Goal: Task Accomplishment & Management: Manage account settings

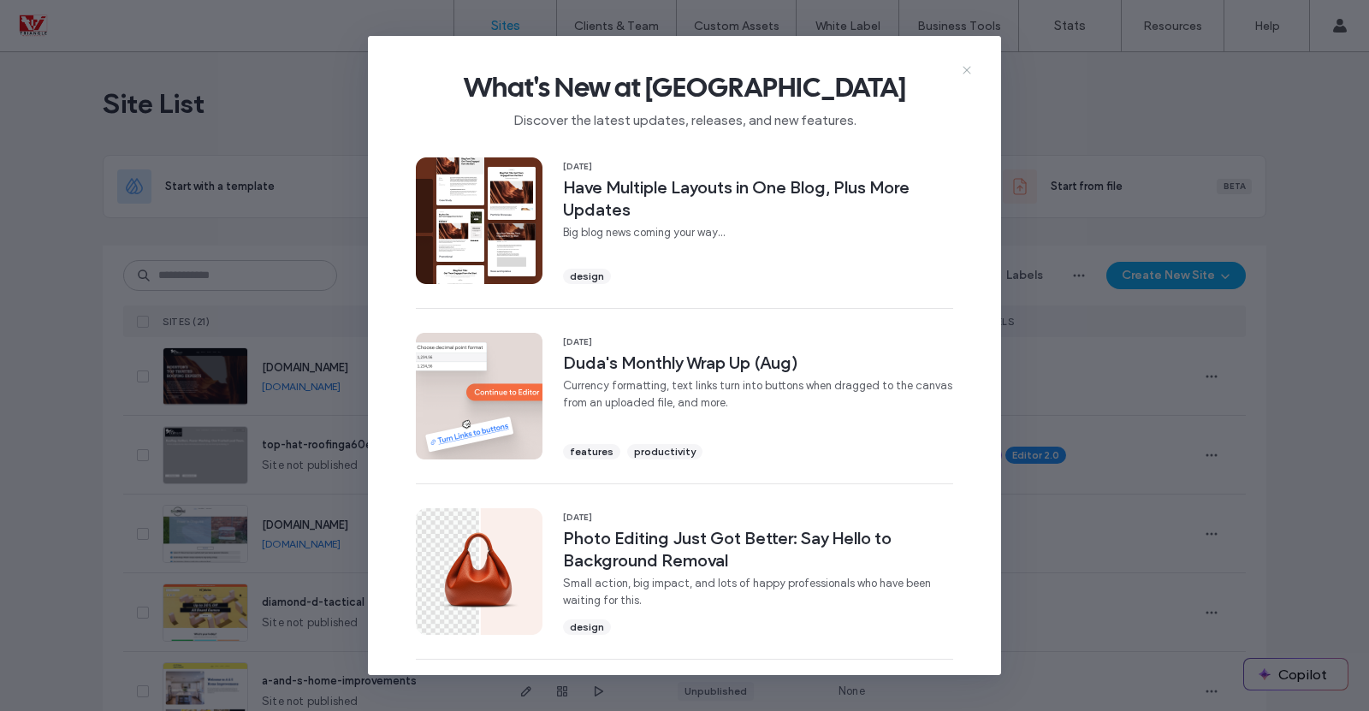
drag, startPoint x: 0, startPoint y: 0, endPoint x: 967, endPoint y: 71, distance: 969.6
click at [967, 71] on icon at bounding box center [967, 70] width 14 height 14
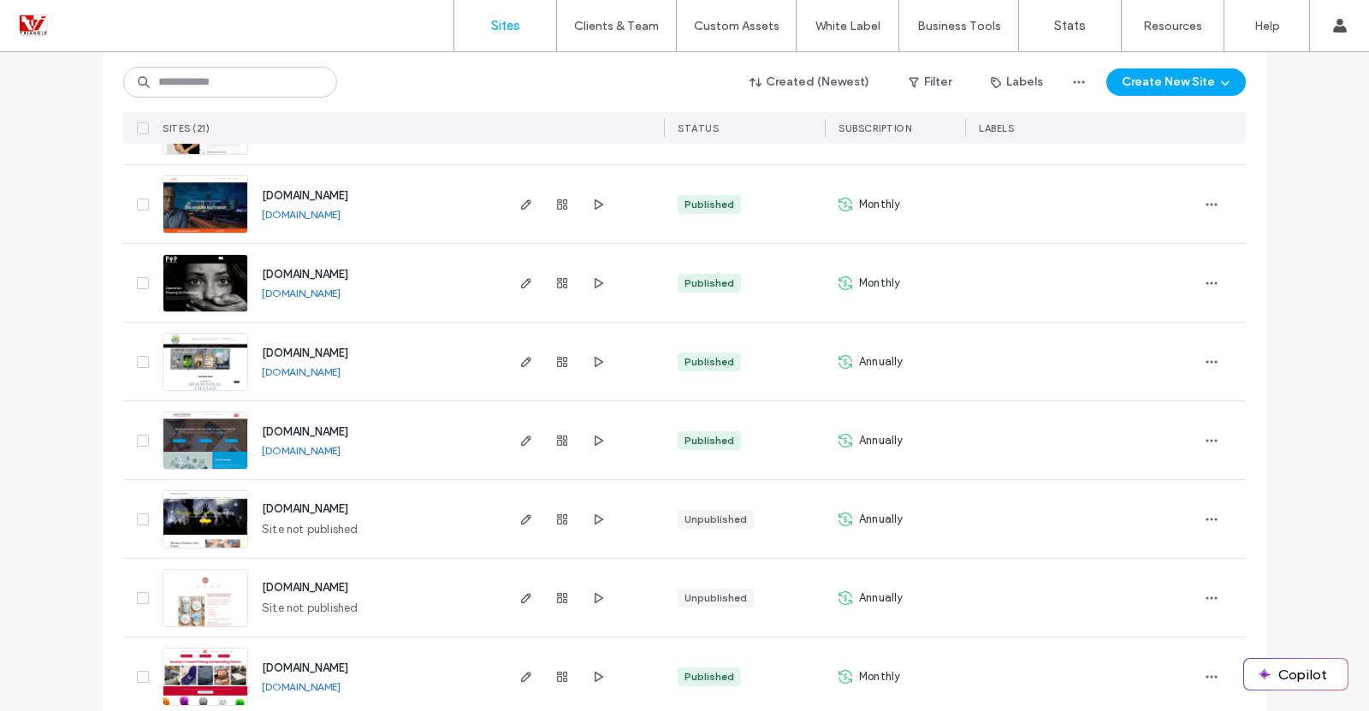
scroll to position [1300, 0]
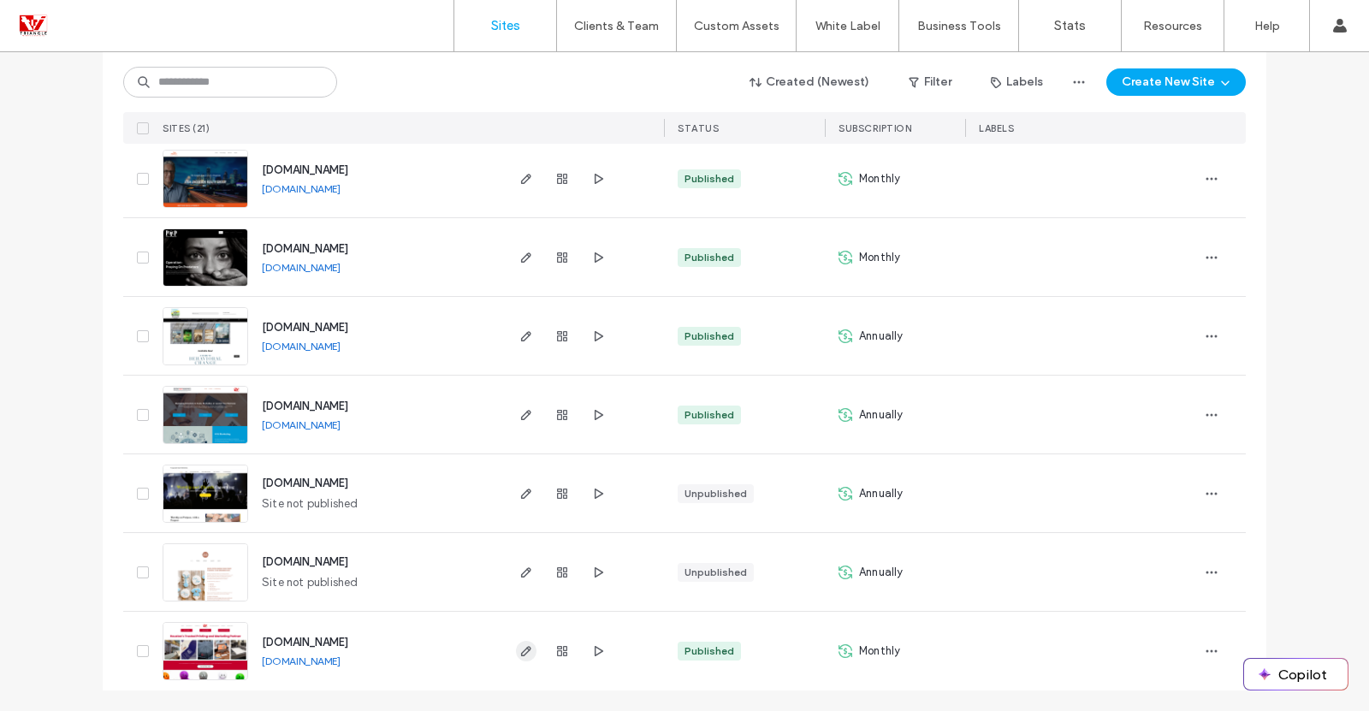
click at [522, 653] on icon "button" at bounding box center [526, 651] width 14 height 14
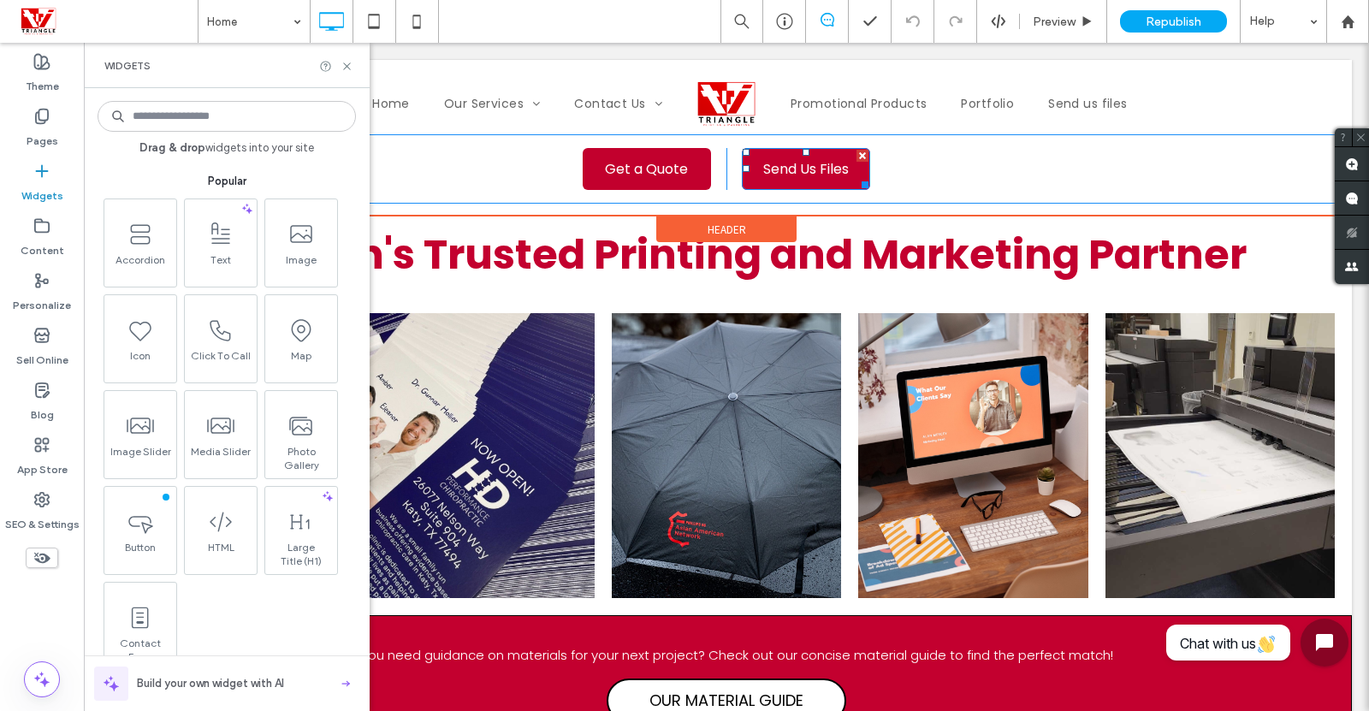
click at [798, 172] on span "Send Us Files" at bounding box center [806, 169] width 98 height 39
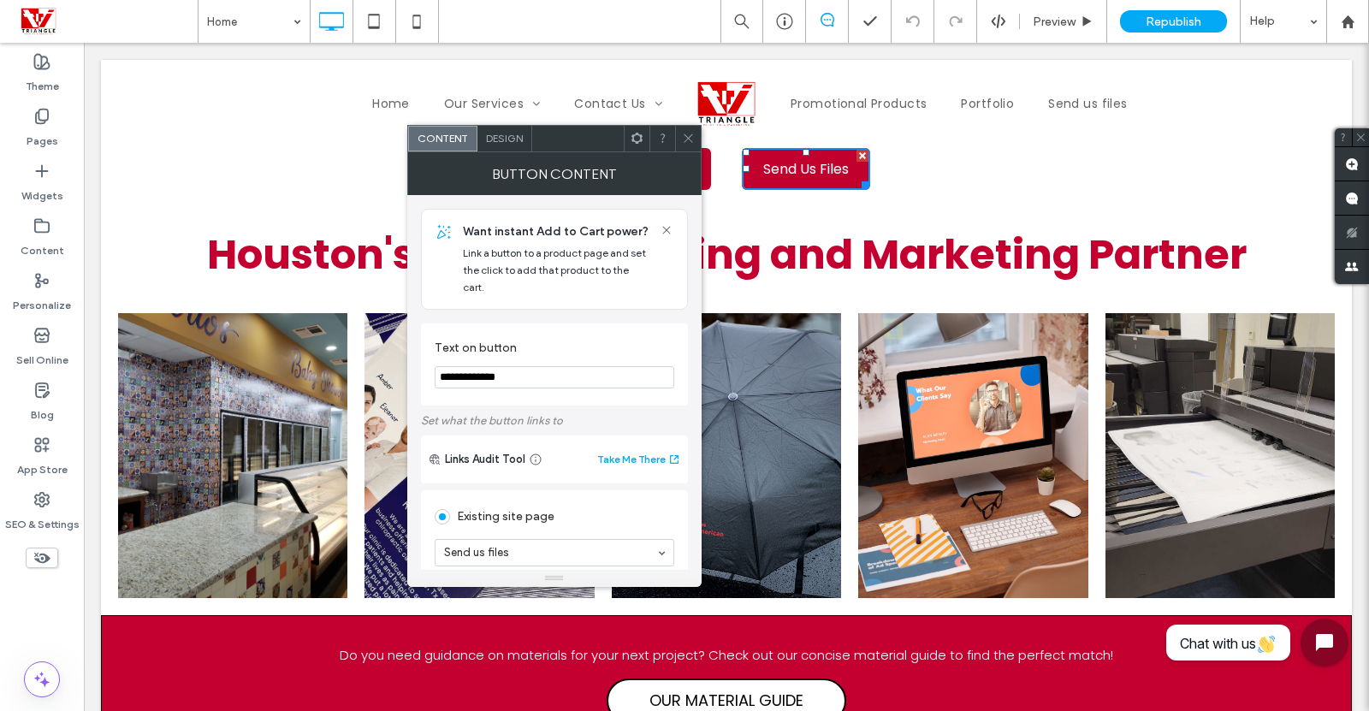
click at [632, 145] on span at bounding box center [637, 139] width 13 height 26
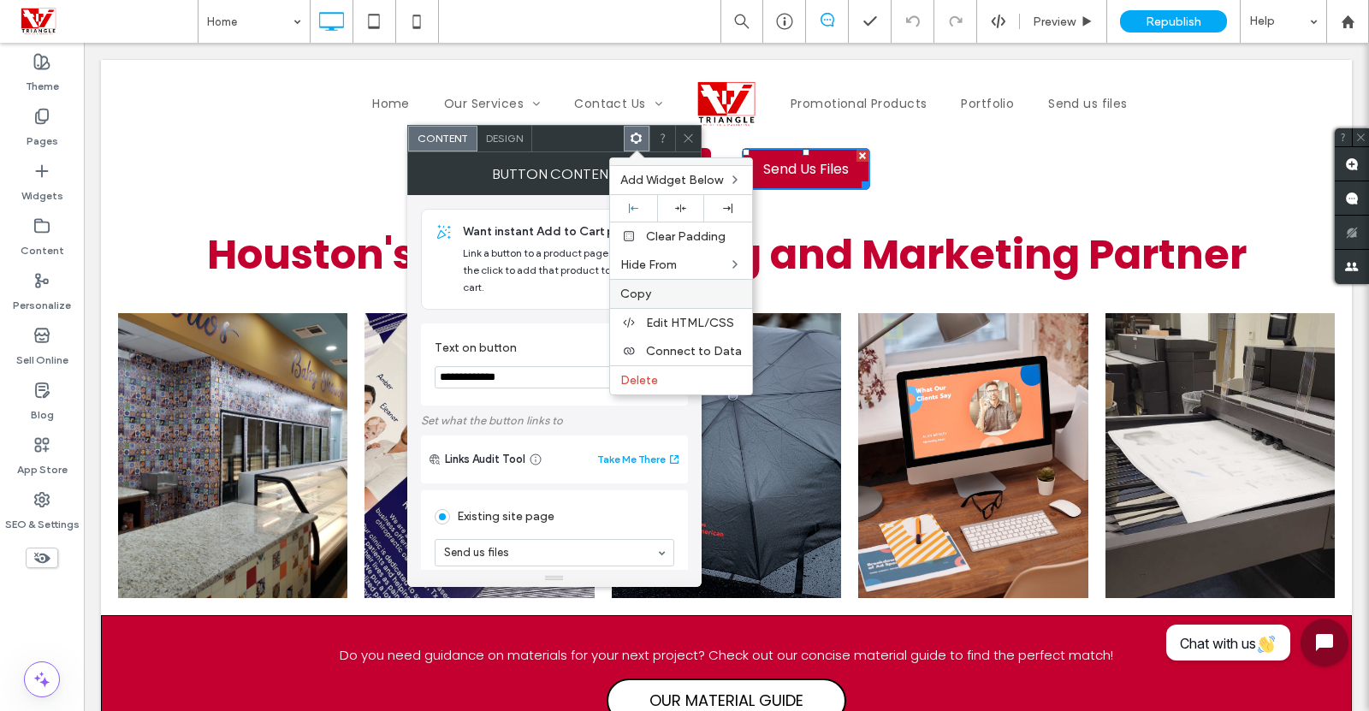
click at [647, 288] on span "Copy" at bounding box center [635, 294] width 31 height 15
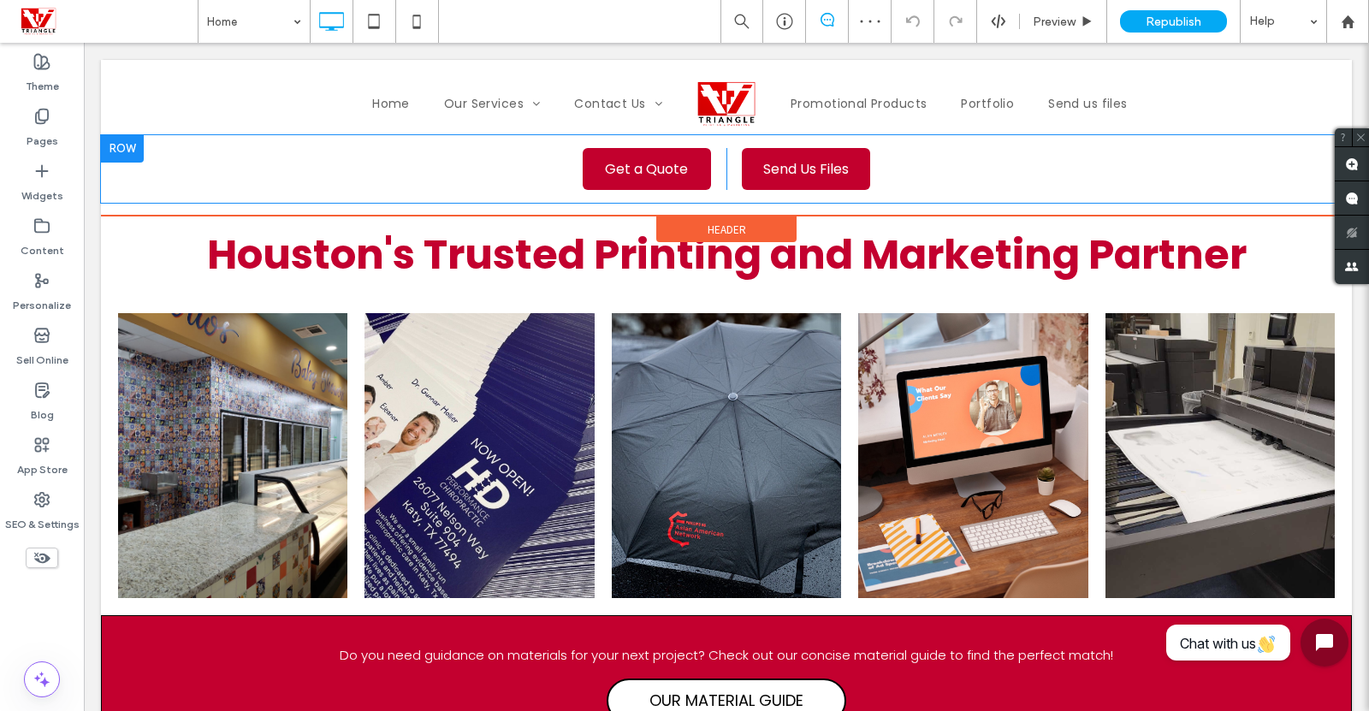
click at [928, 175] on div "Send Us Files Click To Paste" at bounding box center [983, 169] width 513 height 42
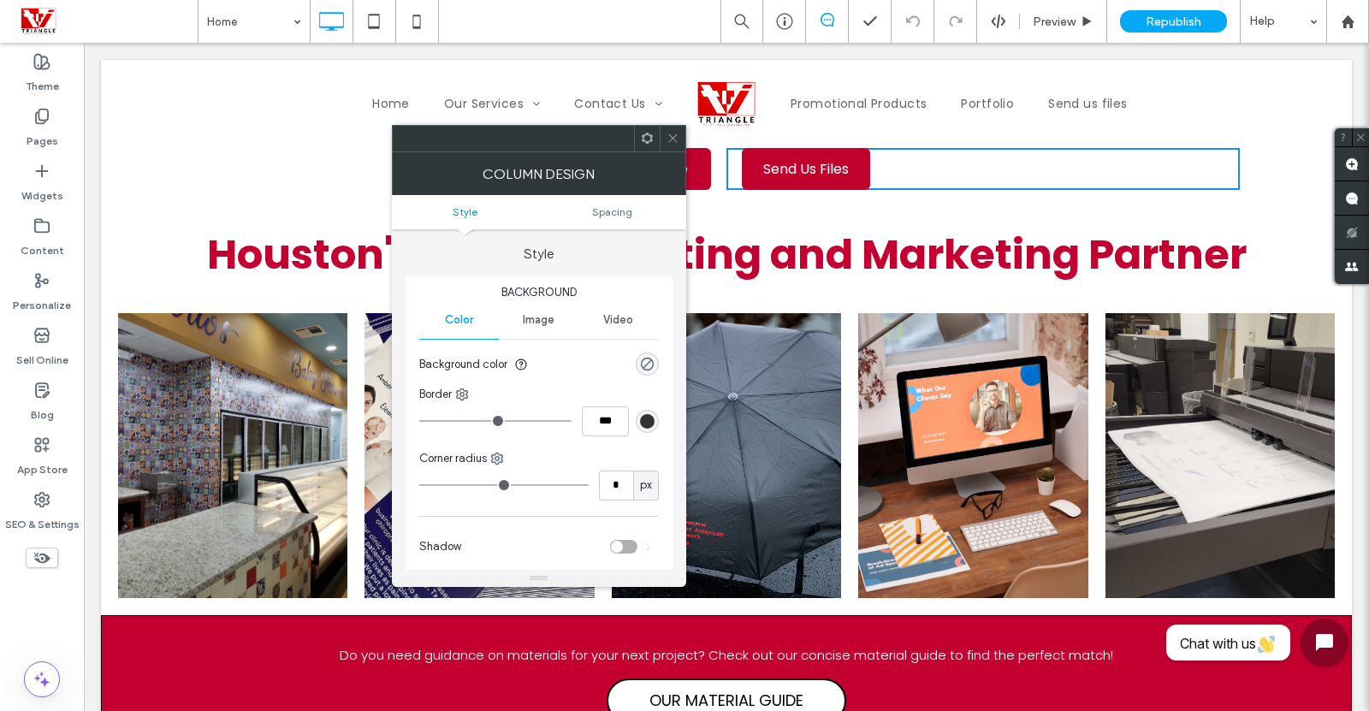
click at [647, 149] on span at bounding box center [647, 139] width 13 height 26
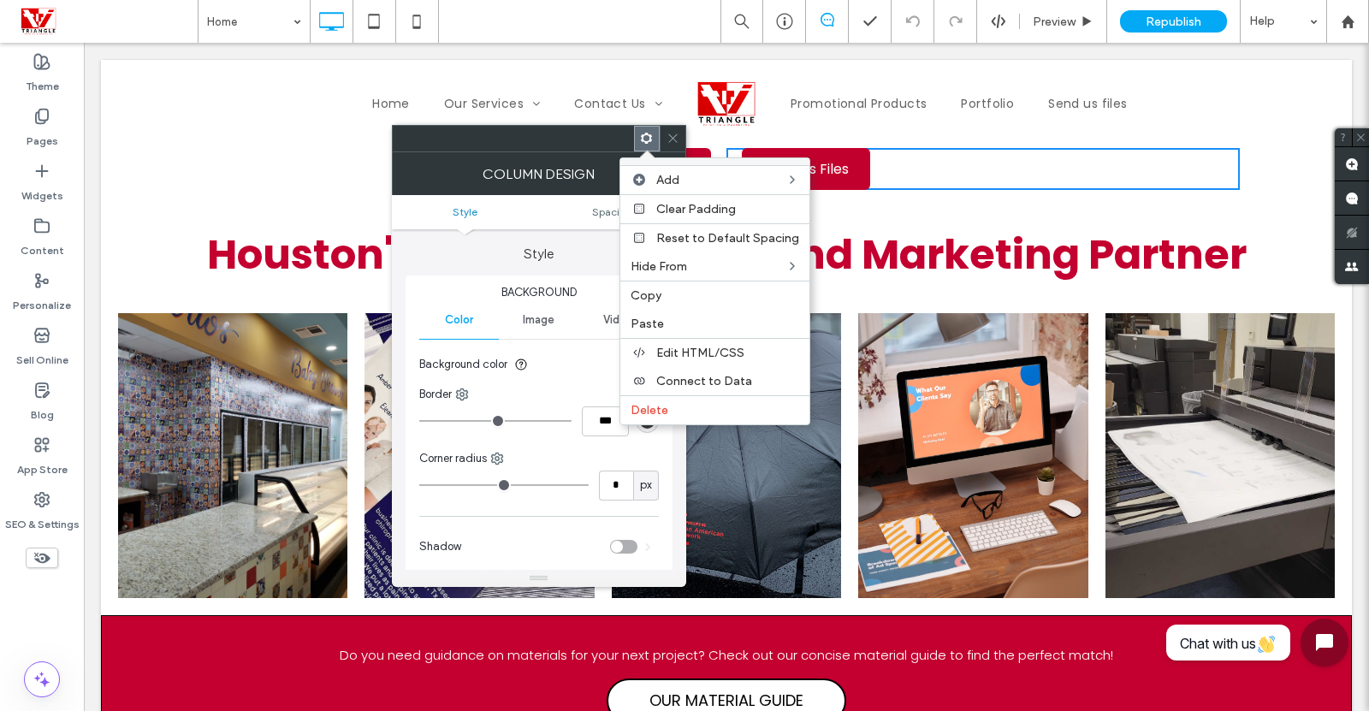
click at [643, 139] on use at bounding box center [646, 138] width 11 height 11
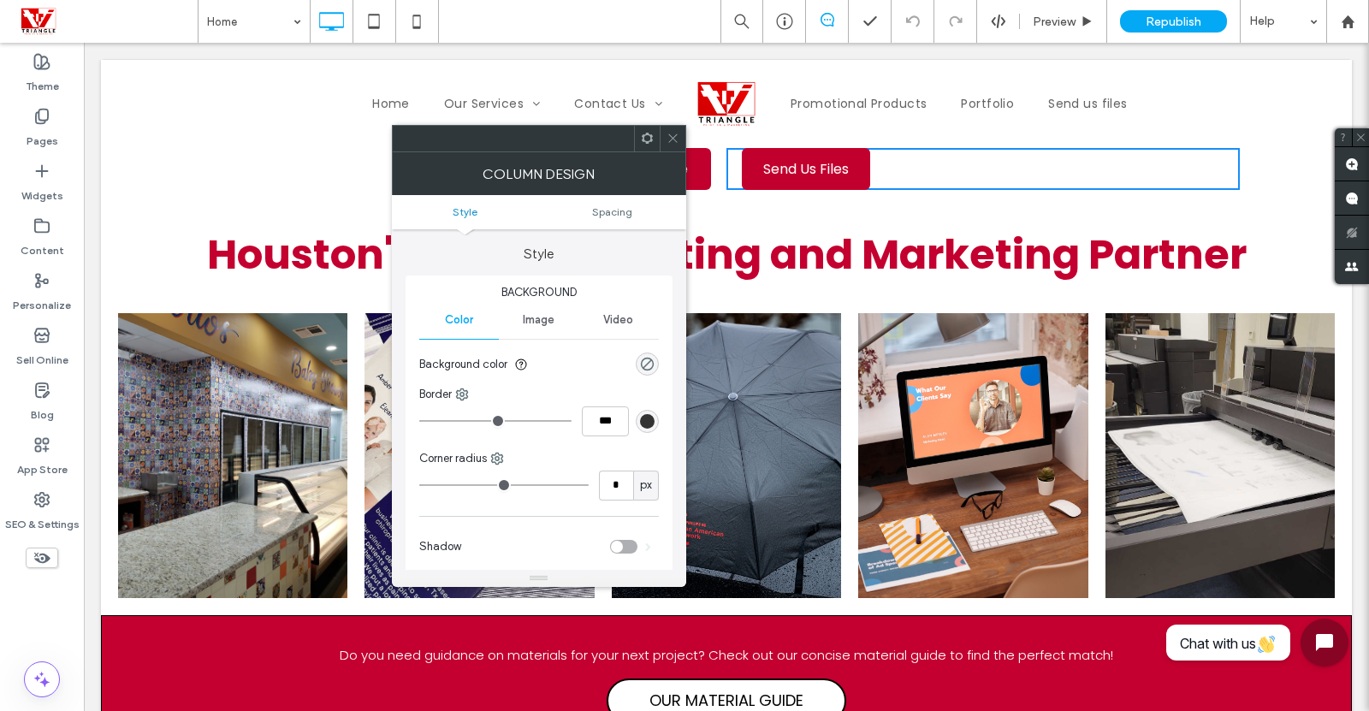
click at [343, 168] on div "Get a Quote Click To Paste" at bounding box center [469, 169] width 513 height 42
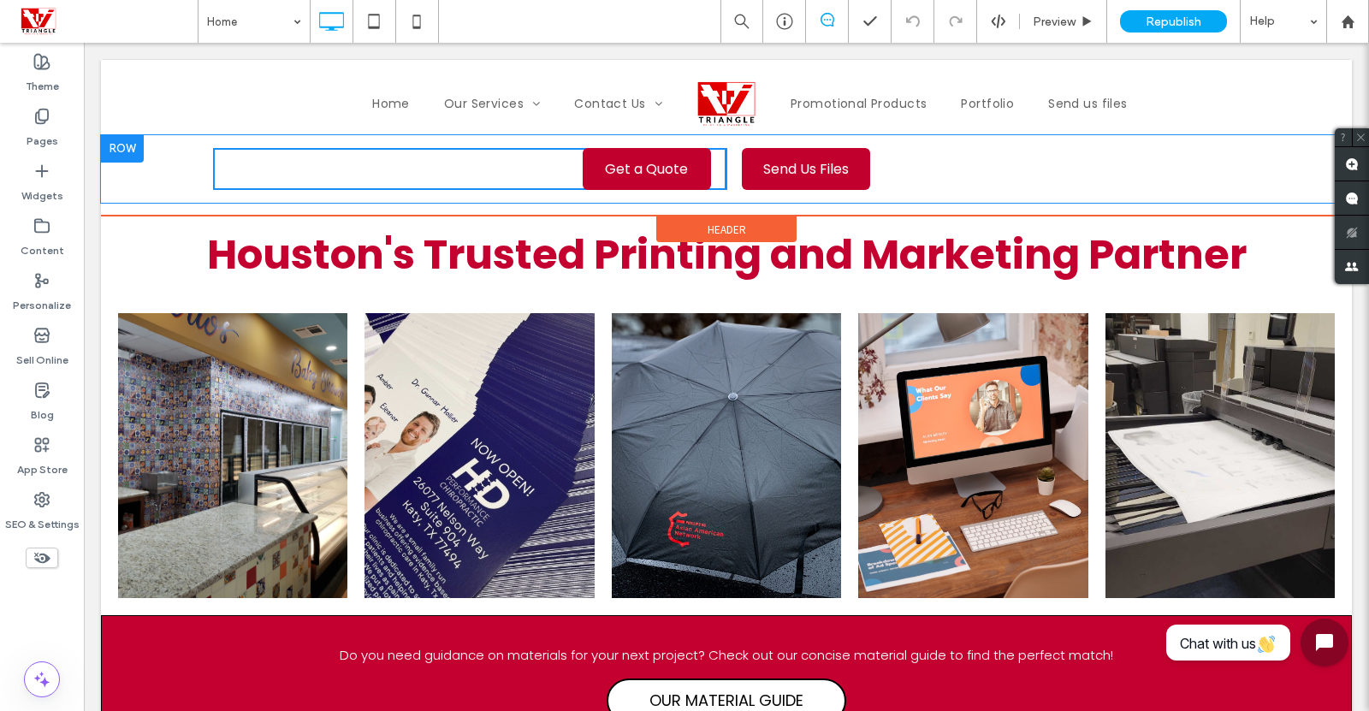
click at [135, 151] on div at bounding box center [122, 148] width 43 height 27
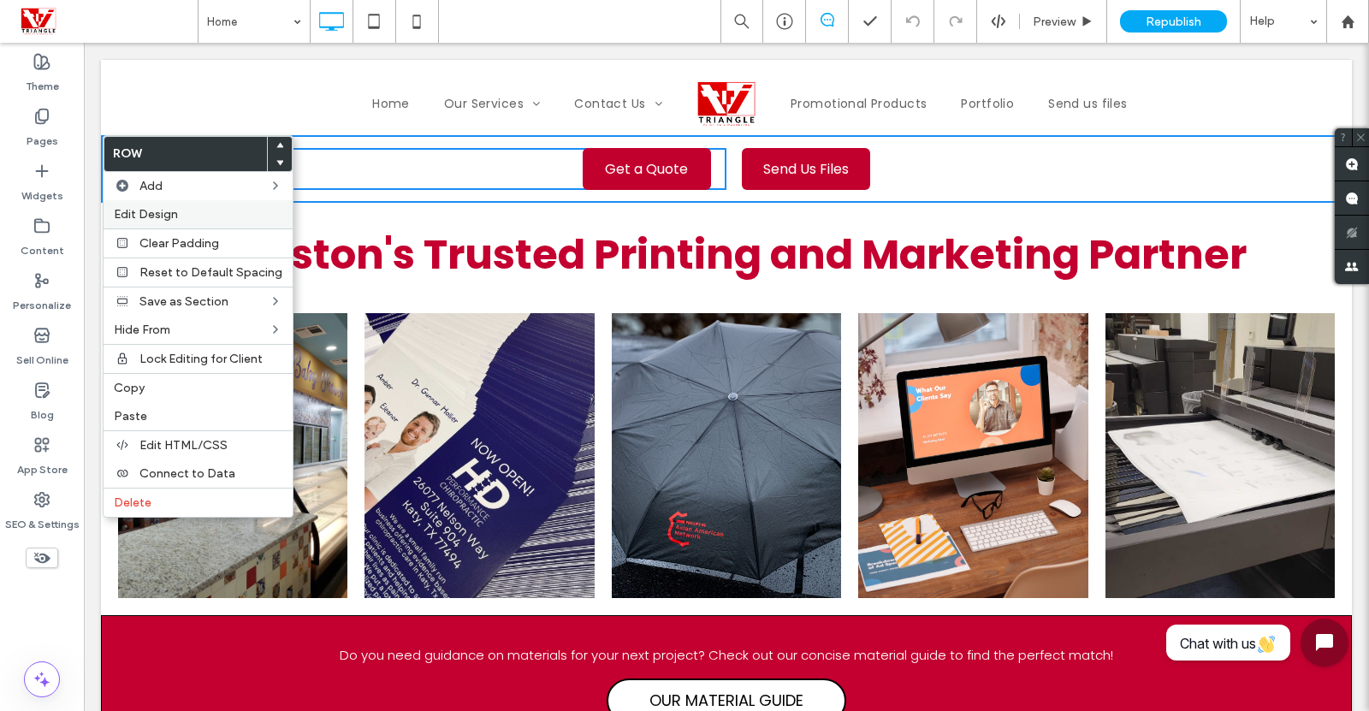
click at [142, 211] on span "Edit Design" at bounding box center [146, 214] width 64 height 15
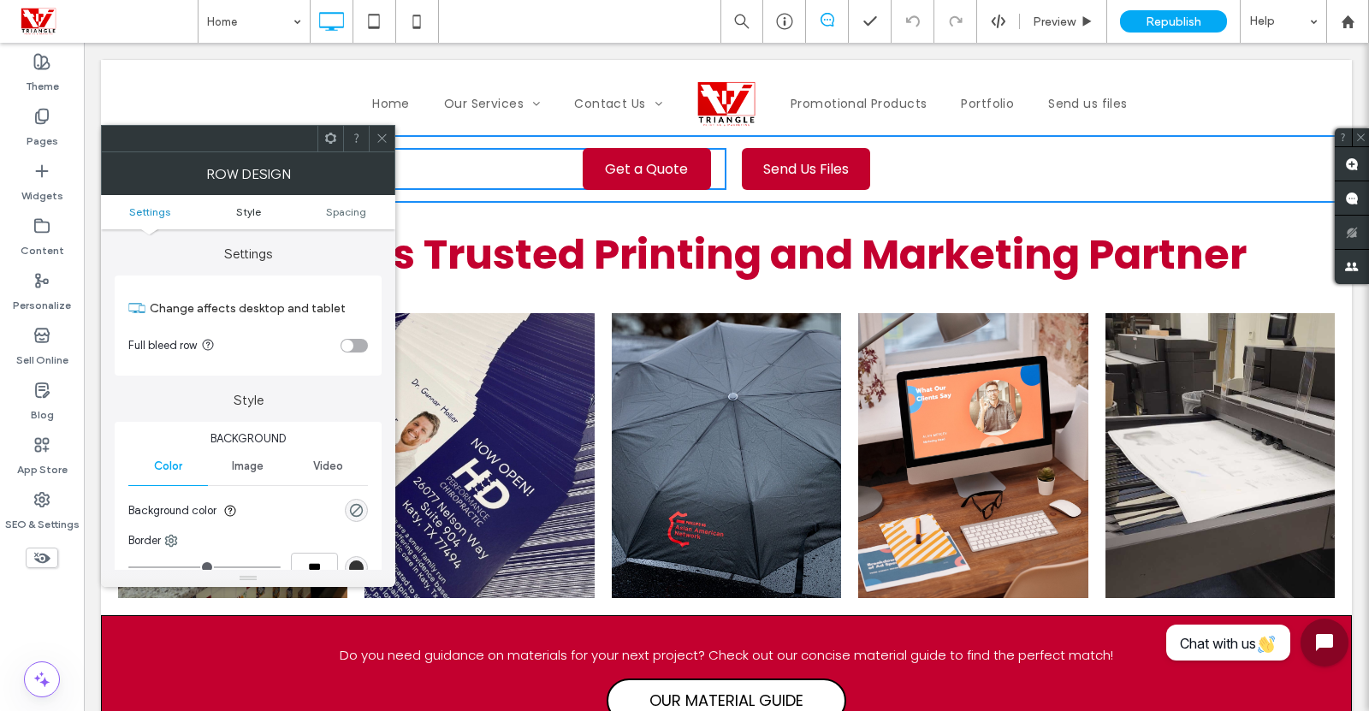
click at [241, 207] on span "Style" at bounding box center [248, 211] width 25 height 13
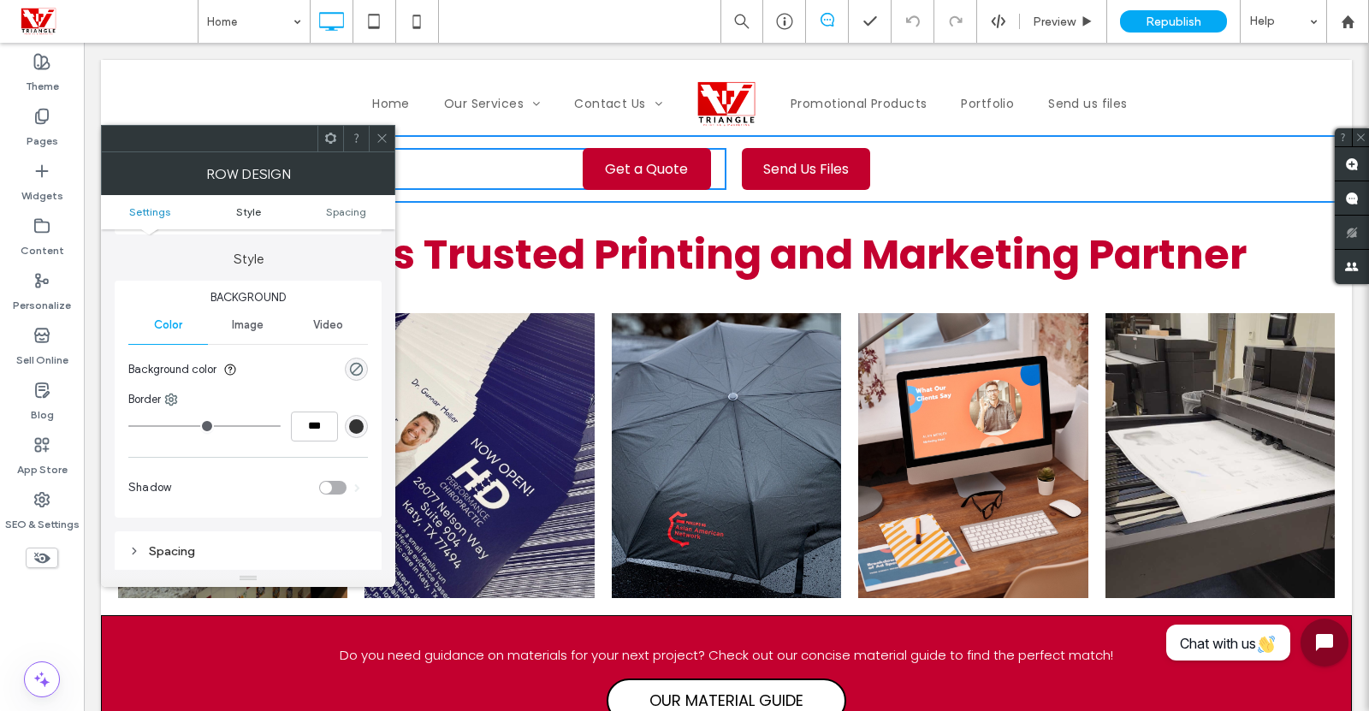
scroll to position [147, 0]
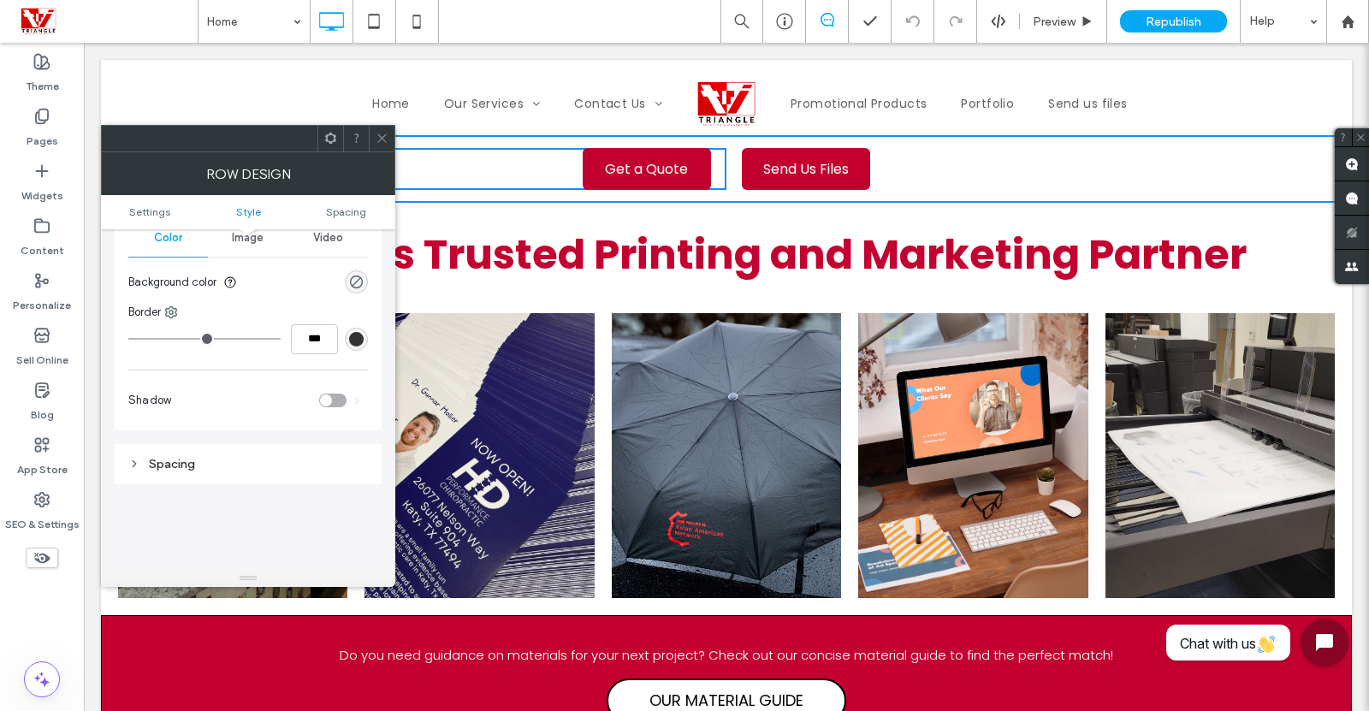
click at [133, 464] on icon at bounding box center [134, 464] width 12 height 12
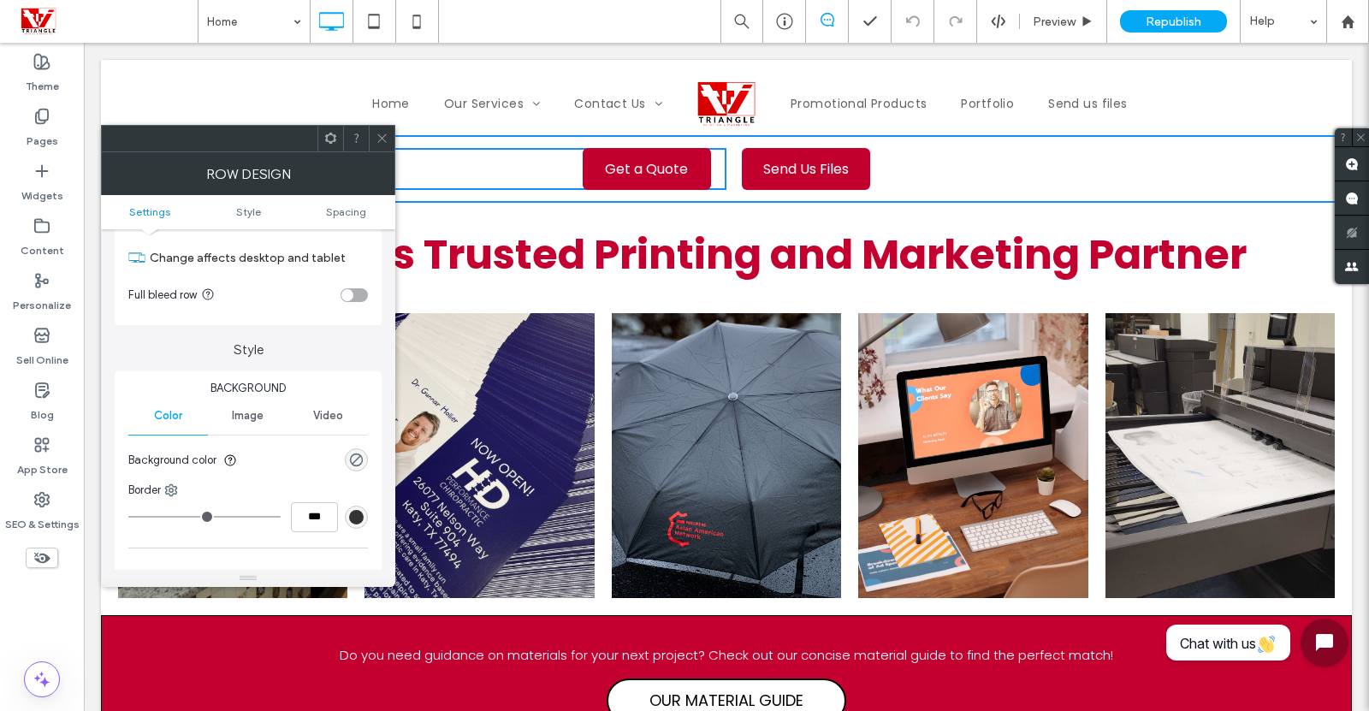
scroll to position [0, 0]
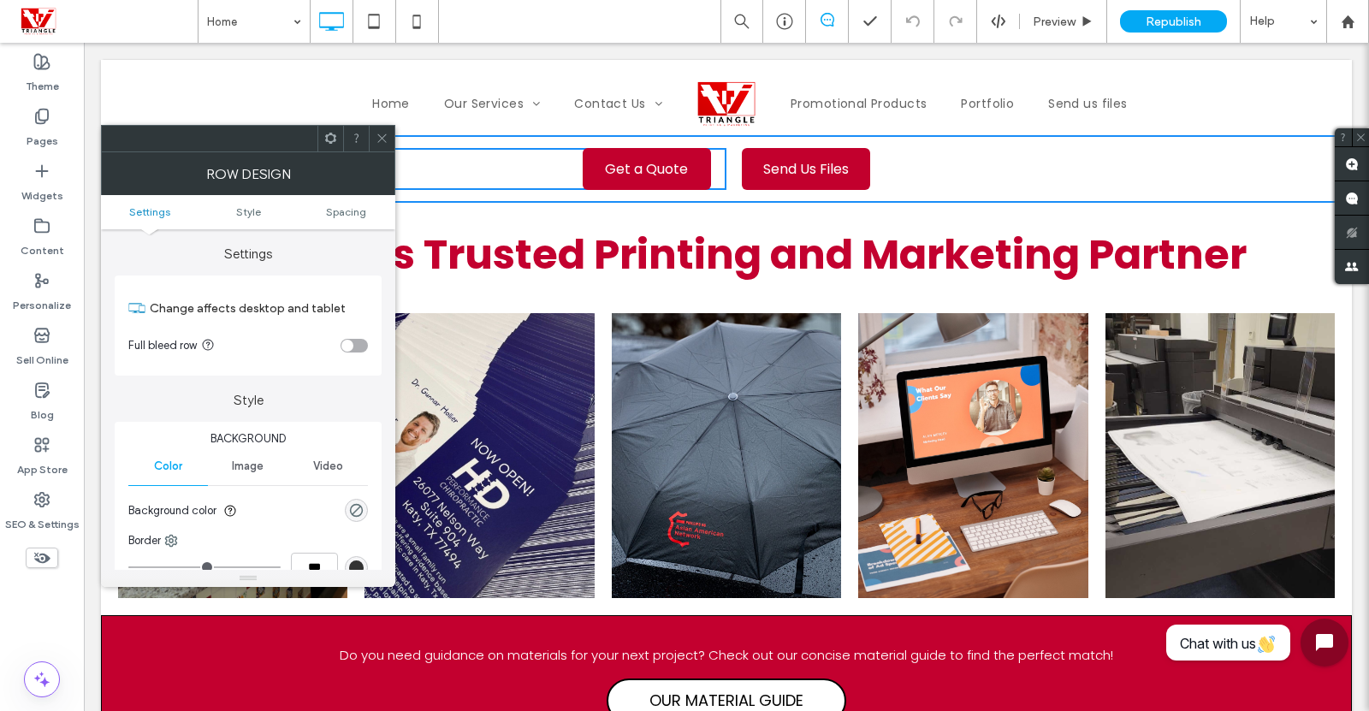
click at [380, 149] on span at bounding box center [382, 139] width 13 height 26
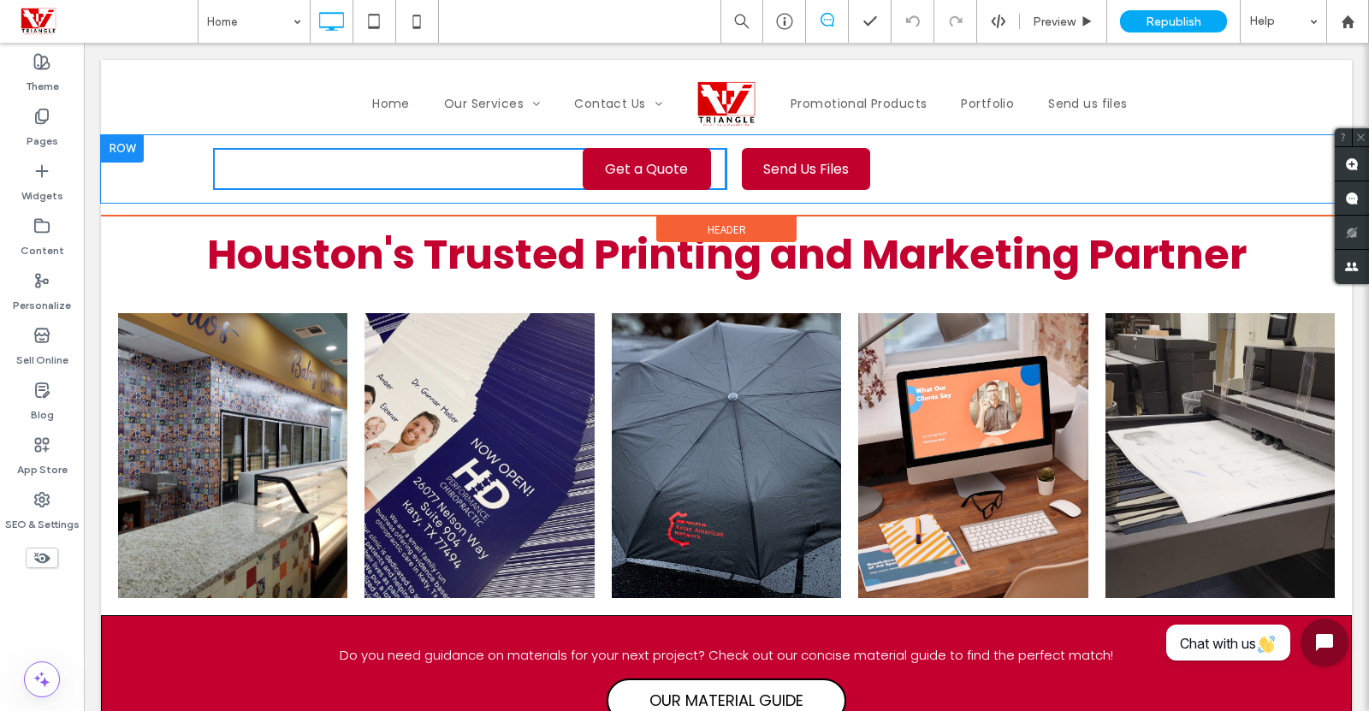
click at [236, 164] on div "Get a Quote Click To Paste" at bounding box center [469, 169] width 513 height 42
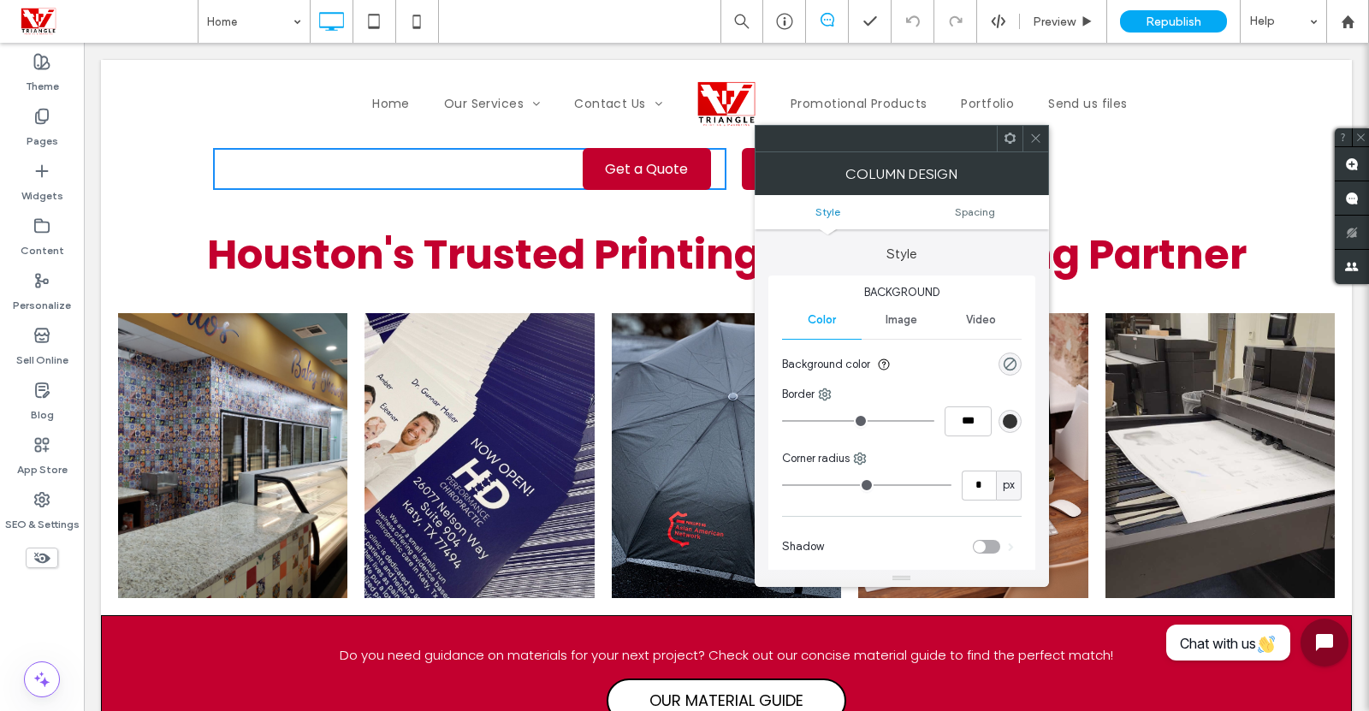
click at [1010, 137] on icon at bounding box center [1010, 138] width 13 height 13
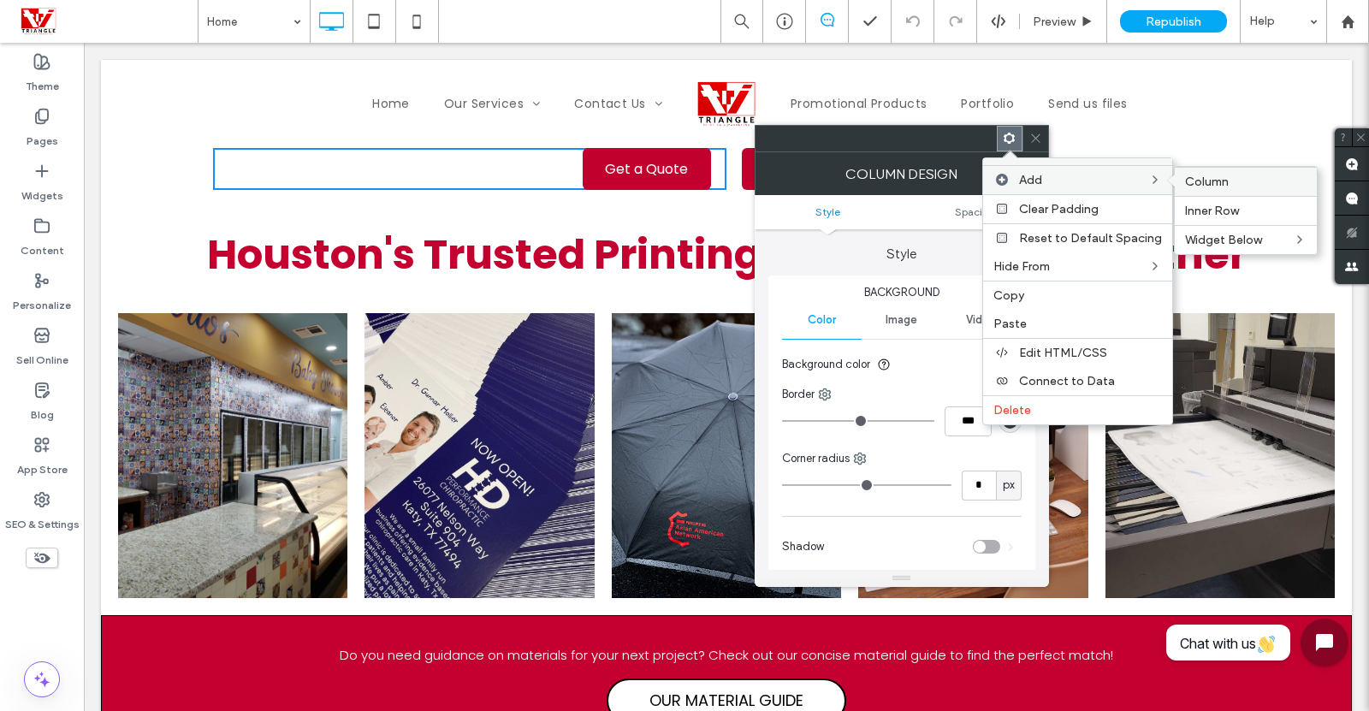
click at [1195, 185] on span "Column" at bounding box center [1207, 182] width 44 height 15
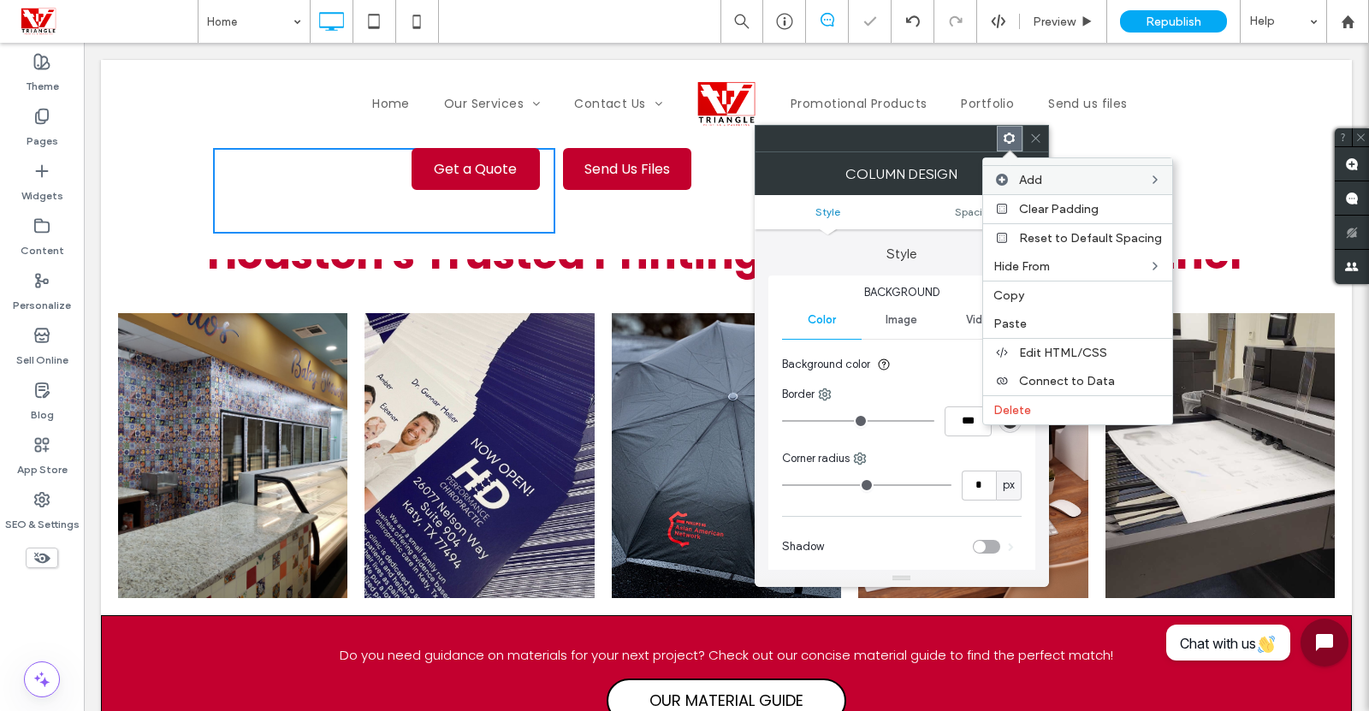
click at [1033, 142] on icon at bounding box center [1035, 138] width 13 height 13
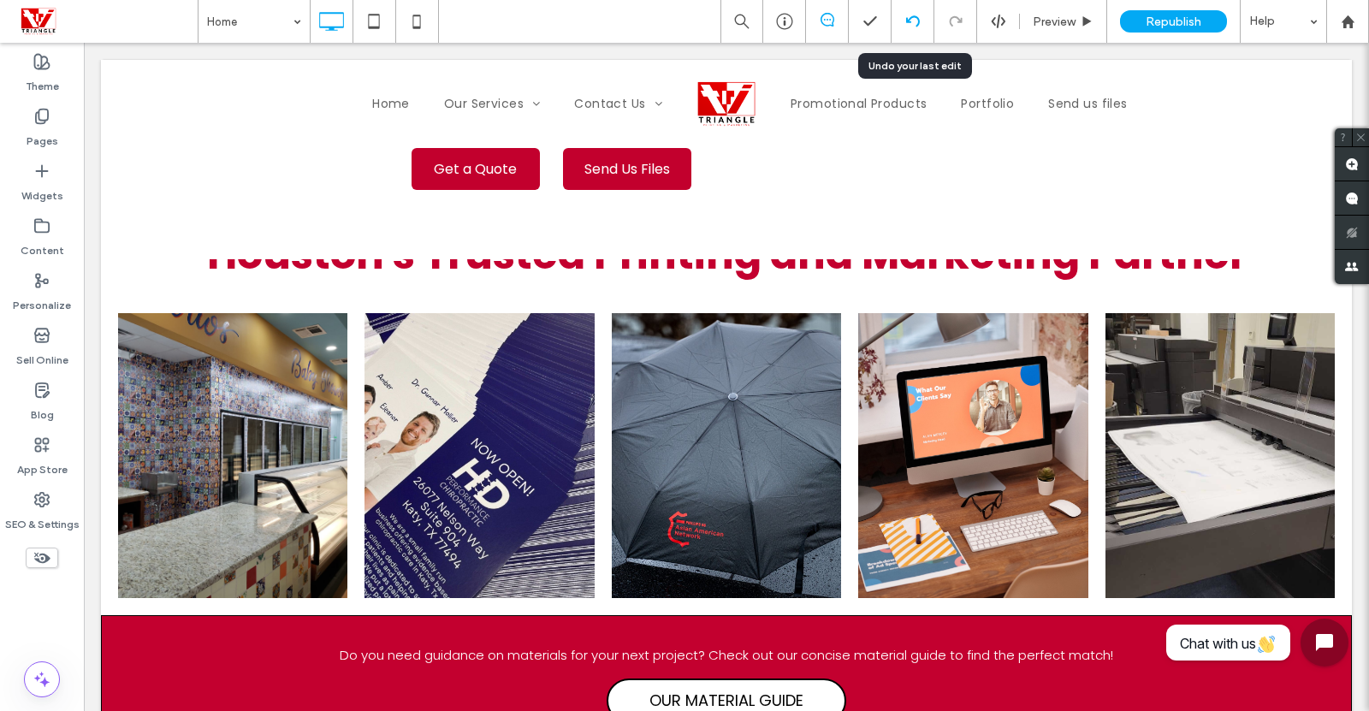
click at [918, 13] on div at bounding box center [913, 21] width 43 height 43
click at [910, 20] on icon at bounding box center [913, 22] width 14 height 14
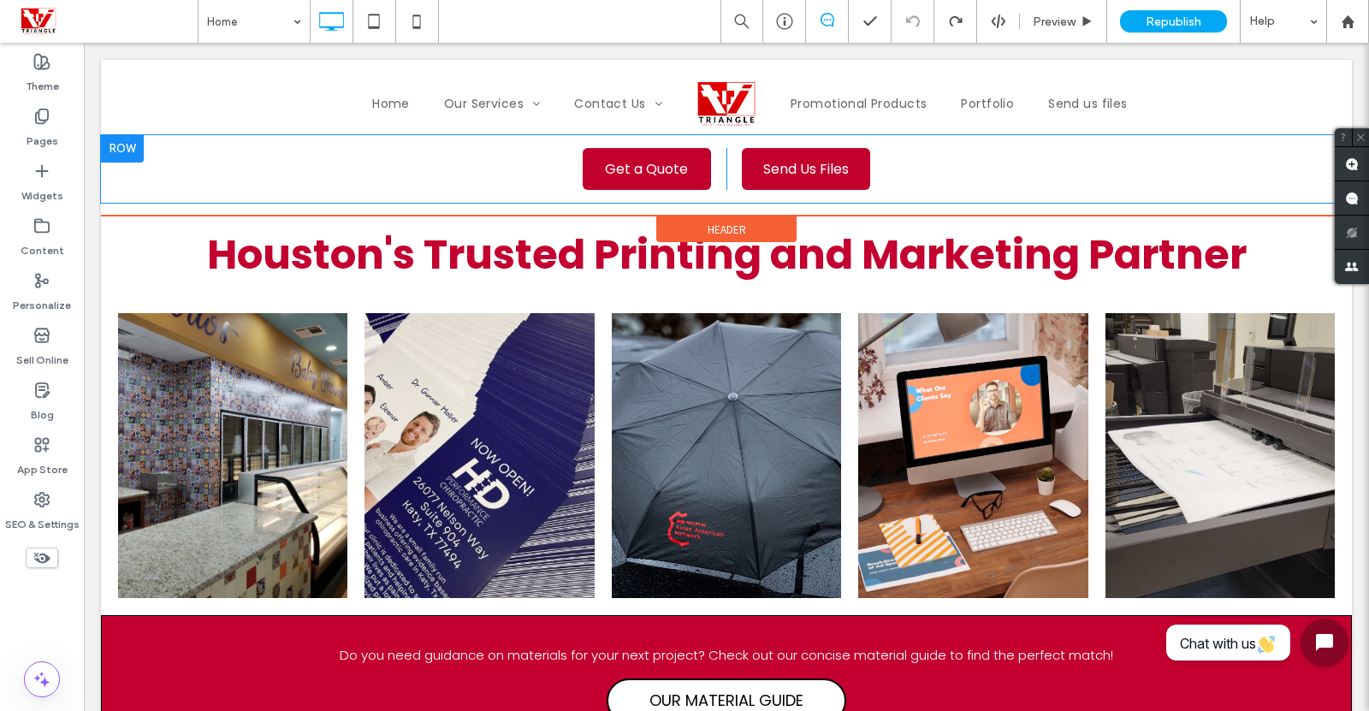
click at [117, 151] on div at bounding box center [122, 148] width 43 height 27
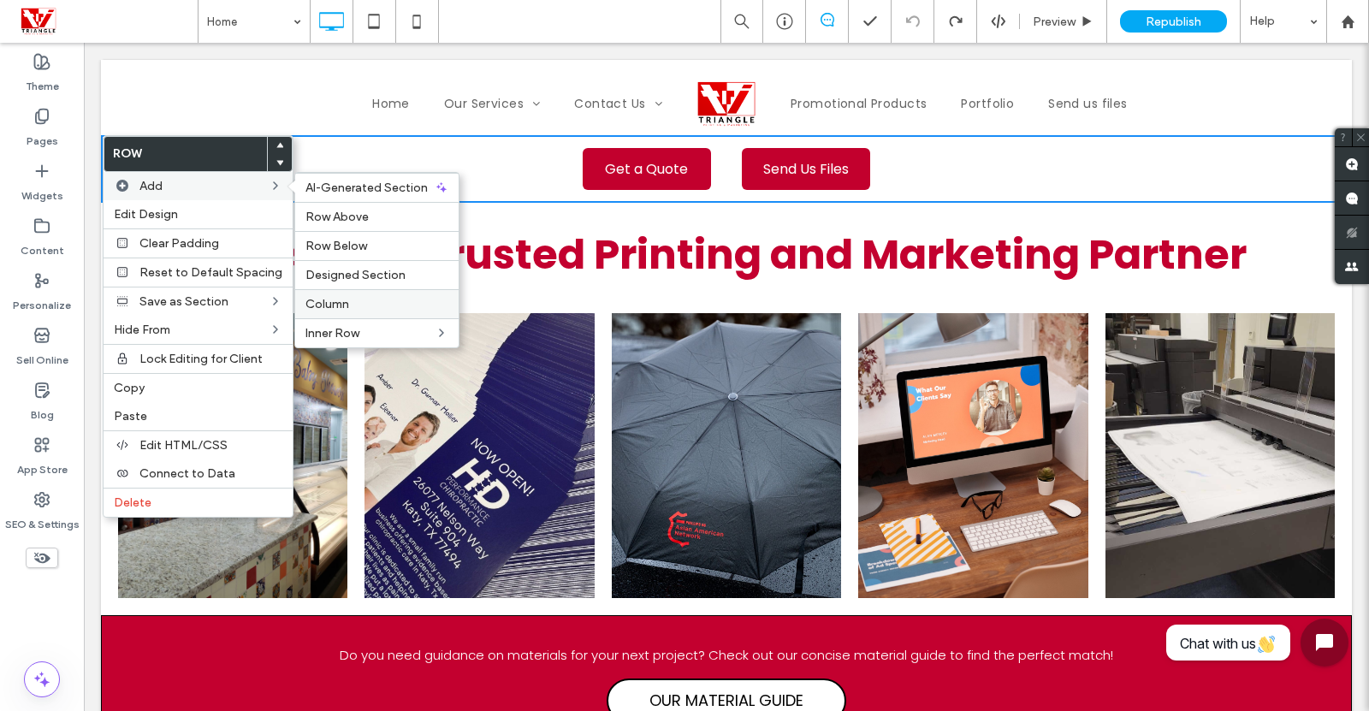
click at [349, 304] on label "Column" at bounding box center [376, 304] width 143 height 15
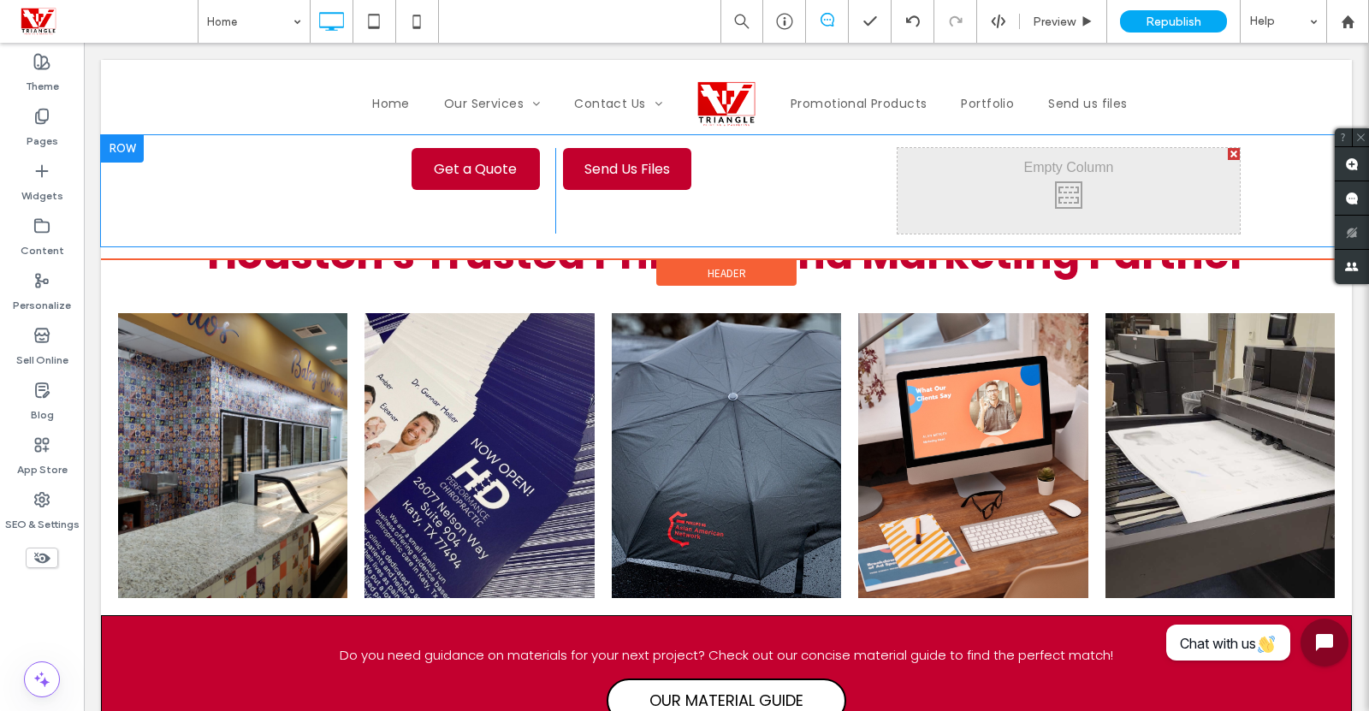
click at [1054, 194] on div "Click To Paste Click To Paste" at bounding box center [1069, 191] width 342 height 86
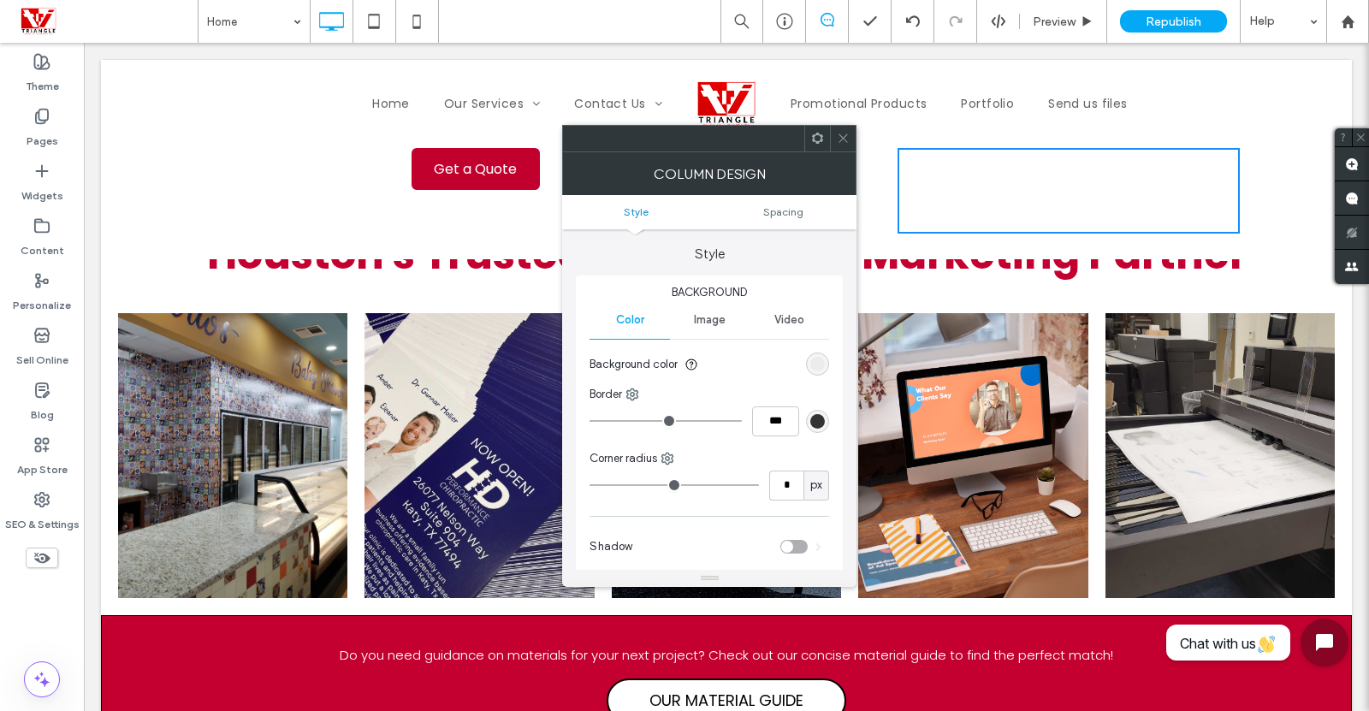
click at [814, 139] on use at bounding box center [817, 138] width 11 height 11
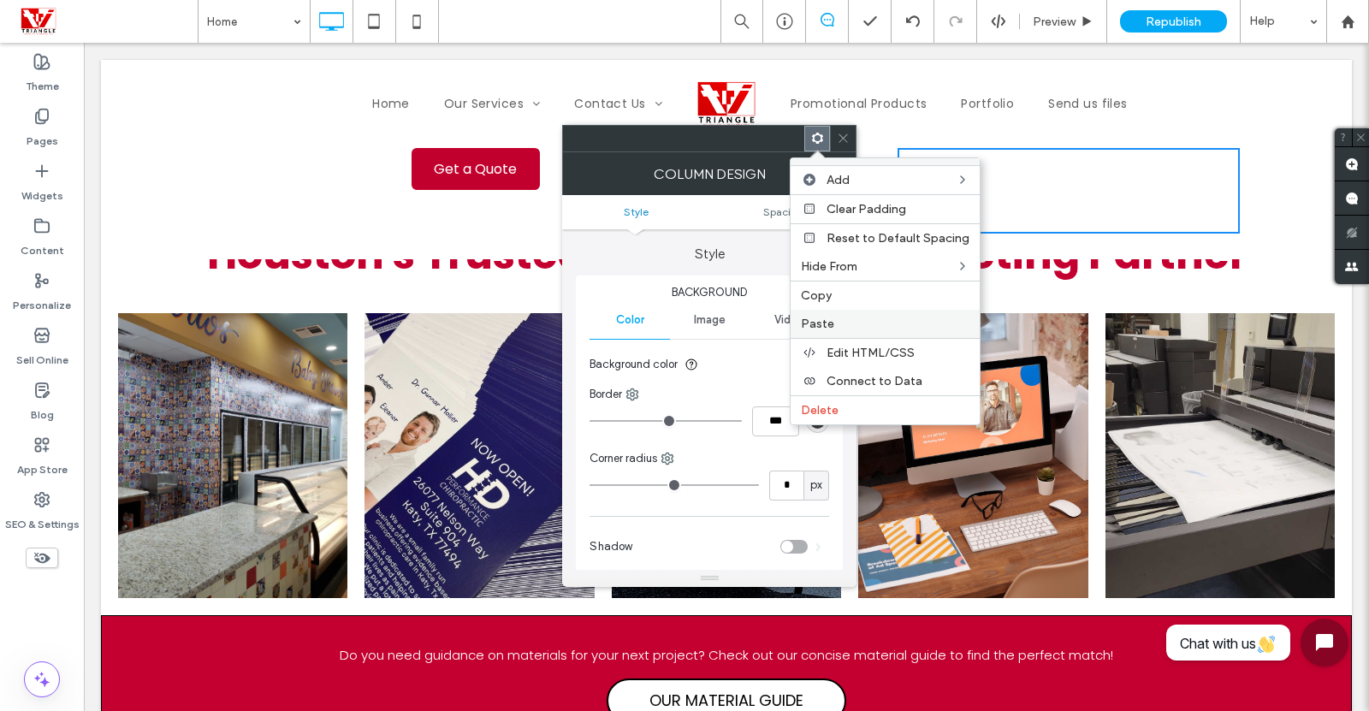
click at [825, 324] on span "Paste" at bounding box center [817, 324] width 33 height 15
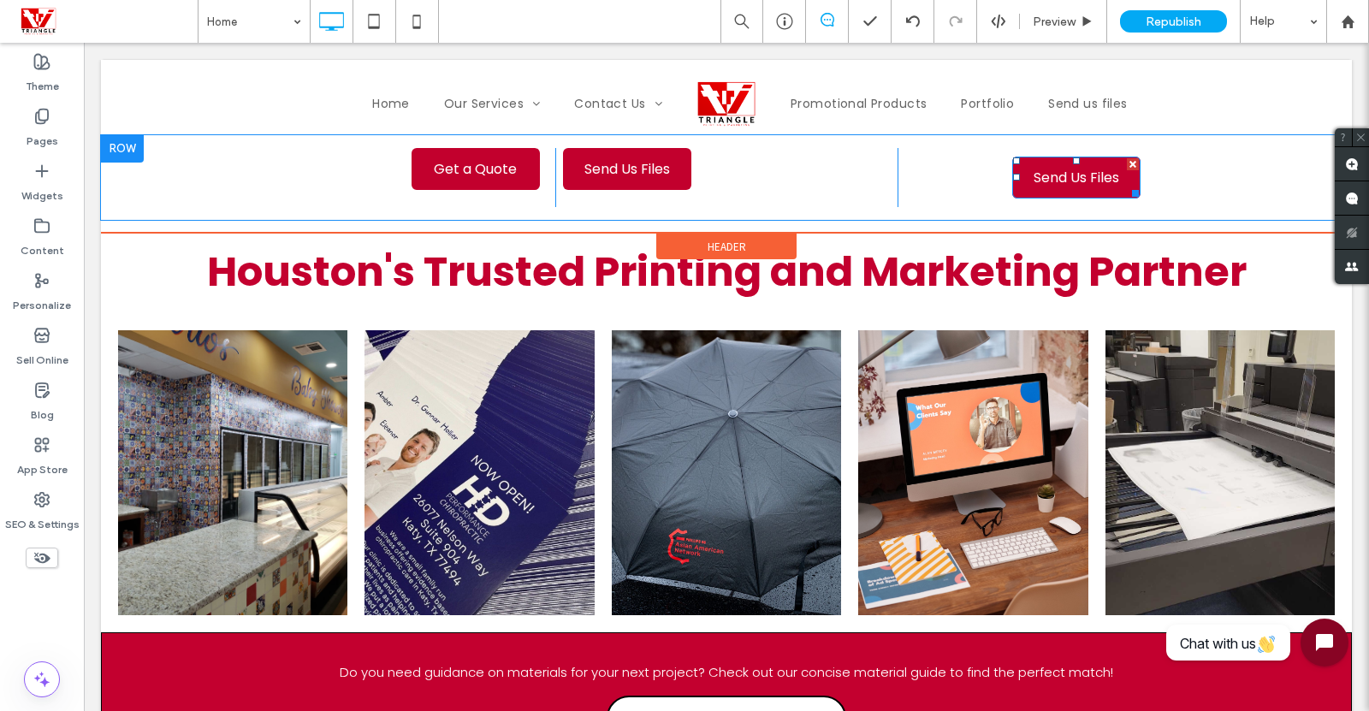
click at [1043, 171] on span "Send Us Files" at bounding box center [1077, 177] width 98 height 39
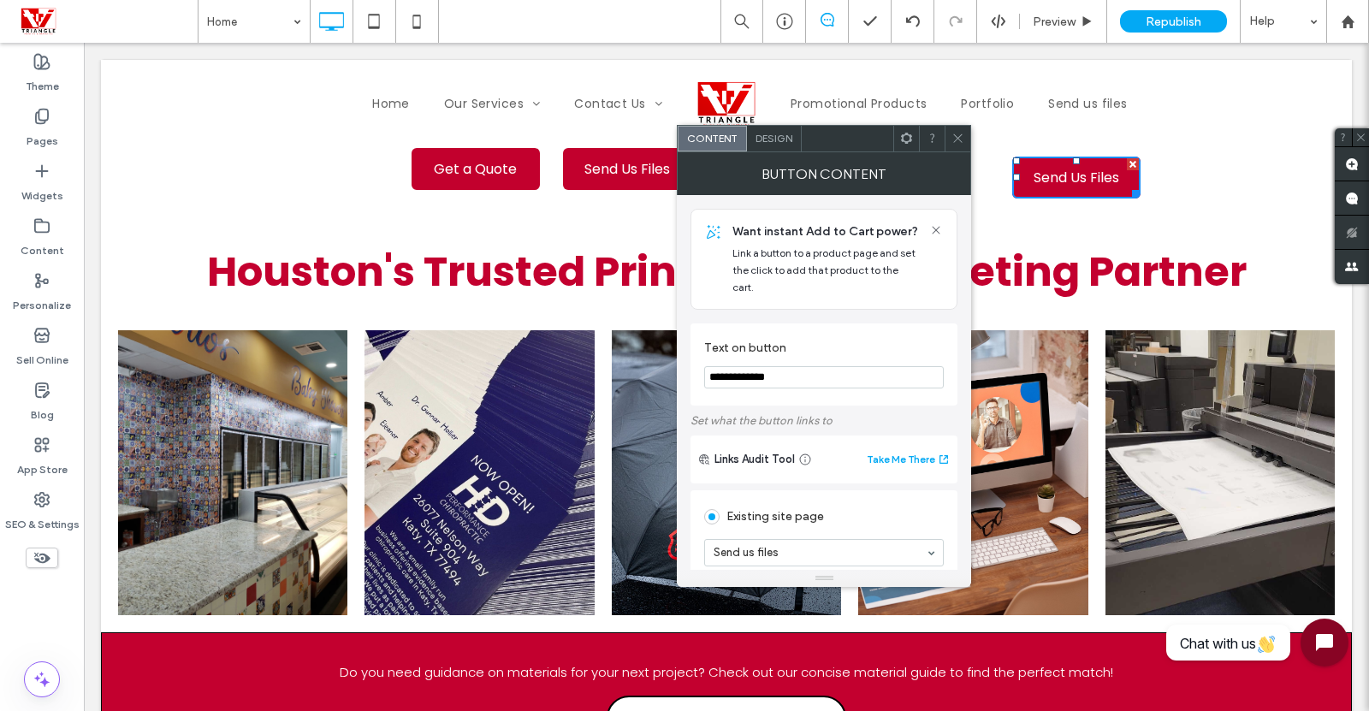
click at [902, 138] on icon at bounding box center [906, 138] width 13 height 13
click at [431, 160] on span "Get a Quote" at bounding box center [475, 169] width 95 height 39
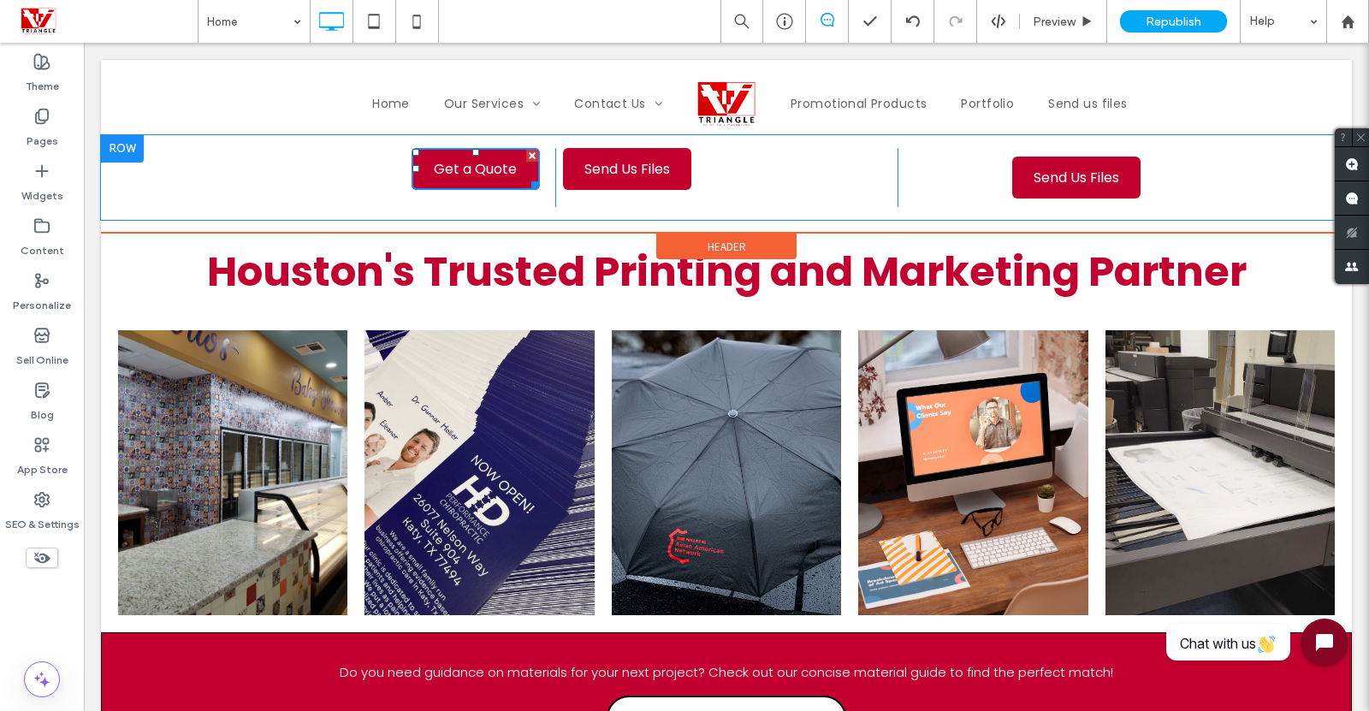
click at [785, 185] on div "Send Us Files Click To Paste" at bounding box center [726, 177] width 342 height 59
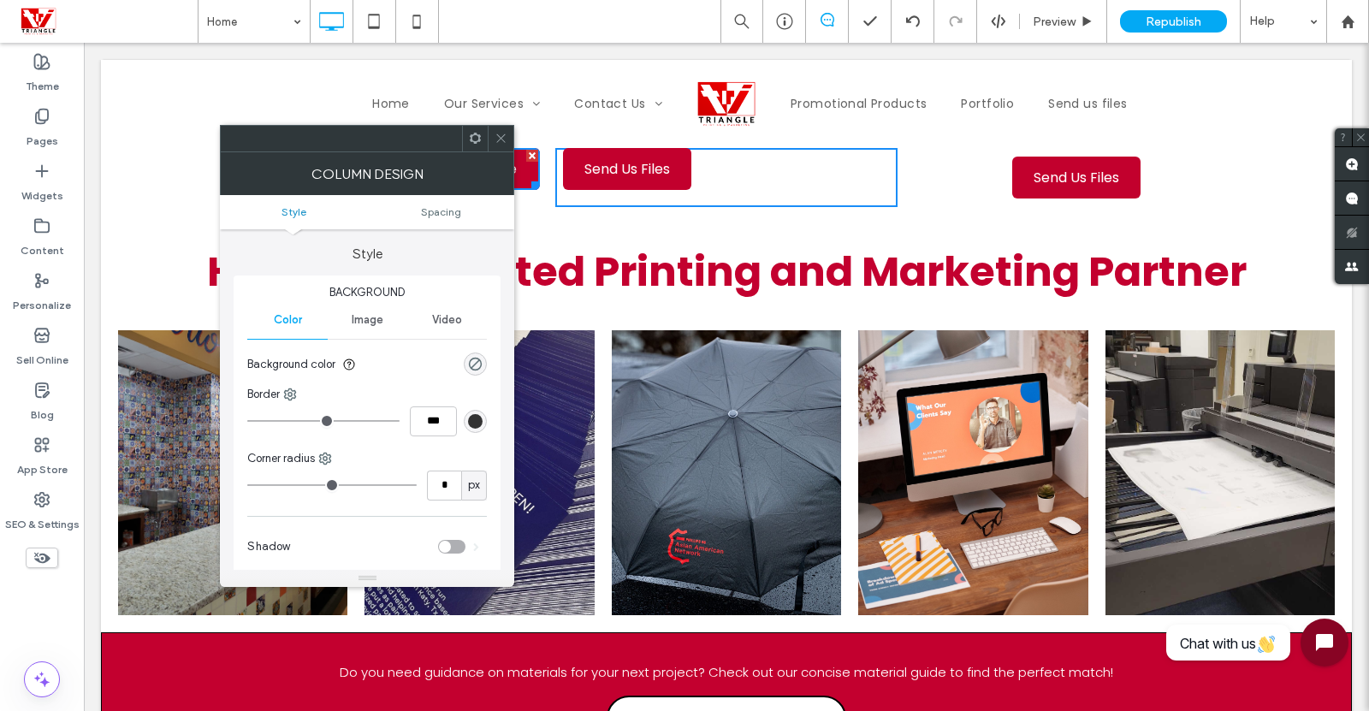
click at [475, 137] on icon at bounding box center [475, 138] width 13 height 13
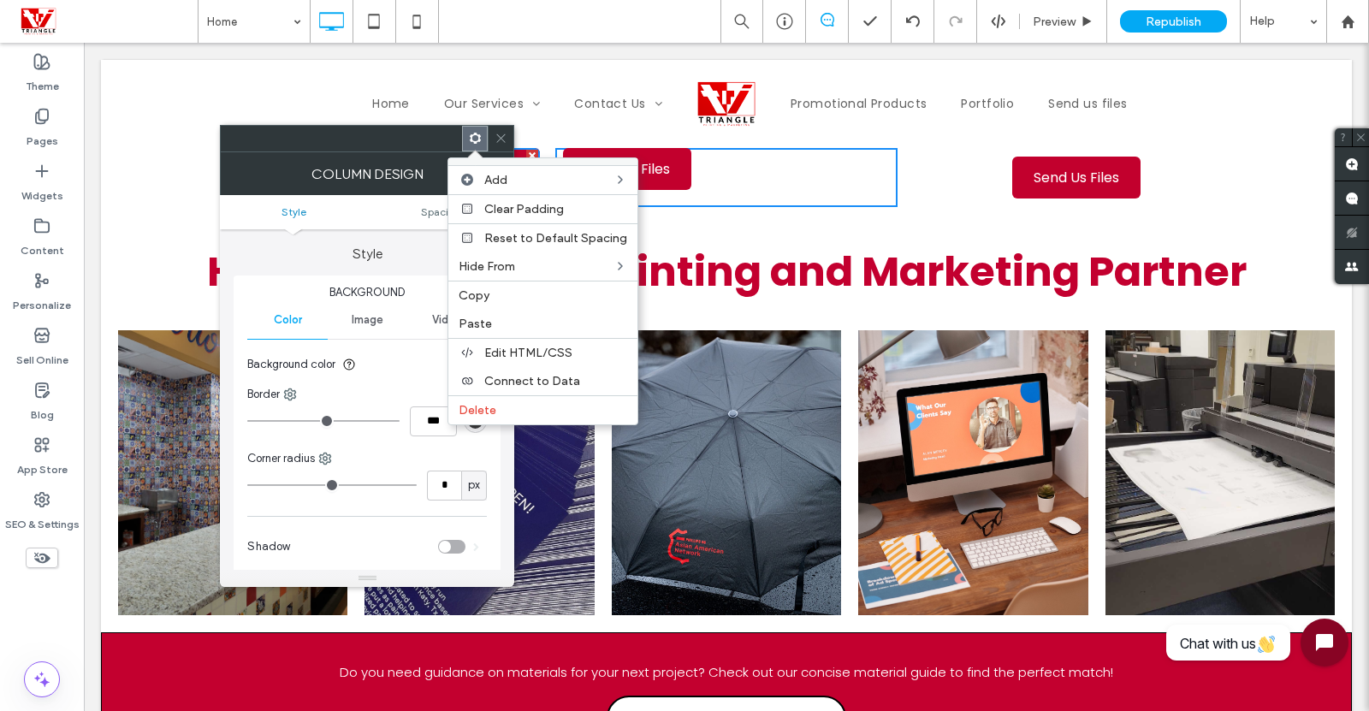
click at [474, 287] on div "Copy" at bounding box center [542, 295] width 189 height 29
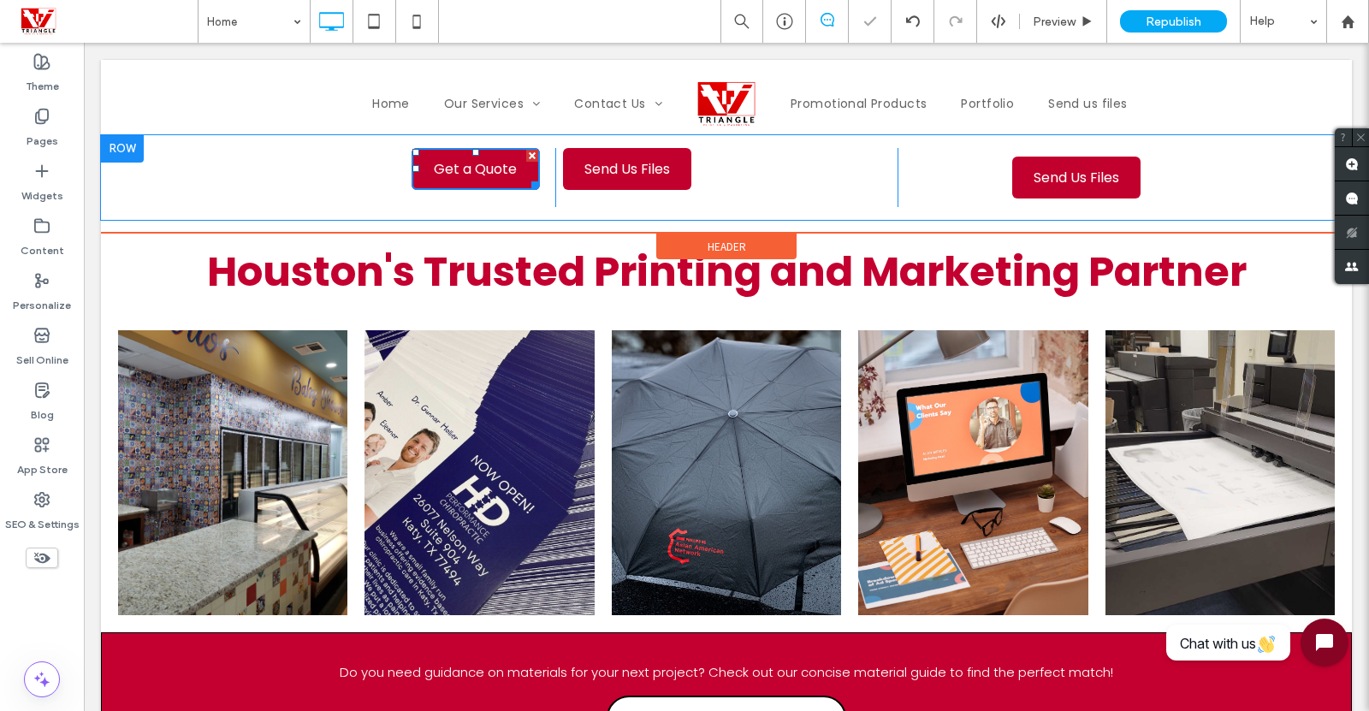
click at [942, 164] on div "Click To Paste Click To Paste Send Us Files" at bounding box center [1069, 177] width 342 height 59
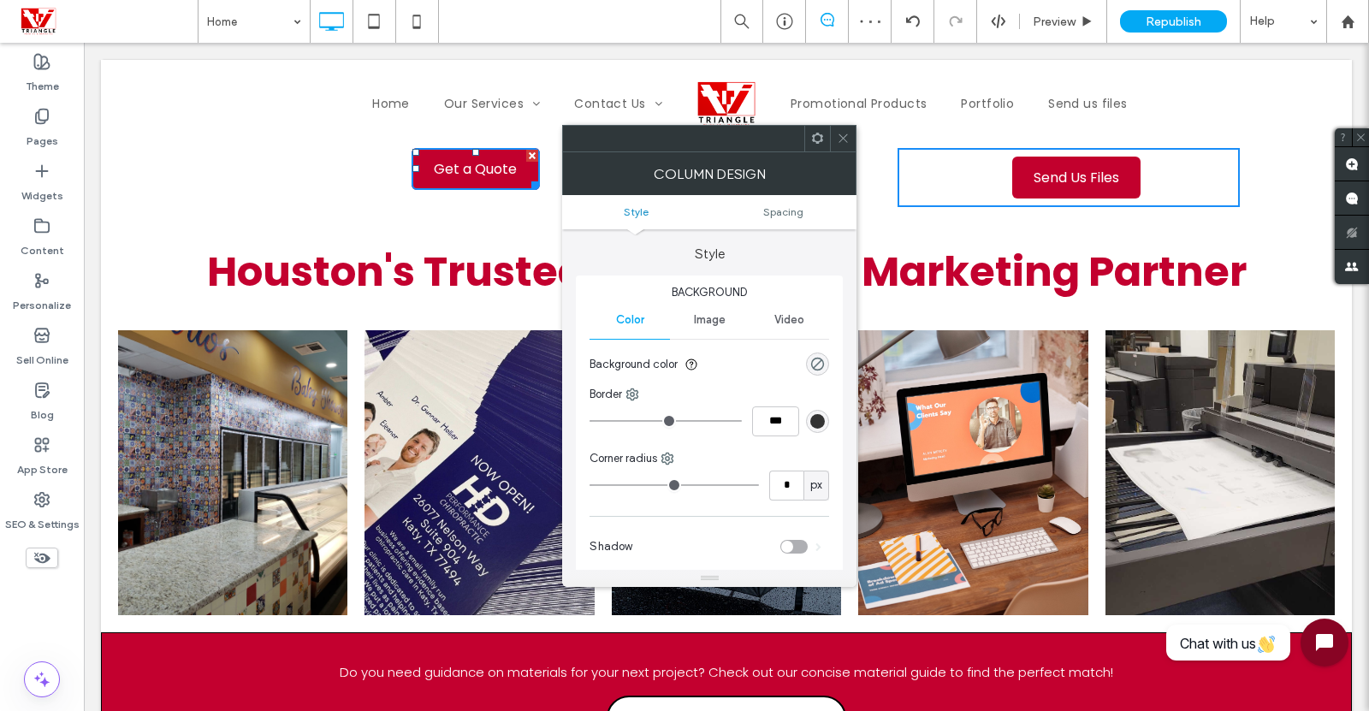
click at [816, 139] on icon at bounding box center [817, 138] width 13 height 13
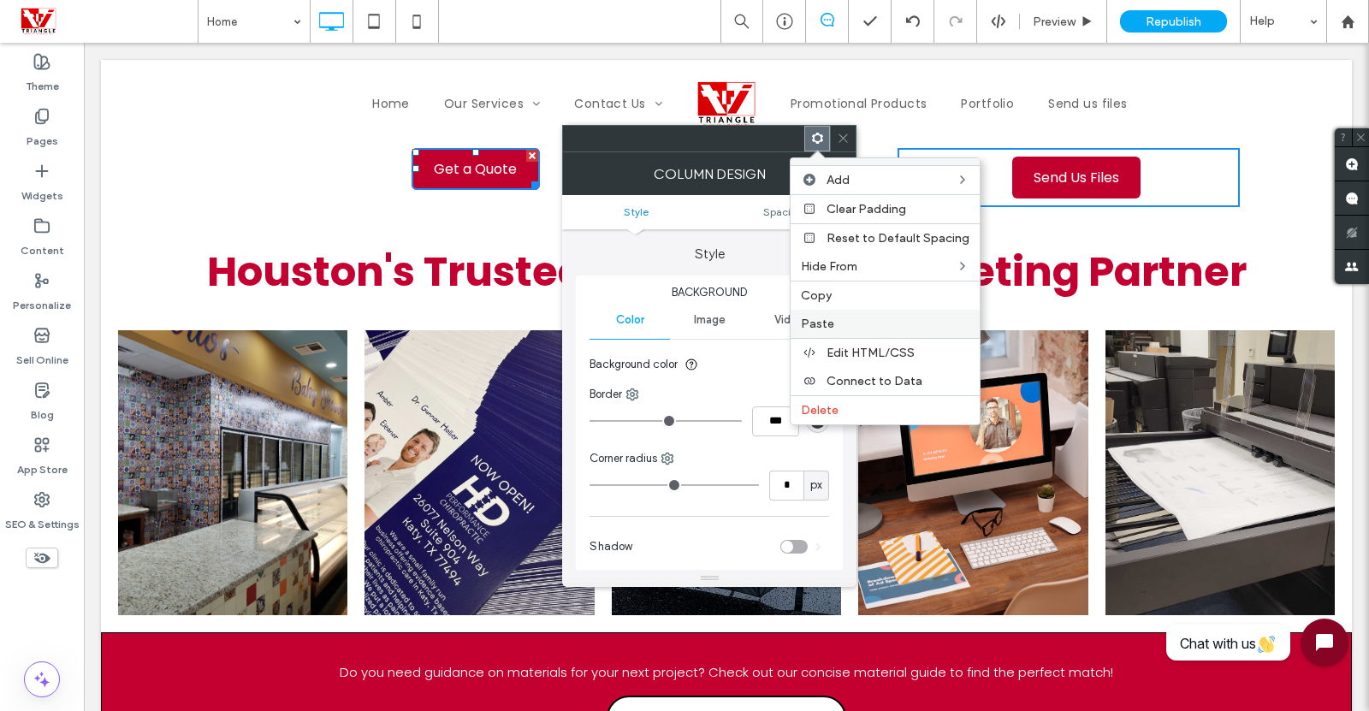
click at [820, 326] on span "Paste" at bounding box center [817, 324] width 33 height 15
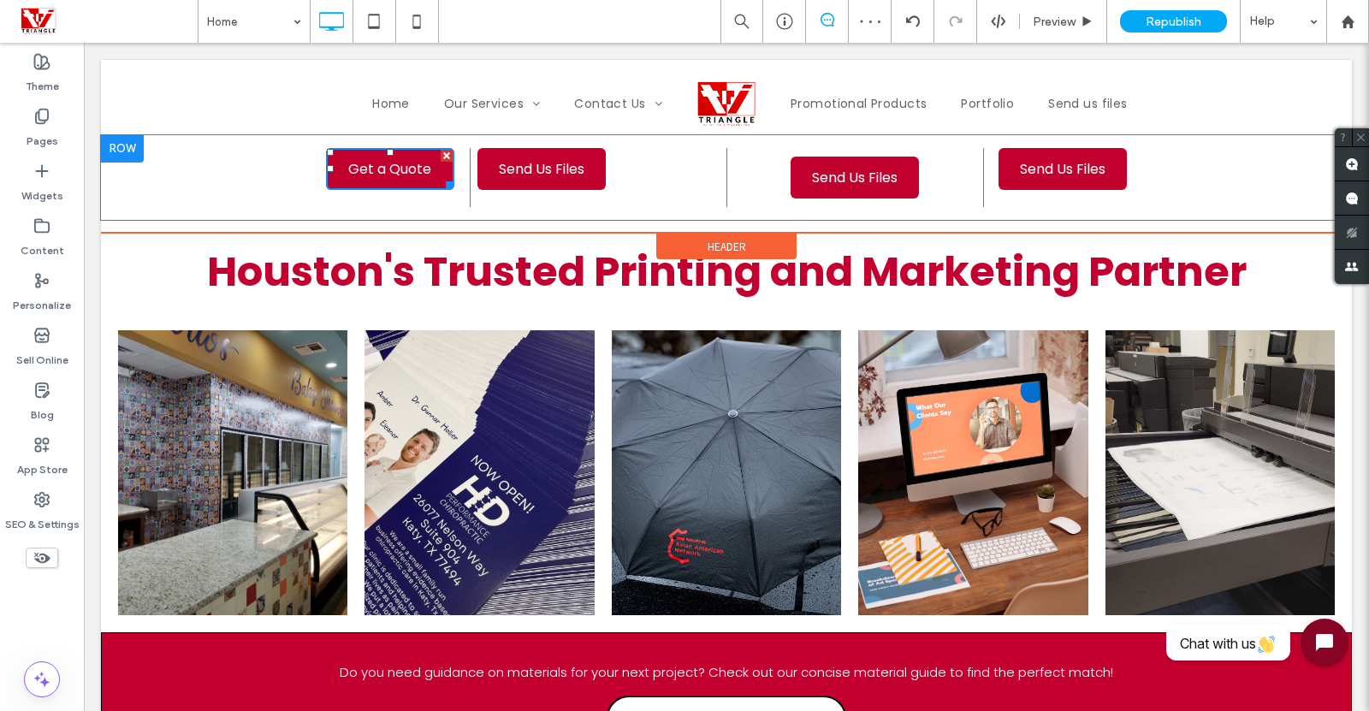
click at [743, 171] on div "Click To Paste Click To Paste Send Us Files" at bounding box center [855, 177] width 257 height 59
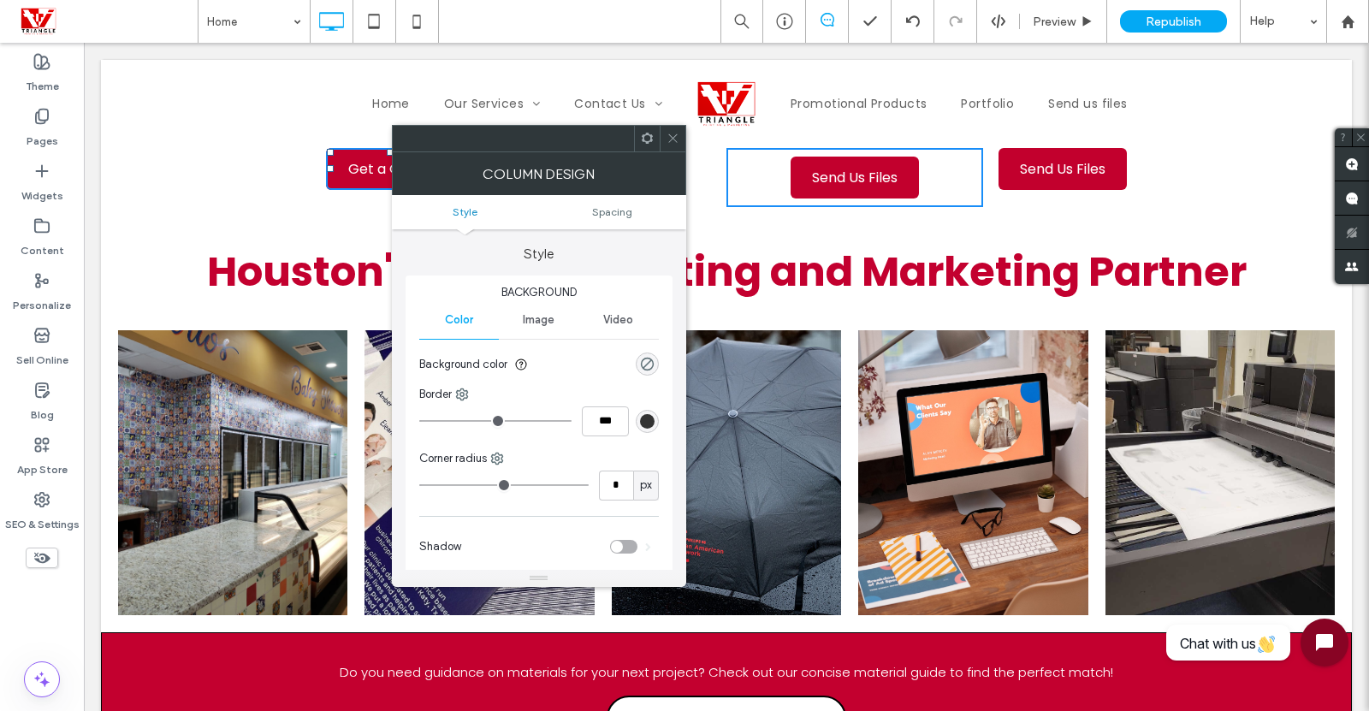
click at [643, 151] on div at bounding box center [539, 138] width 294 height 27
click at [649, 142] on icon at bounding box center [647, 138] width 13 height 13
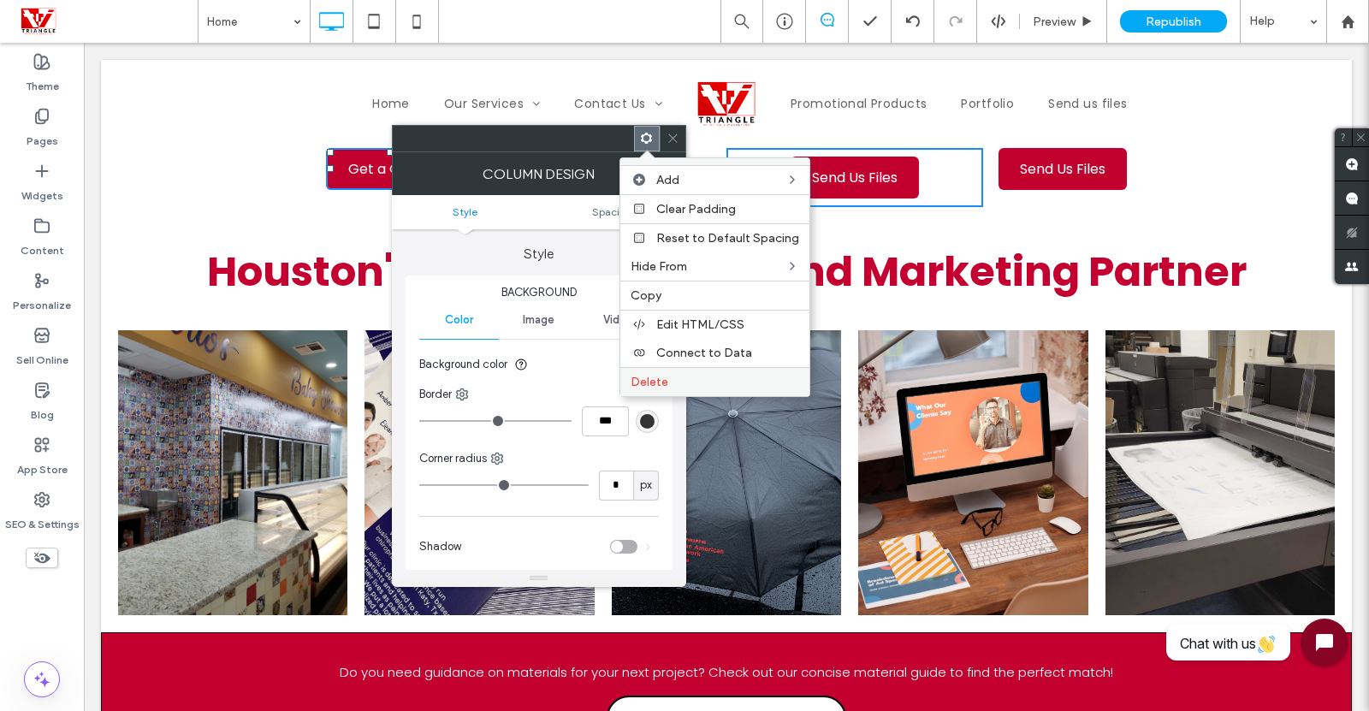
click at [653, 377] on span "Delete" at bounding box center [650, 382] width 38 height 15
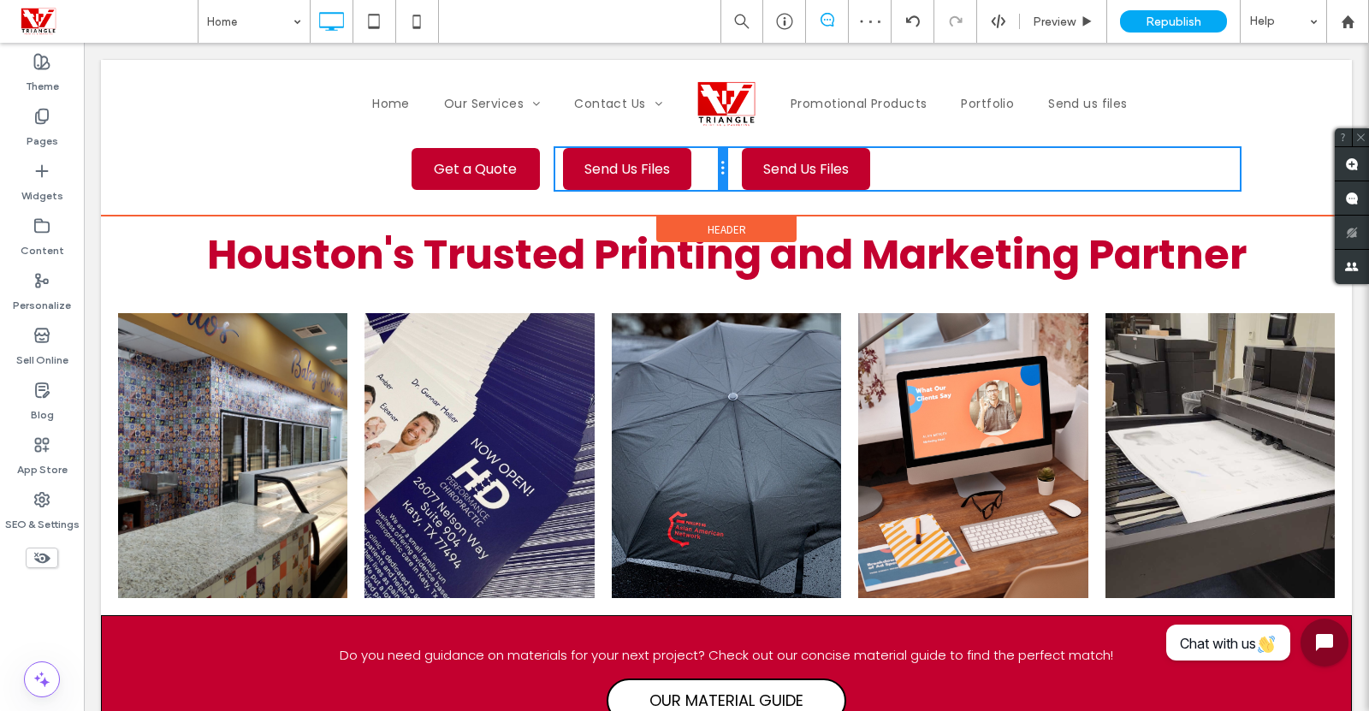
drag, startPoint x: 893, startPoint y: 166, endPoint x: 753, endPoint y: 217, distance: 148.6
click at [727, 172] on div "Get a Quote Click To Paste Send Us Files Click To Paste Send Us Files Click To …" at bounding box center [726, 169] width 1027 height 42
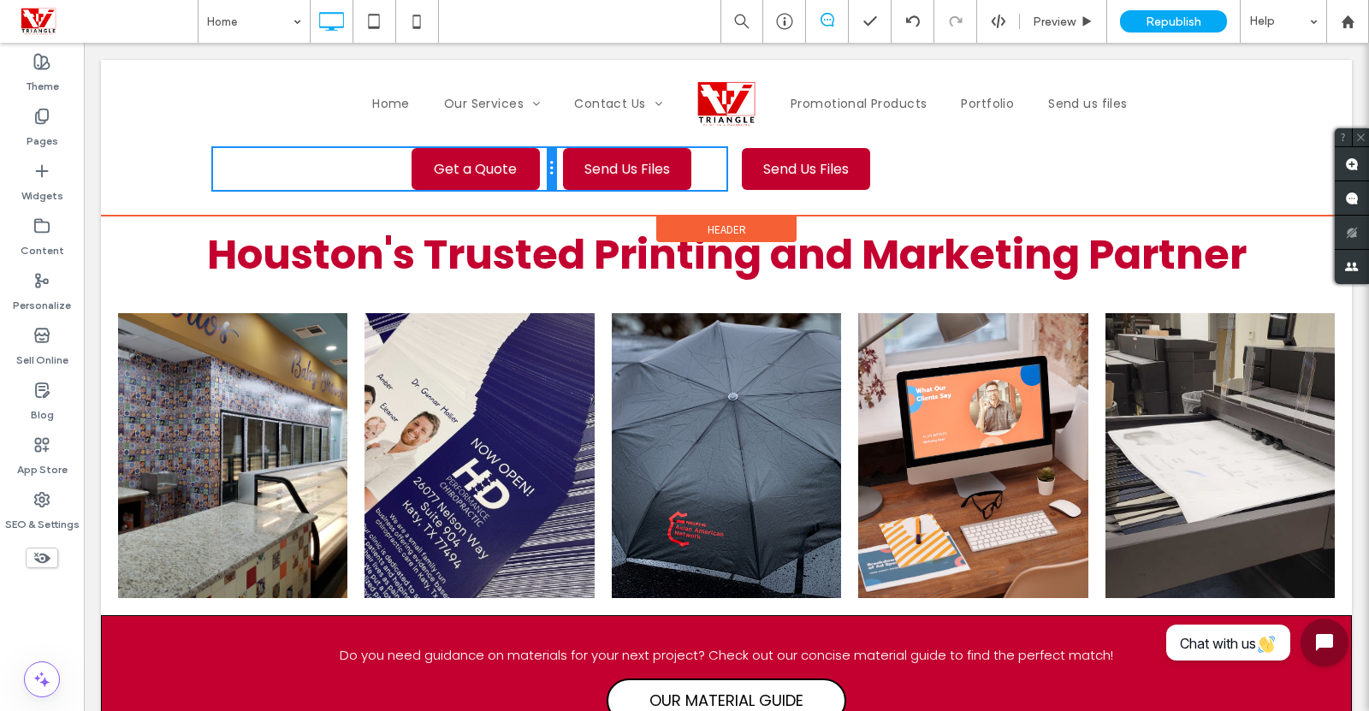
drag, startPoint x: 545, startPoint y: 169, endPoint x: 640, endPoint y: 217, distance: 106.4
click at [556, 175] on div "Get a Quote Click To Paste Send Us Files Click To Paste Send Us Files Click To …" at bounding box center [726, 169] width 1027 height 42
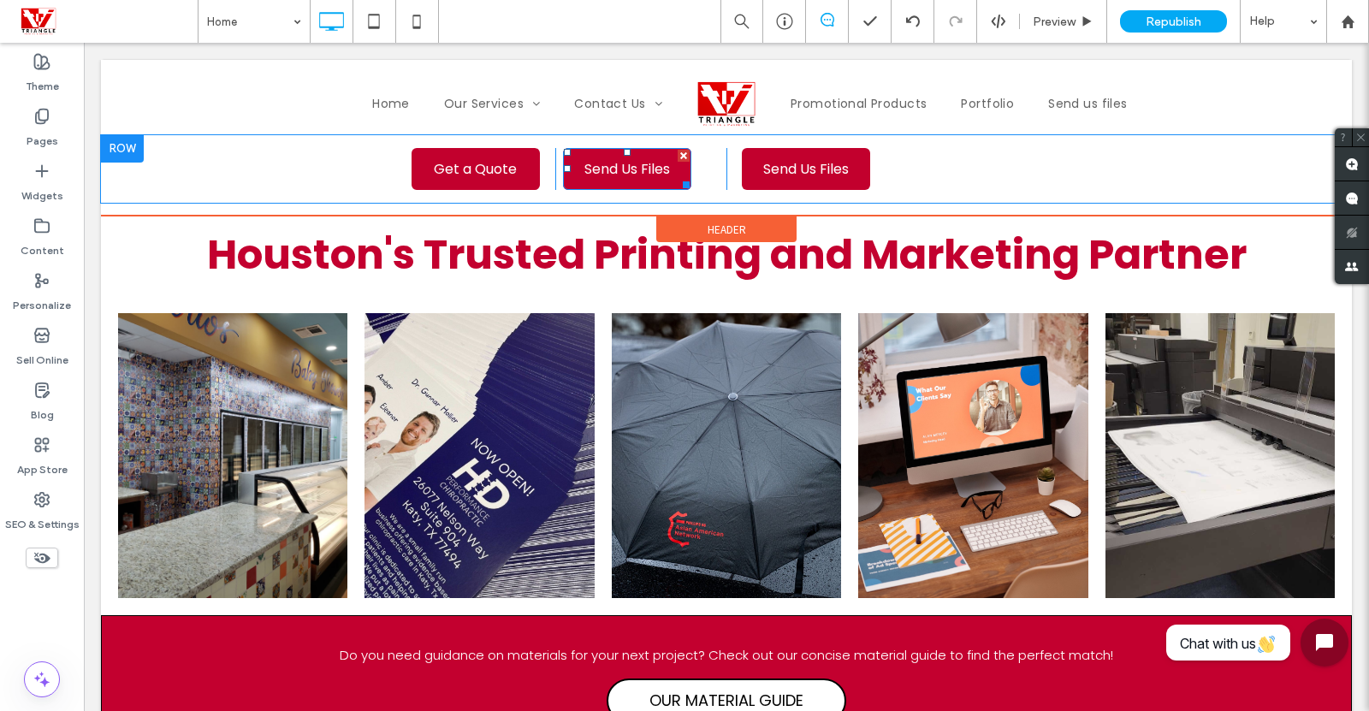
click at [655, 175] on span "Send Us Files" at bounding box center [627, 169] width 98 height 39
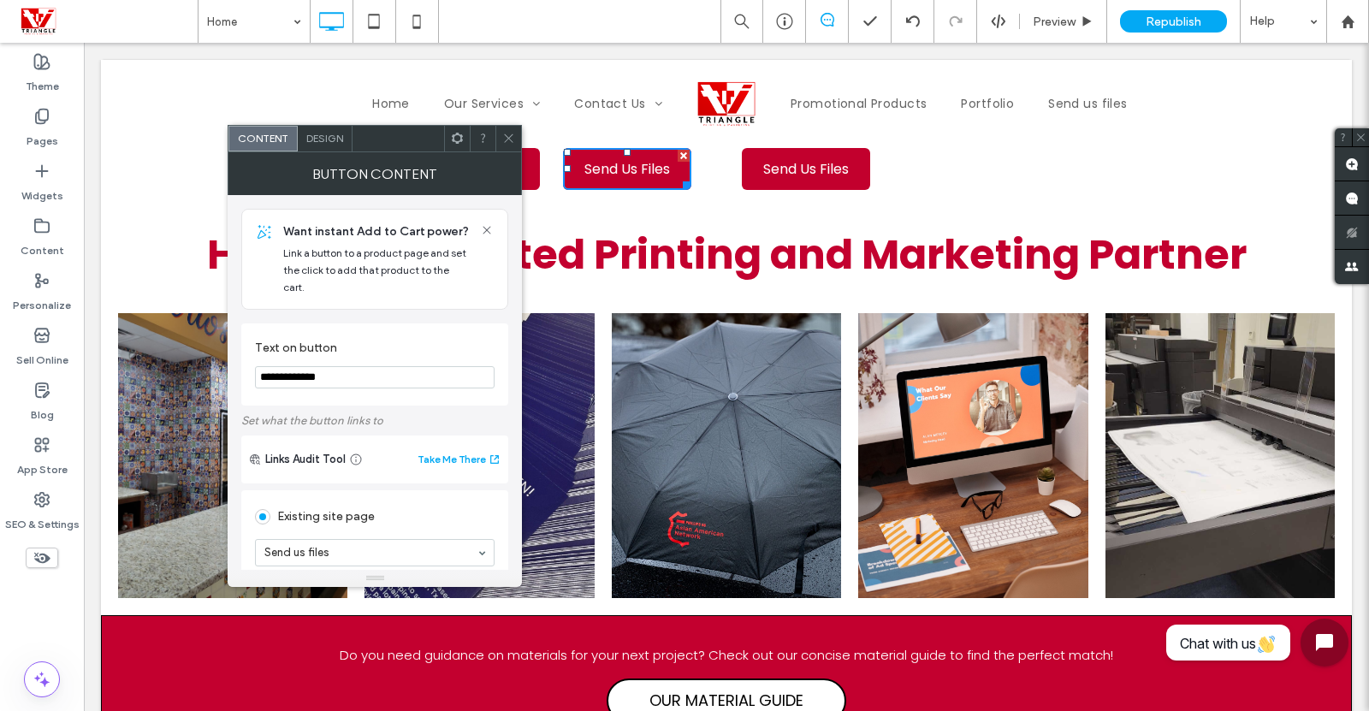
click at [460, 144] on icon at bounding box center [457, 138] width 13 height 13
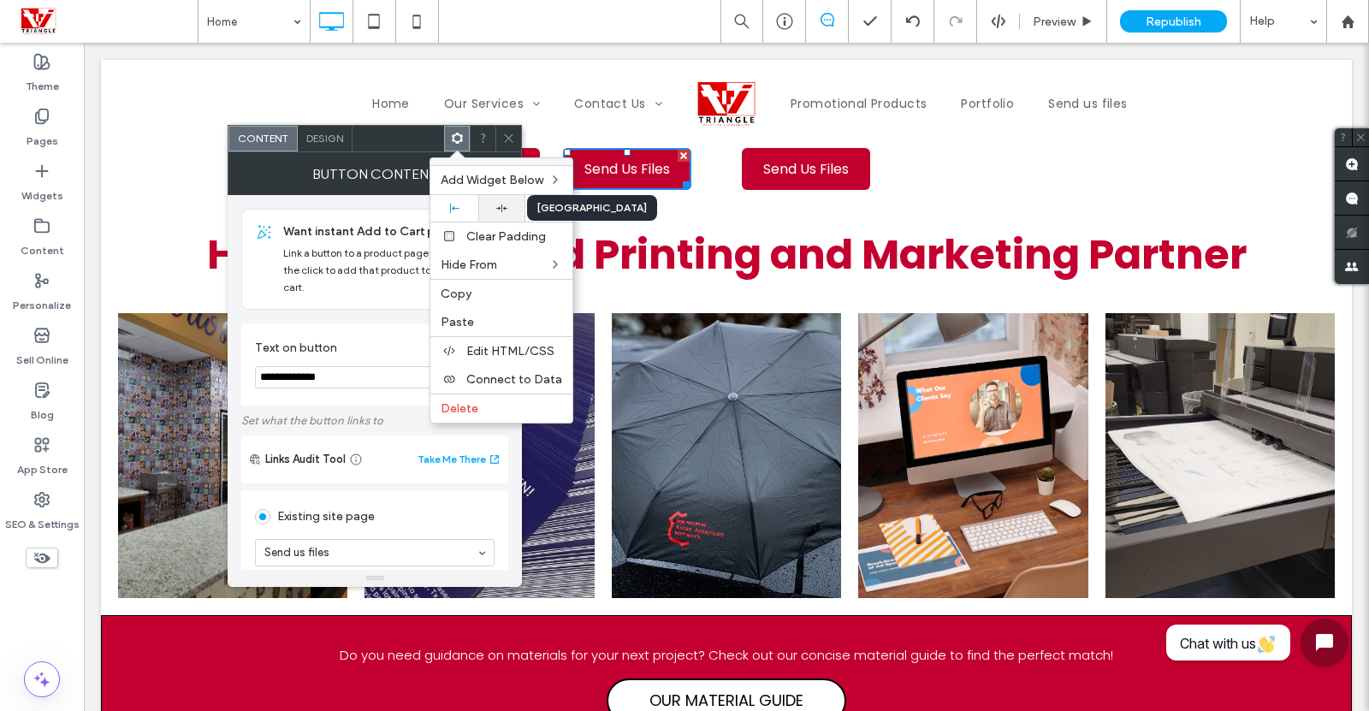
click at [495, 206] on div at bounding box center [502, 208] width 30 height 11
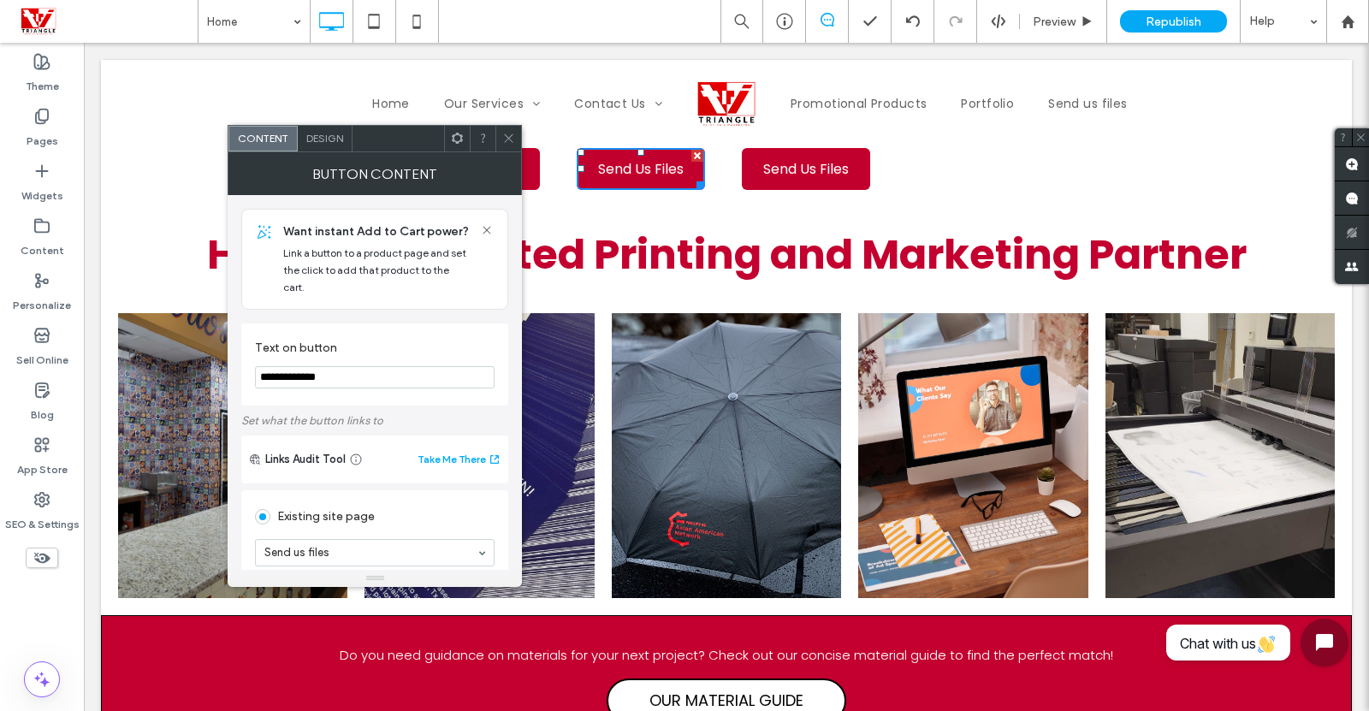
click at [515, 133] on div at bounding box center [508, 139] width 26 height 26
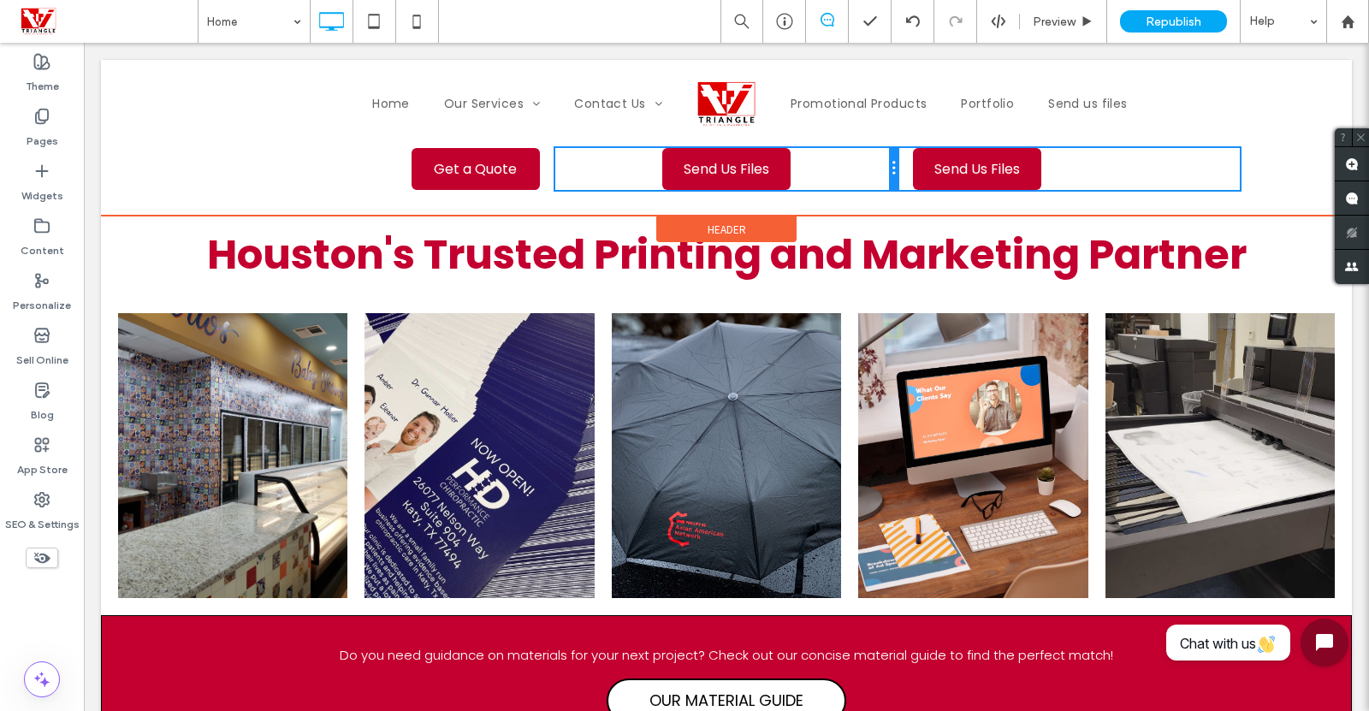
drag, startPoint x: 717, startPoint y: 176, endPoint x: 962, endPoint y: 225, distance: 249.6
click at [878, 182] on div "Send Us Files Click To Paste" at bounding box center [726, 169] width 342 height 42
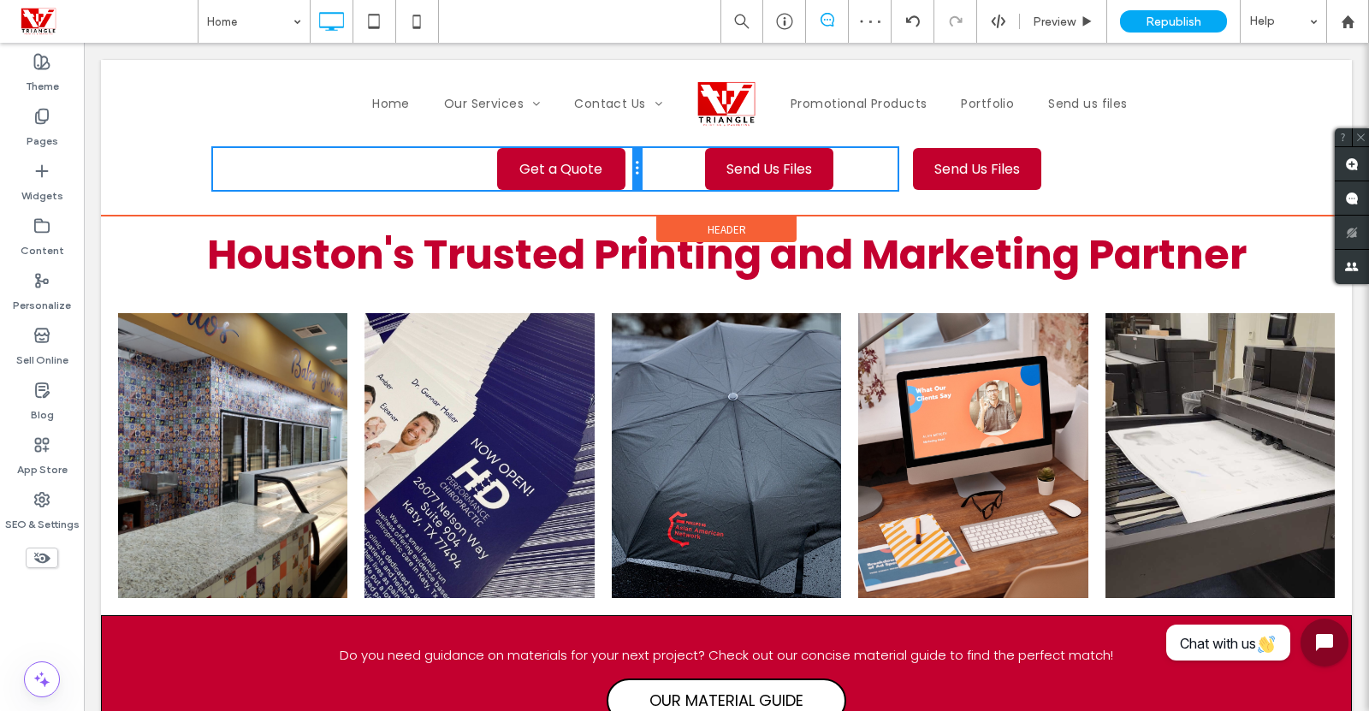
drag, startPoint x: 547, startPoint y: 166, endPoint x: 798, endPoint y: 215, distance: 255.4
click at [593, 168] on div "Get a Quote Click To Paste" at bounding box center [427, 169] width 428 height 42
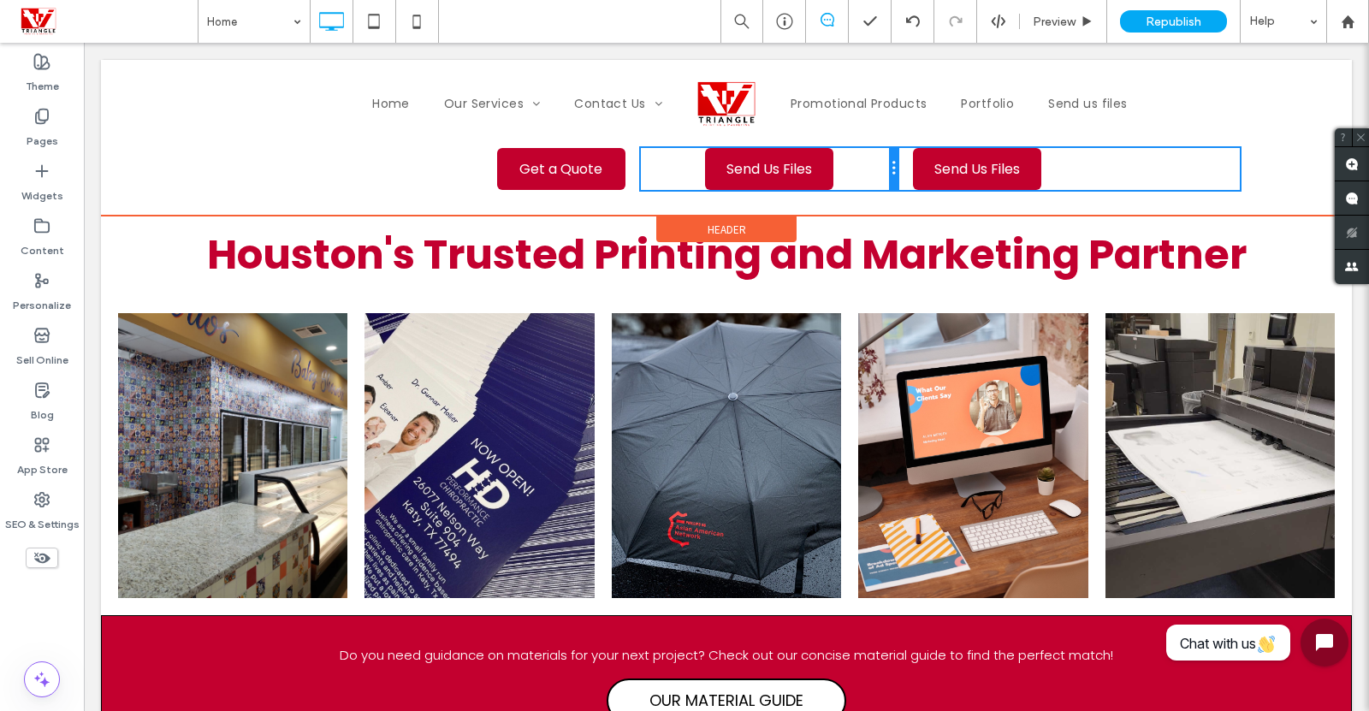
drag, startPoint x: 890, startPoint y: 168, endPoint x: 855, endPoint y: 172, distance: 35.3
click at [855, 172] on div "Send Us Files Click To Paste" at bounding box center [769, 169] width 257 height 42
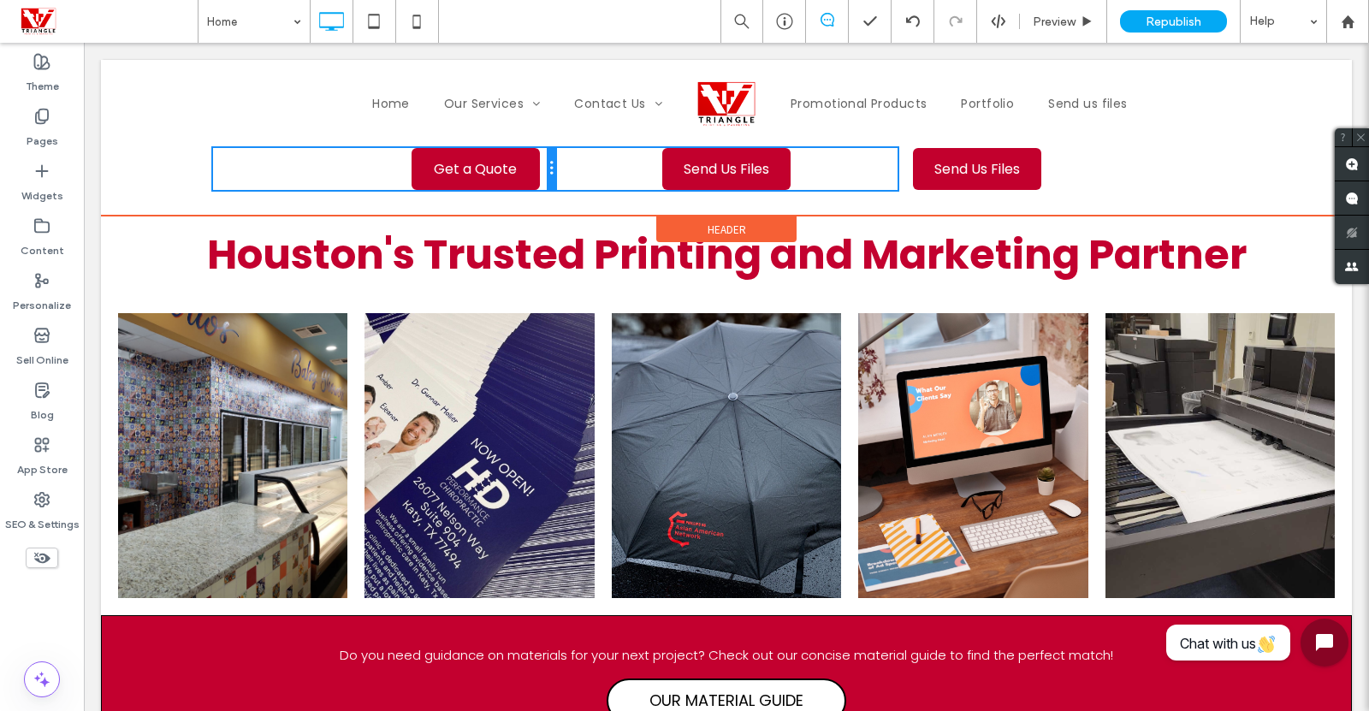
drag, startPoint x: 633, startPoint y: 171, endPoint x: 584, endPoint y: 167, distance: 49.0
click at [584, 167] on div "Get a Quote Click To Paste Send Us Files Click To Paste Send Us Files Click To …" at bounding box center [726, 169] width 1027 height 42
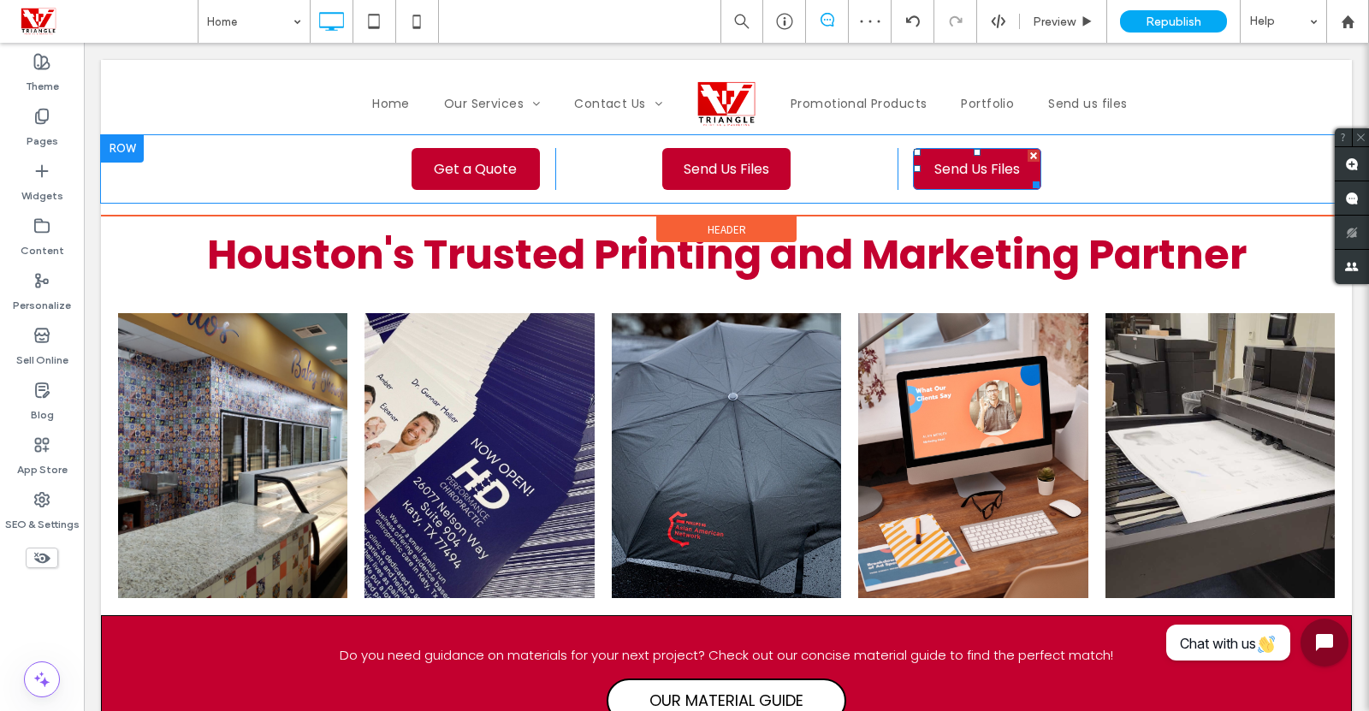
click at [970, 168] on span "Send Us Files" at bounding box center [977, 169] width 98 height 39
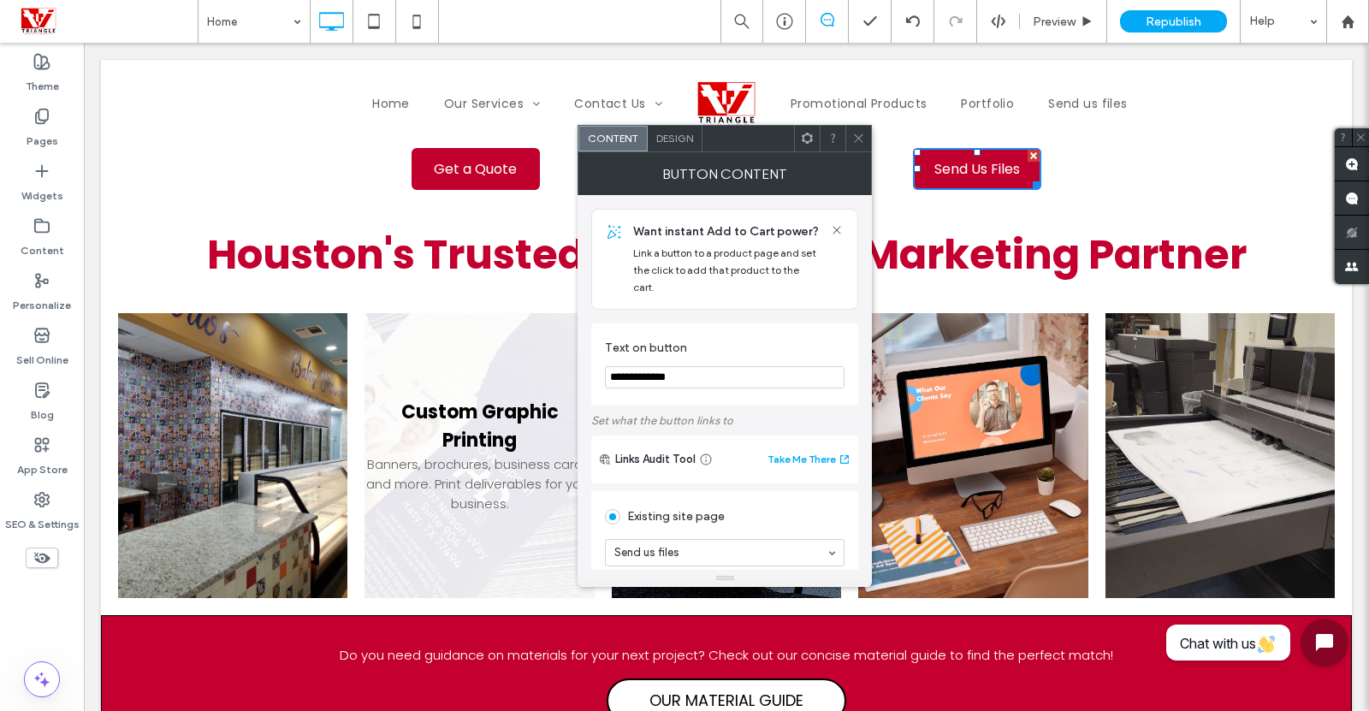
drag, startPoint x: 798, startPoint y: 404, endPoint x: 463, endPoint y: 365, distance: 337.6
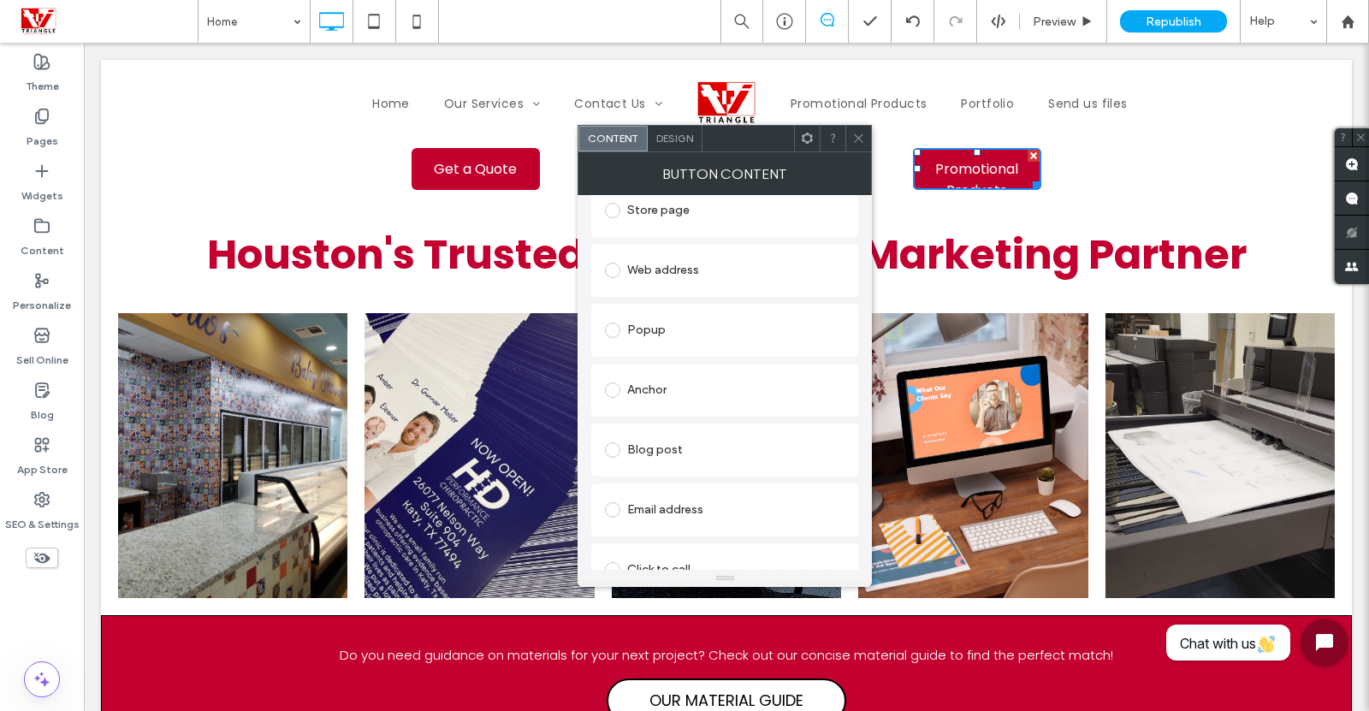
type input "**********"
click at [615, 267] on span at bounding box center [612, 274] width 15 height 15
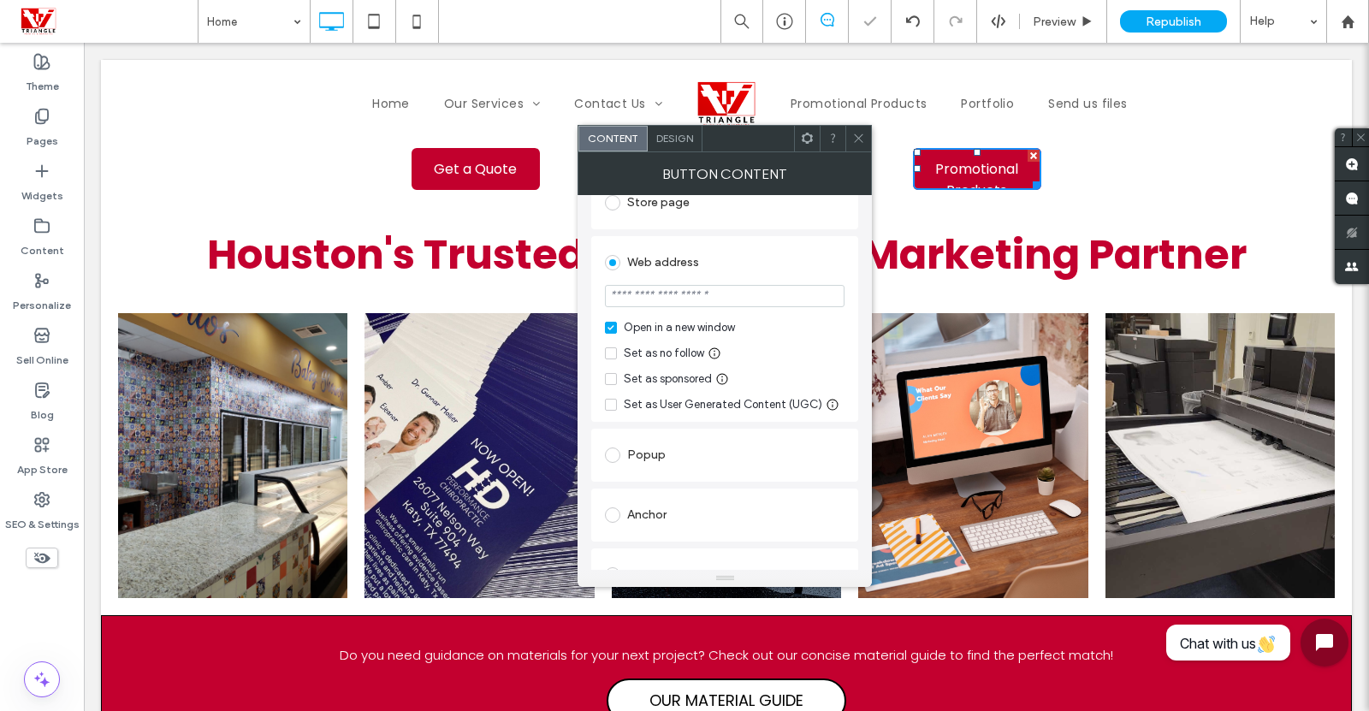
scroll to position [374, 0]
click at [740, 285] on input "url" at bounding box center [725, 296] width 240 height 22
paste input "**********"
type input "**********"
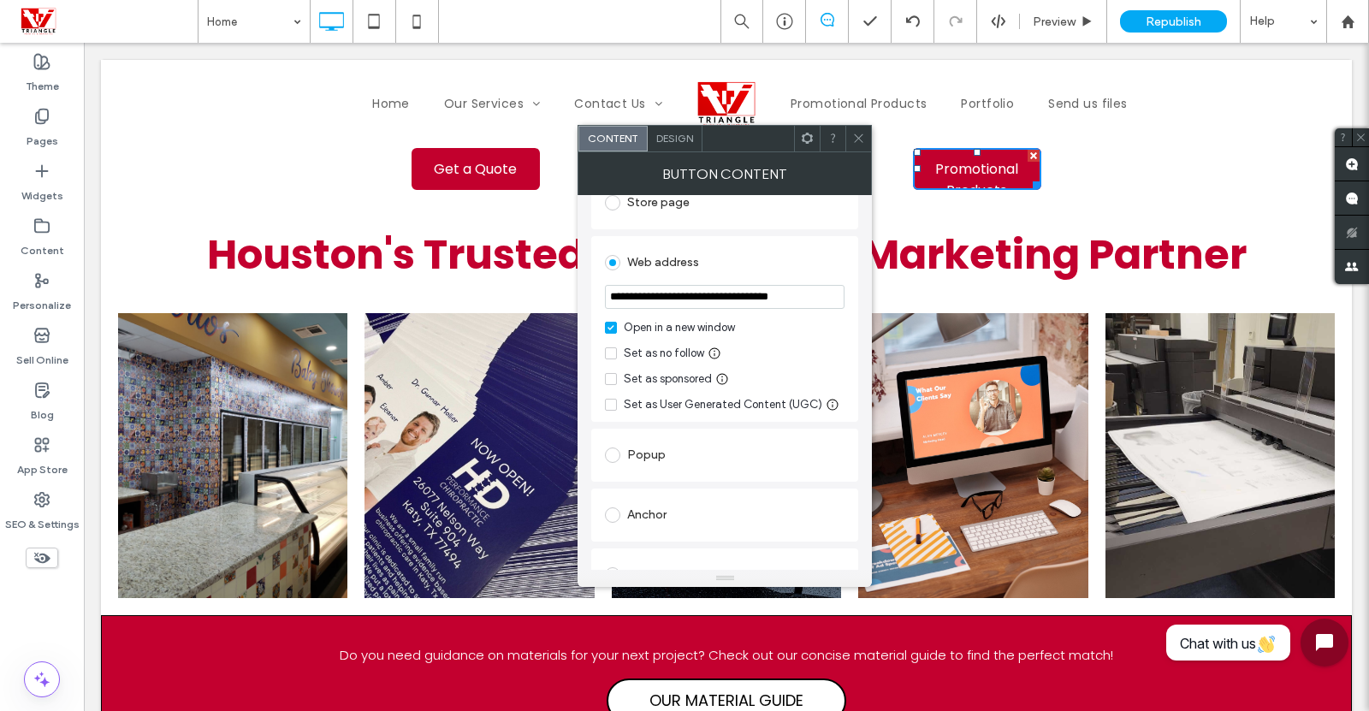
click at [862, 142] on icon at bounding box center [858, 138] width 13 height 13
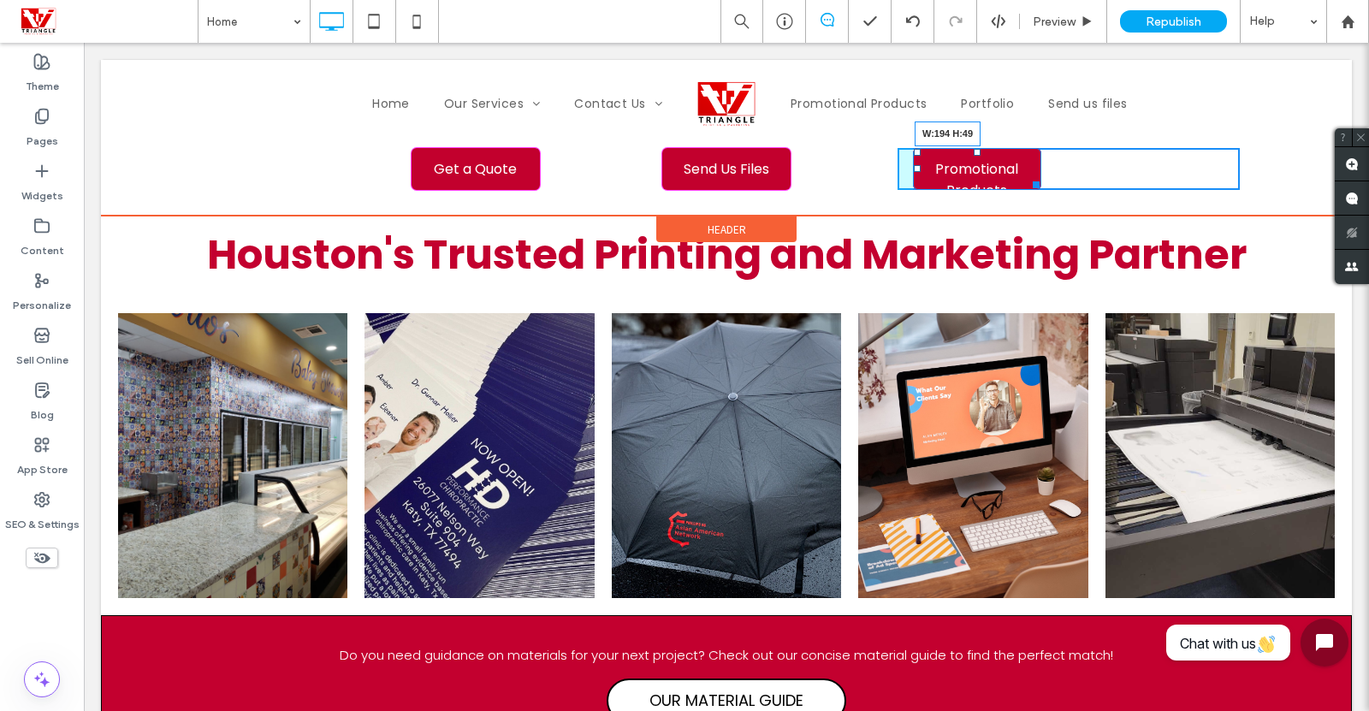
drag, startPoint x: 1033, startPoint y: 184, endPoint x: 1153, endPoint y: 228, distance: 127.8
click at [1040, 186] on div at bounding box center [1033, 181] width 13 height 13
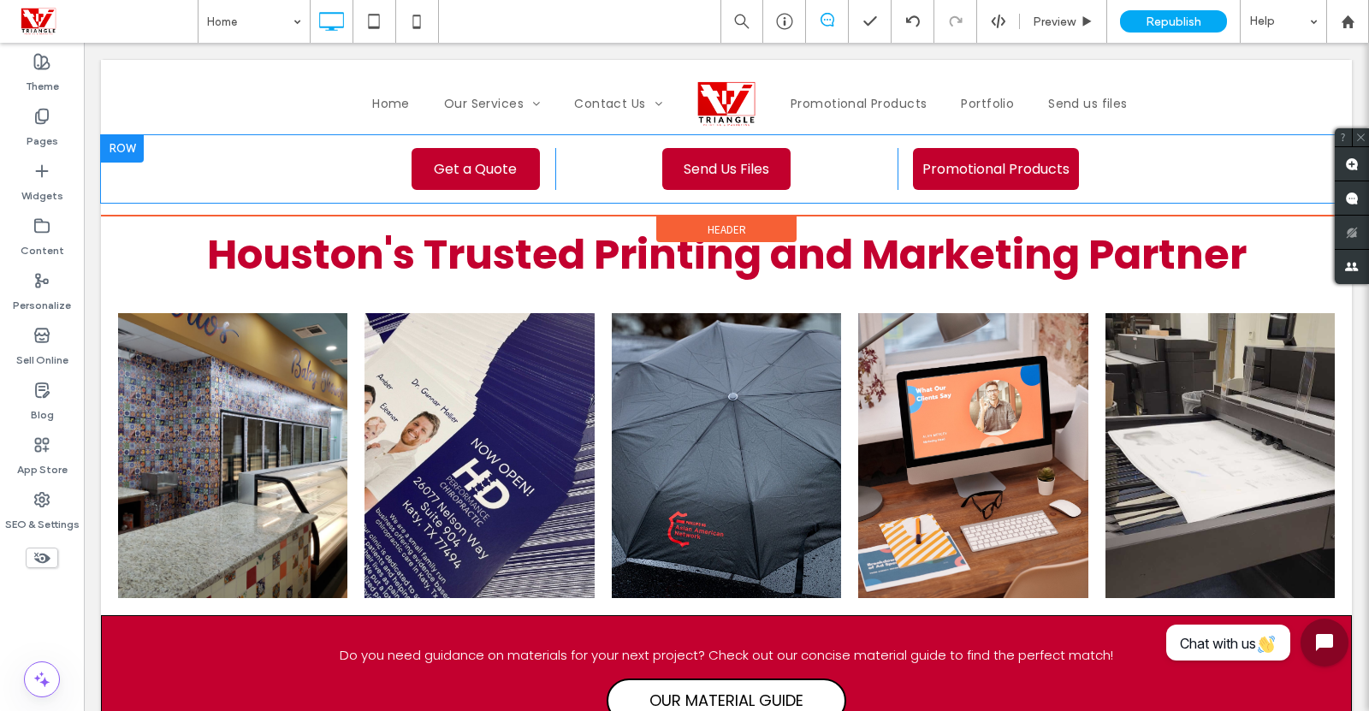
drag, startPoint x: 787, startPoint y: 186, endPoint x: 797, endPoint y: 187, distance: 9.5
click at [797, 187] on div "Send Us Files Click To Paste" at bounding box center [726, 169] width 342 height 42
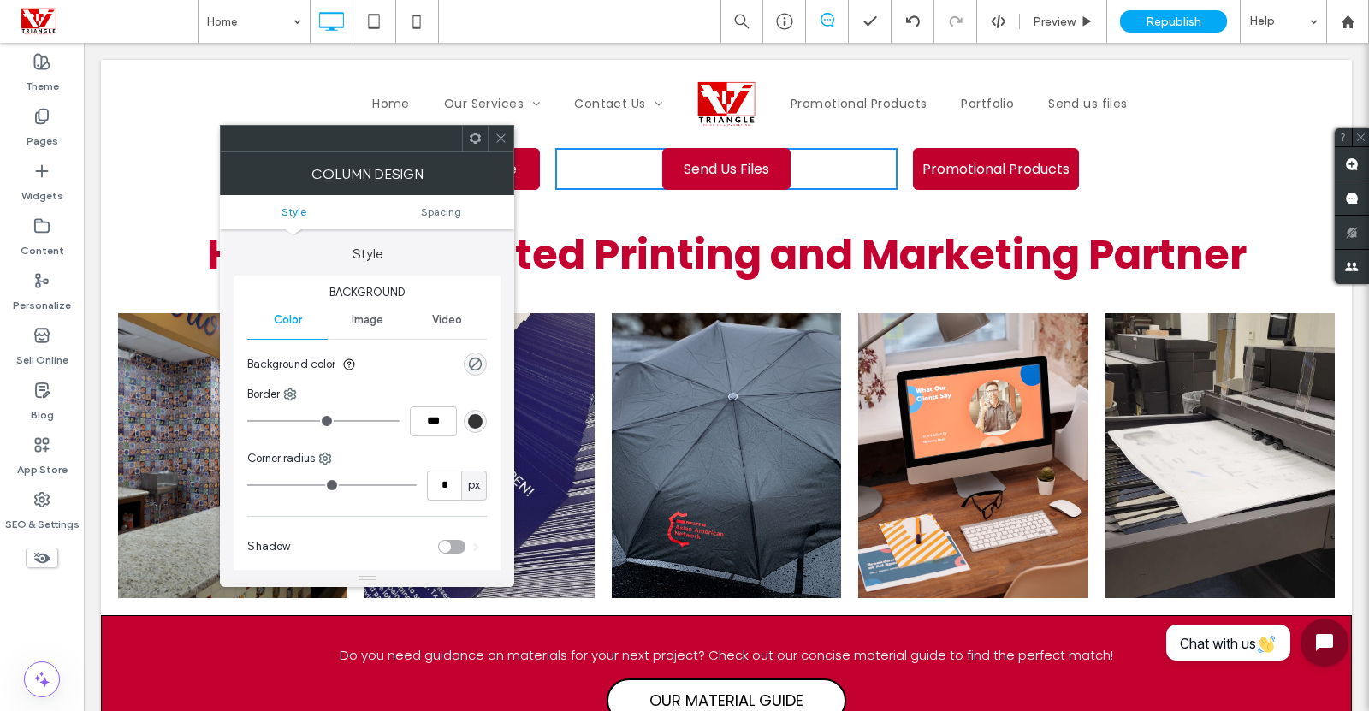
click at [774, 174] on link "Send Us Files" at bounding box center [726, 169] width 128 height 42
click at [740, 170] on span "Send Us Files" at bounding box center [727, 169] width 98 height 39
click at [737, 221] on div "Houston's Trusted Printing and Marketing Partner Large Format Printing Trade Sh…" at bounding box center [726, 416] width 1251 height 400
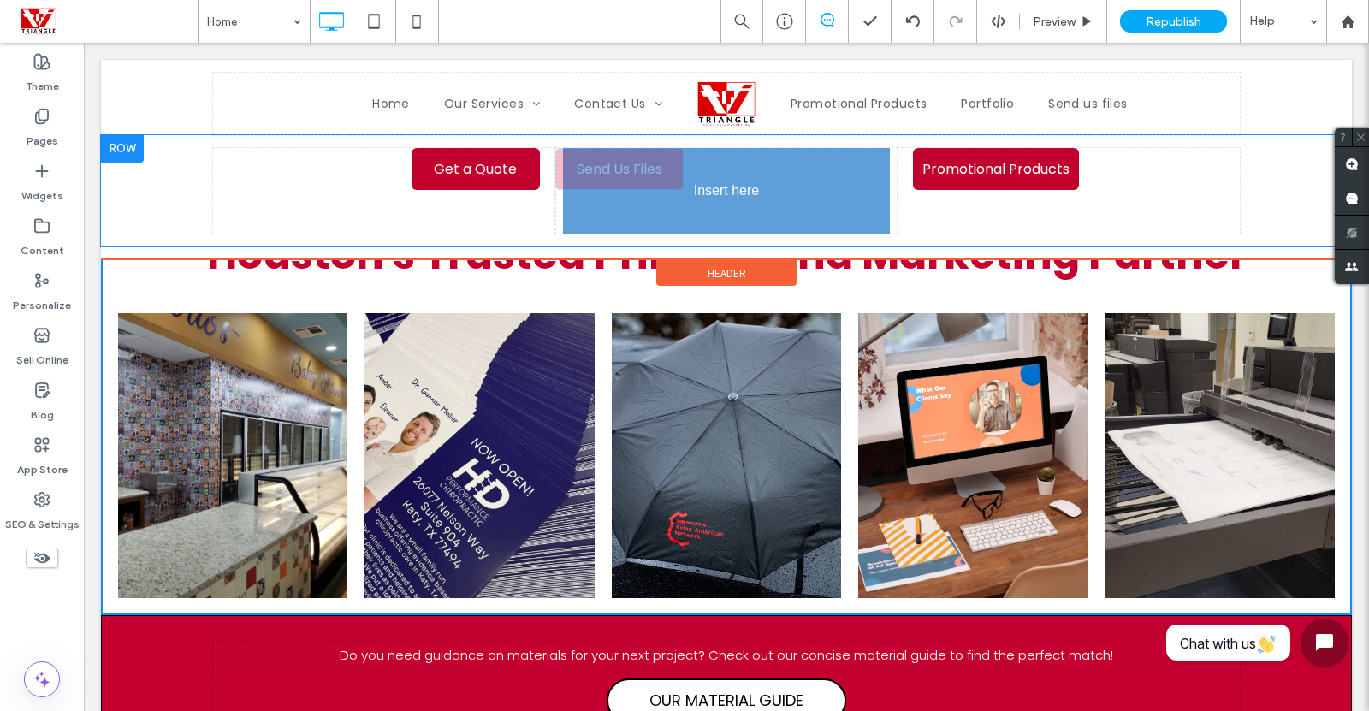
drag, startPoint x: 791, startPoint y: 186, endPoint x: 875, endPoint y: 239, distance: 100.0
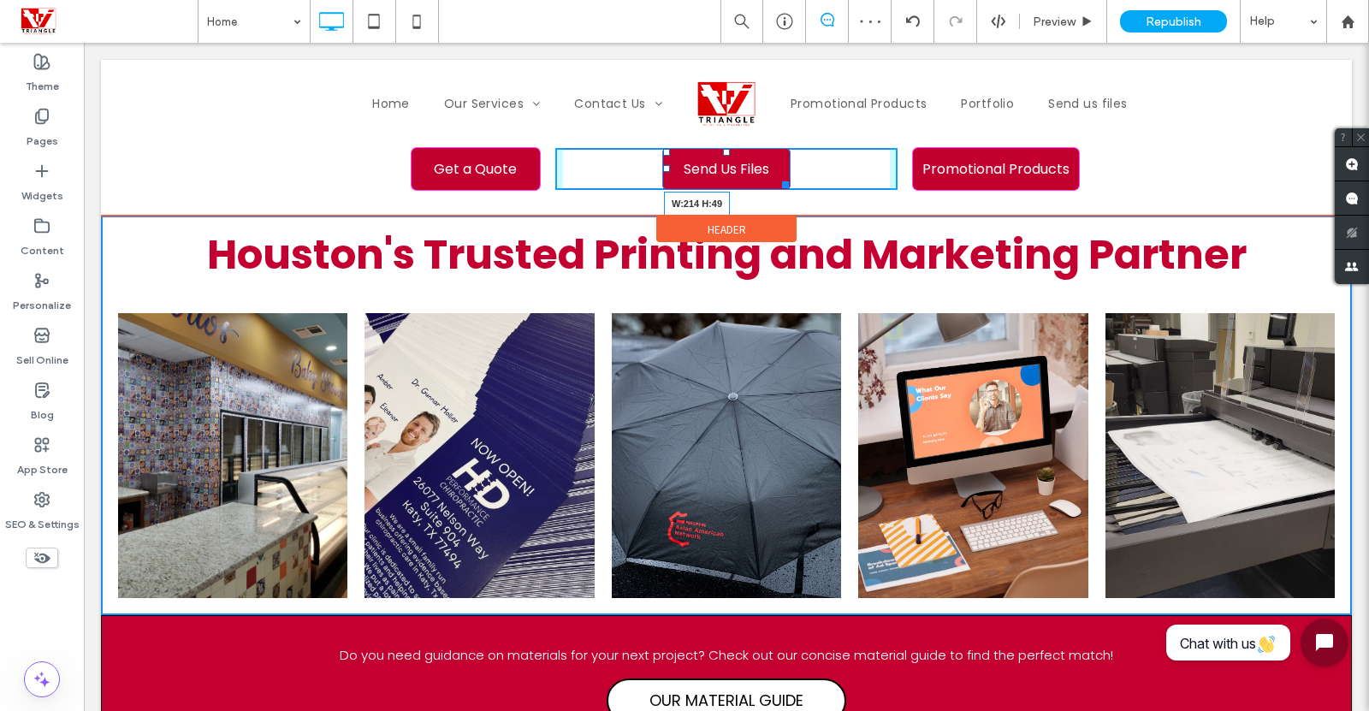
drag, startPoint x: 785, startPoint y: 186, endPoint x: 1056, endPoint y: 220, distance: 273.4
click at [789, 185] on div at bounding box center [782, 181] width 13 height 13
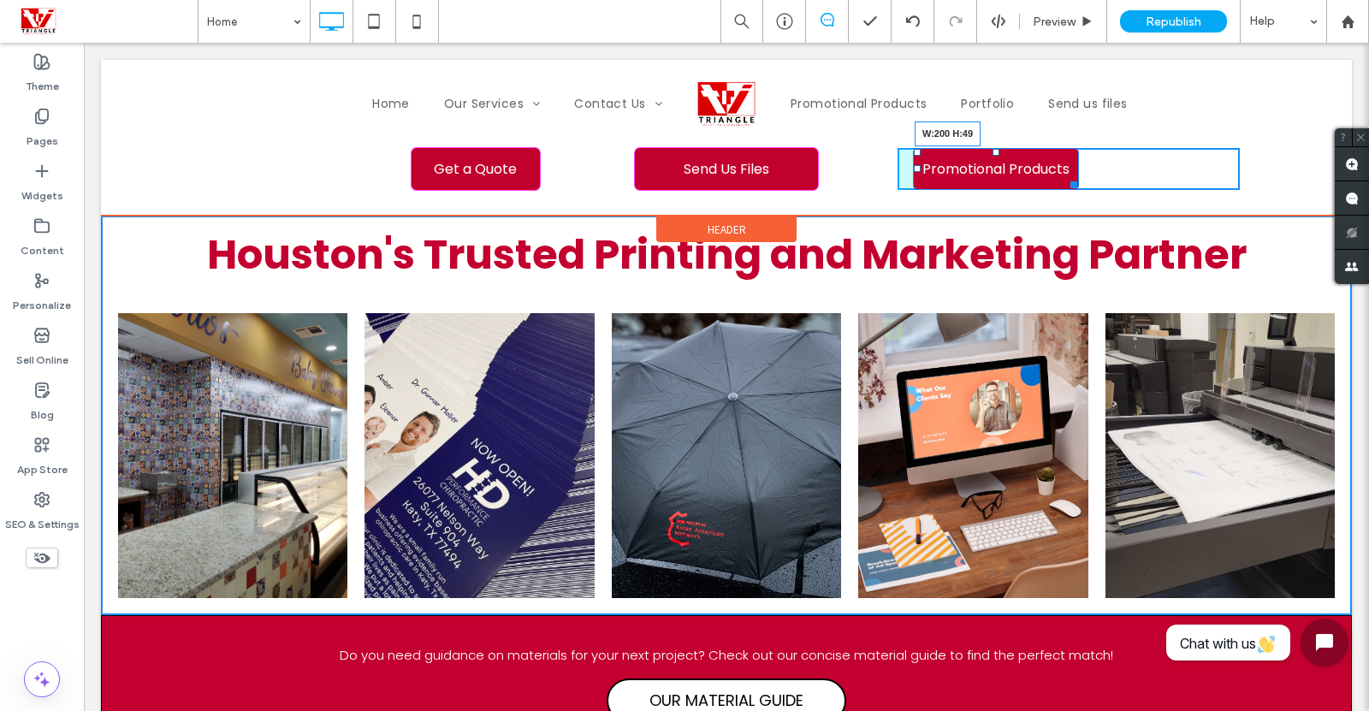
click at [1070, 182] on div at bounding box center [1071, 181] width 13 height 13
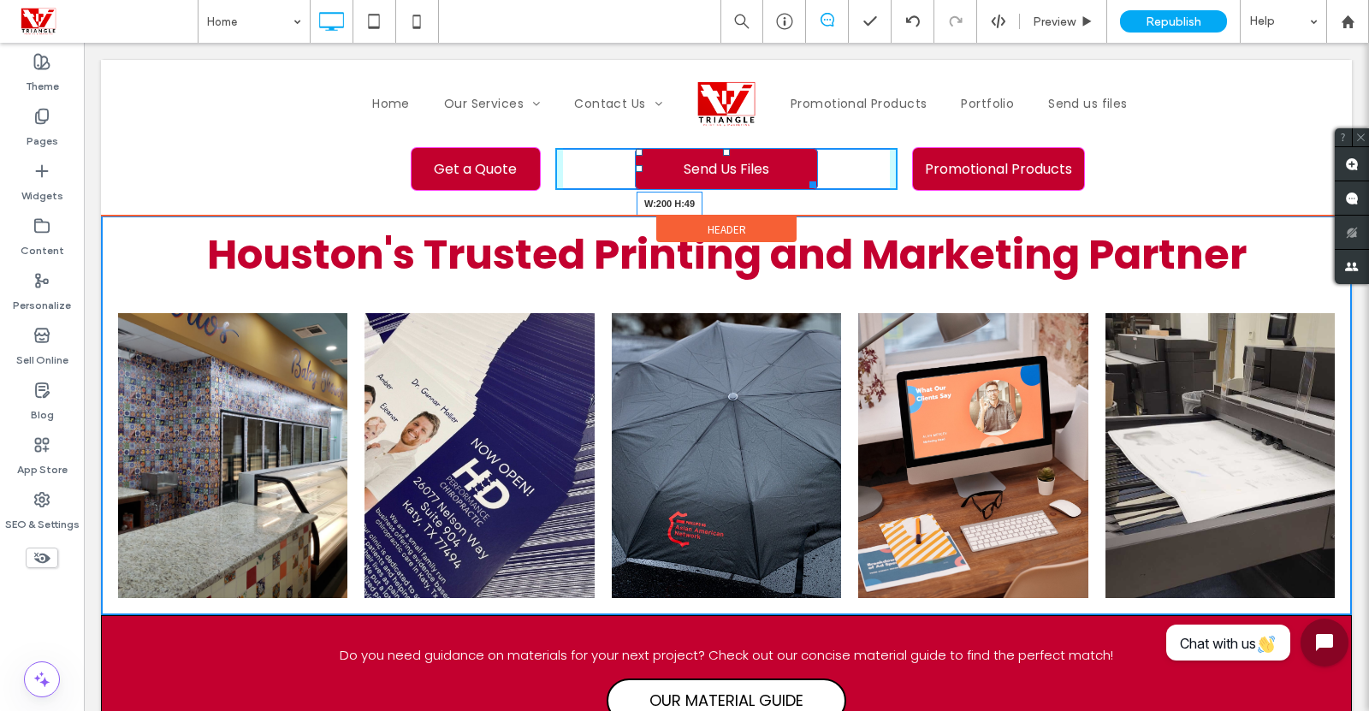
click at [804, 175] on div at bounding box center [810, 181] width 13 height 13
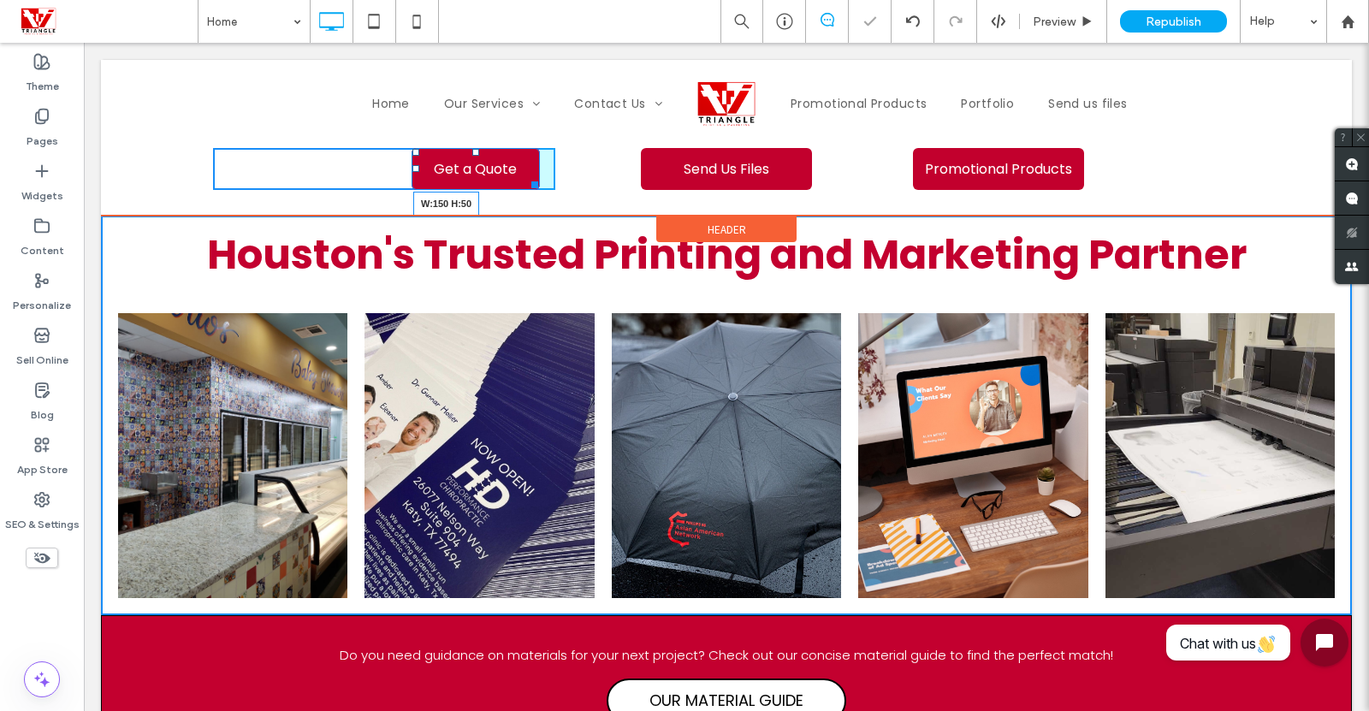
drag, startPoint x: 528, startPoint y: 181, endPoint x: 624, endPoint y: 225, distance: 105.3
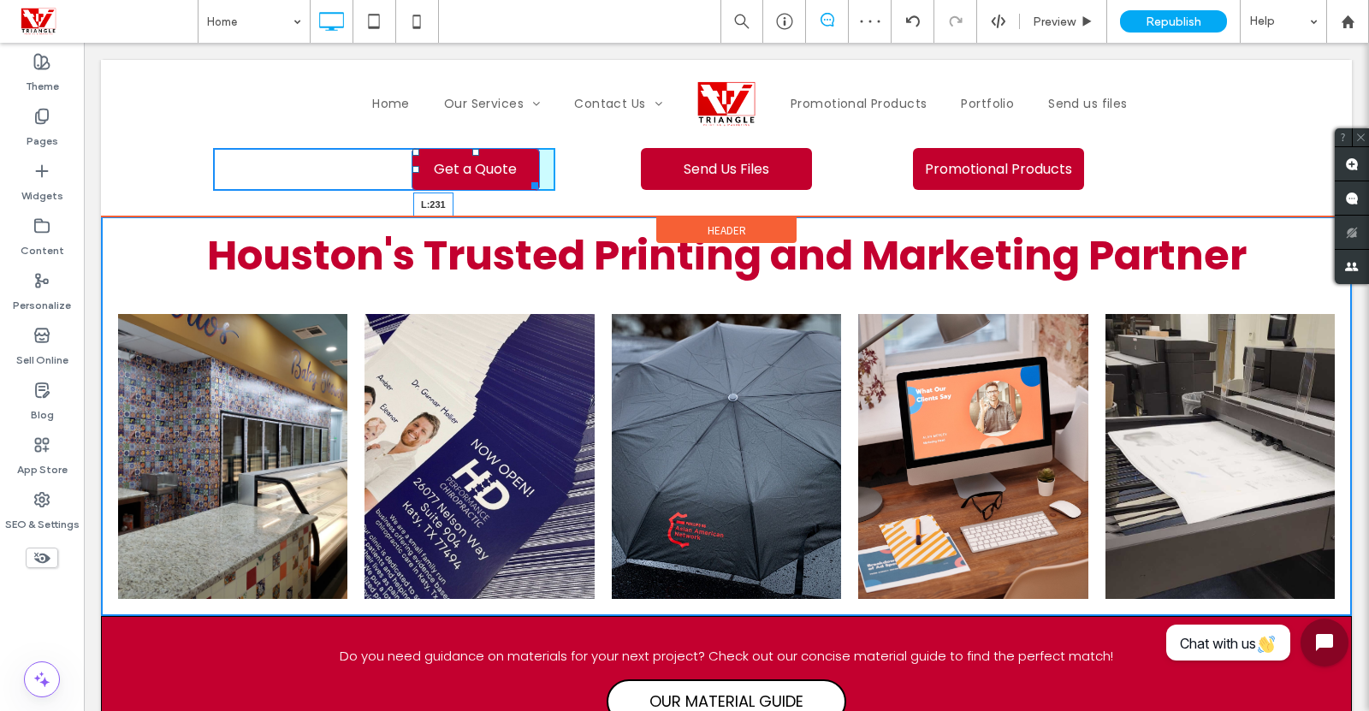
drag, startPoint x: 406, startPoint y: 169, endPoint x: 552, endPoint y: 213, distance: 152.7
click at [388, 170] on div "Get a Quote L:231 Click To Paste" at bounding box center [384, 169] width 342 height 43
drag, startPoint x: 525, startPoint y: 186, endPoint x: 645, endPoint y: 232, distance: 128.4
click at [561, 189] on div "Get a Quote W:150 H:54 Click To Paste Send Us Files Click To Paste Promotional …" at bounding box center [726, 169] width 1027 height 43
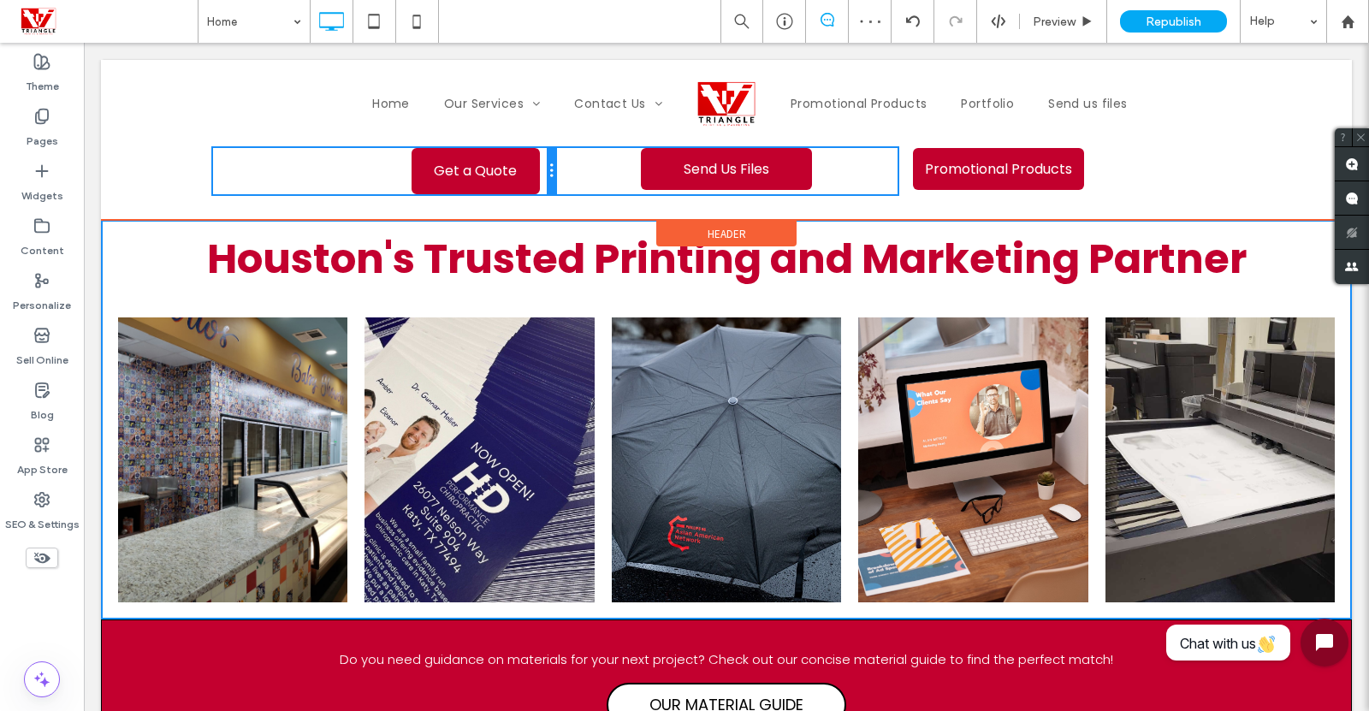
drag, startPoint x: 547, startPoint y: 166, endPoint x: 663, endPoint y: 211, distance: 124.9
click at [579, 169] on div "Get a Quote Click To Paste Send Us Files Click To Paste Promotional Products Cl…" at bounding box center [726, 171] width 1027 height 46
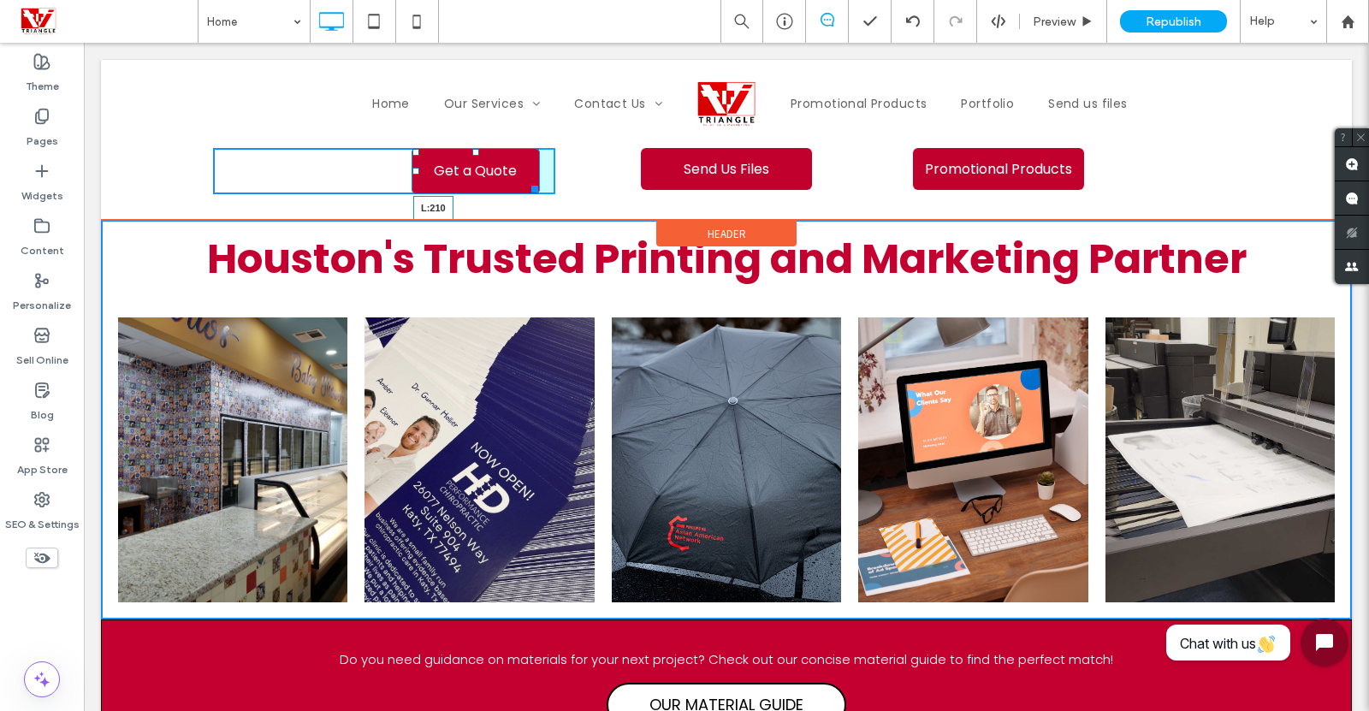
drag, startPoint x: 406, startPoint y: 169, endPoint x: 472, endPoint y: 216, distance: 80.5
click at [412, 173] on div at bounding box center [415, 171] width 7 height 7
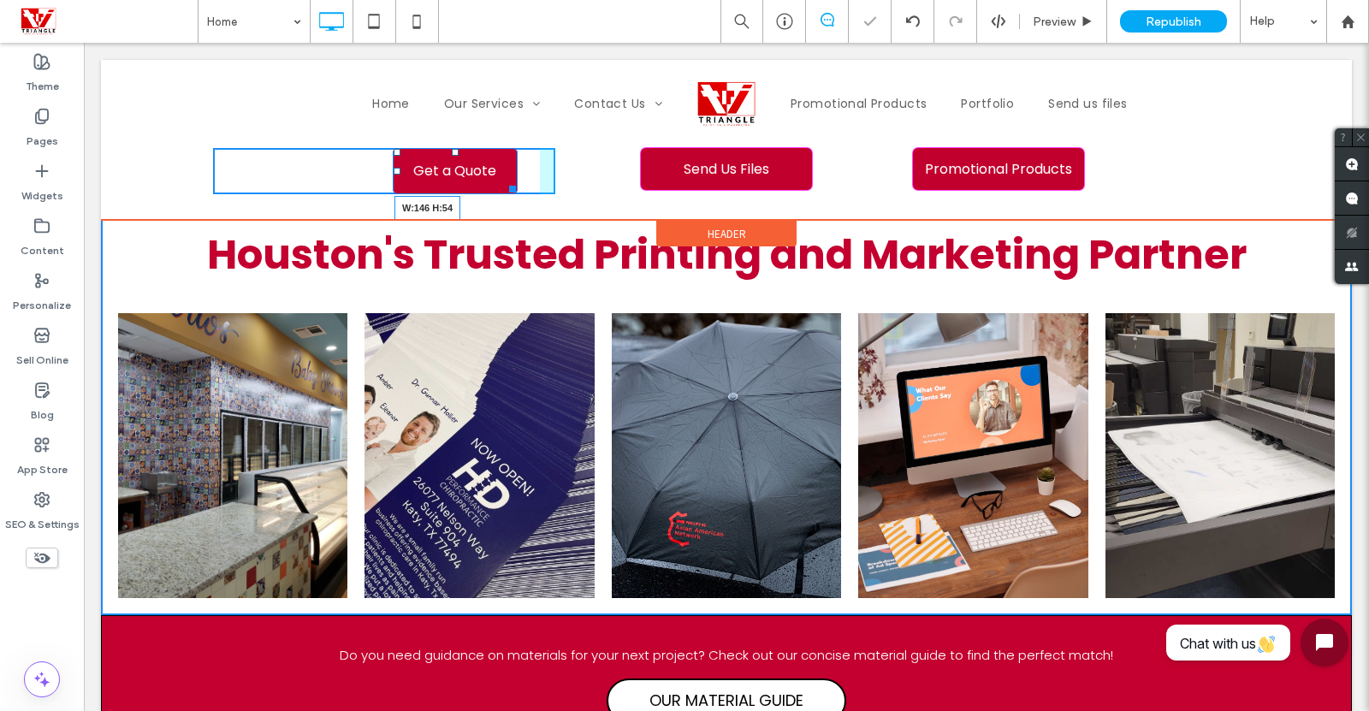
drag, startPoint x: 505, startPoint y: 191, endPoint x: 605, endPoint y: 234, distance: 108.9
click at [539, 197] on div "Get a Quote W:146 H:54 Click To Paste Send Us Files Click To Paste Promotional …" at bounding box center [726, 171] width 1251 height 72
drag, startPoint x: 505, startPoint y: 183, endPoint x: 556, endPoint y: 185, distance: 51.4
click at [556, 185] on div "Get a Quote W:171.984 H:56 Click To Paste Send Us Files Click To Paste Promotio…" at bounding box center [726, 171] width 1027 height 46
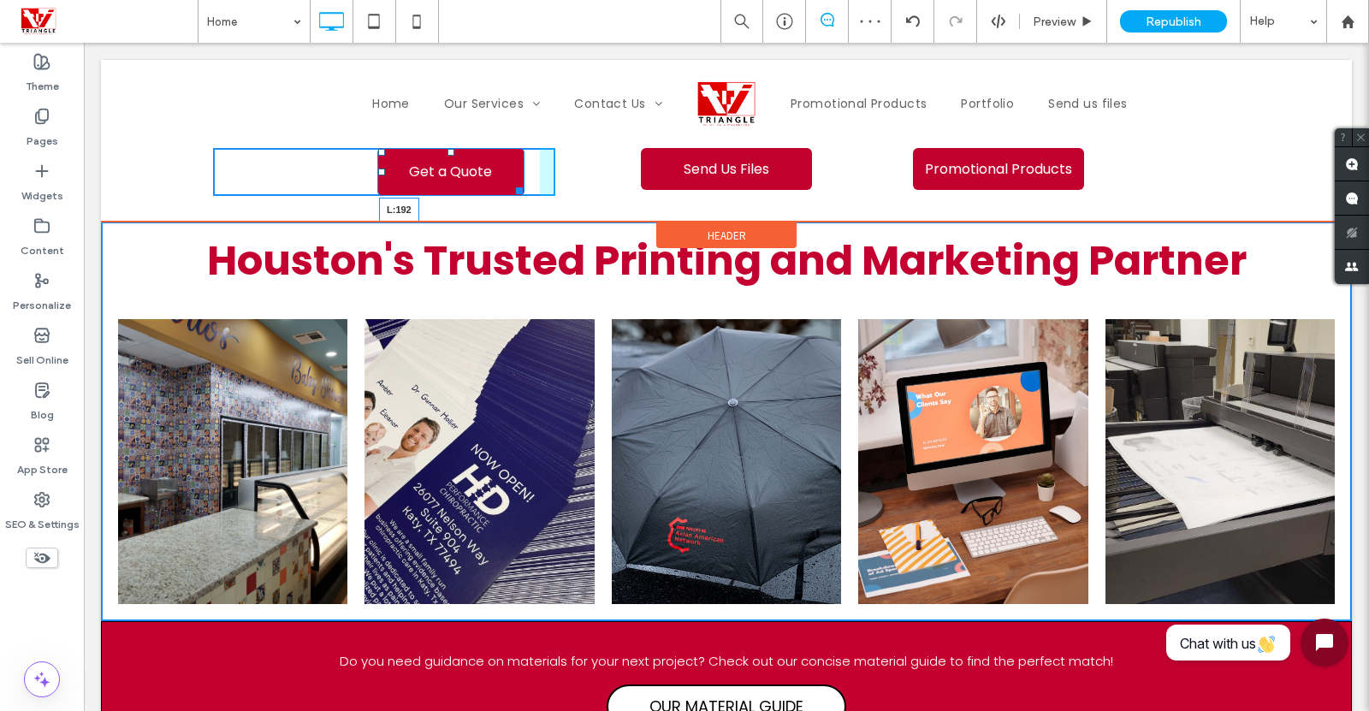
drag, startPoint x: 390, startPoint y: 169, endPoint x: 496, endPoint y: 222, distance: 118.6
click at [378, 169] on div at bounding box center [381, 172] width 7 height 7
drag, startPoint x: 512, startPoint y: 186, endPoint x: 545, endPoint y: 186, distance: 33.4
drag, startPoint x: 375, startPoint y: 169, endPoint x: 501, endPoint y: 227, distance: 138.6
click at [378, 169] on div at bounding box center [381, 172] width 7 height 7
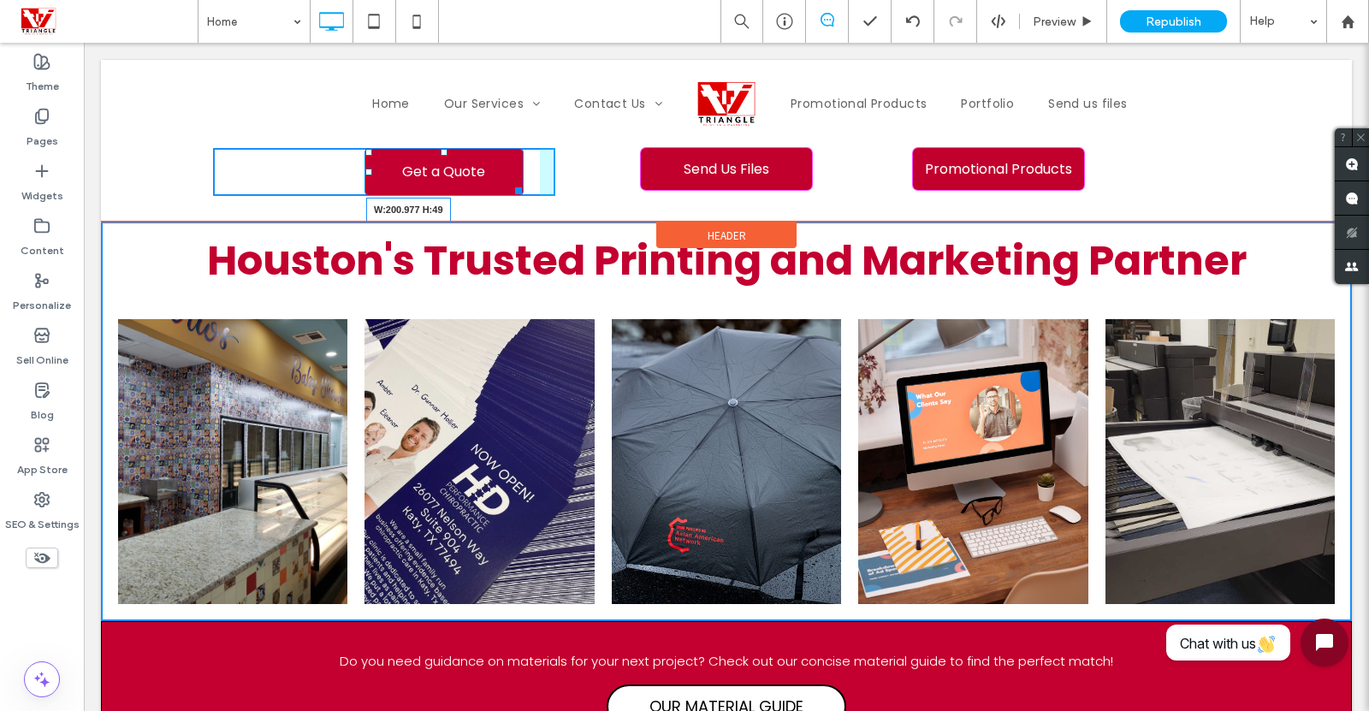
drag, startPoint x: 513, startPoint y: 189, endPoint x: 609, endPoint y: 230, distance: 105.1
click at [522, 187] on div at bounding box center [515, 187] width 13 height 13
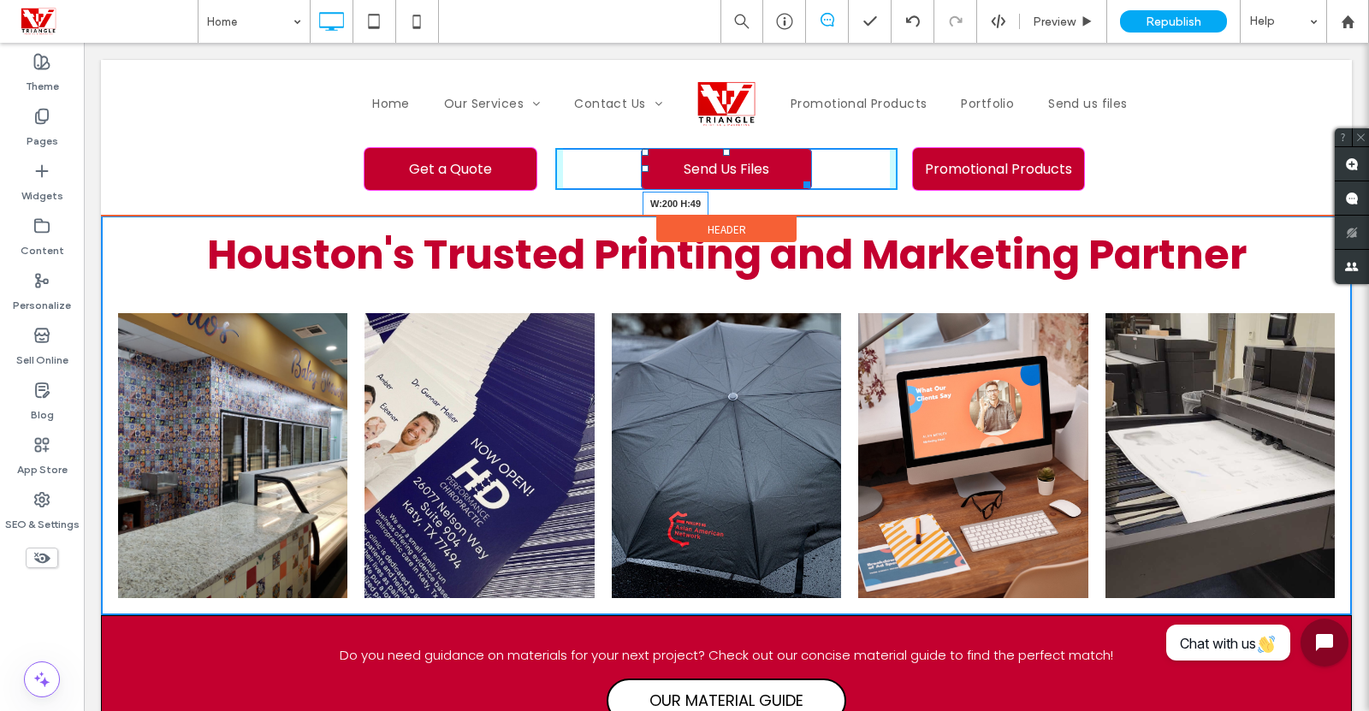
click at [798, 180] on div at bounding box center [804, 181] width 13 height 13
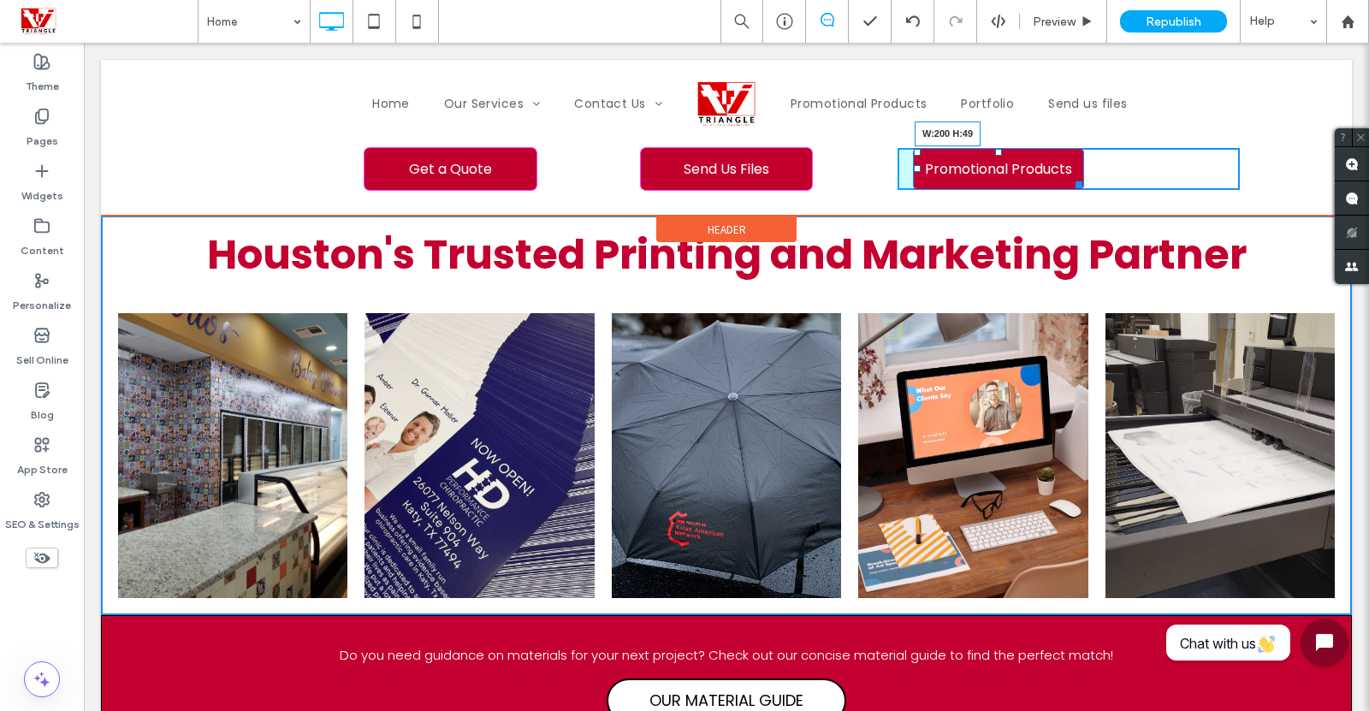
click at [1072, 181] on div at bounding box center [1076, 181] width 13 height 13
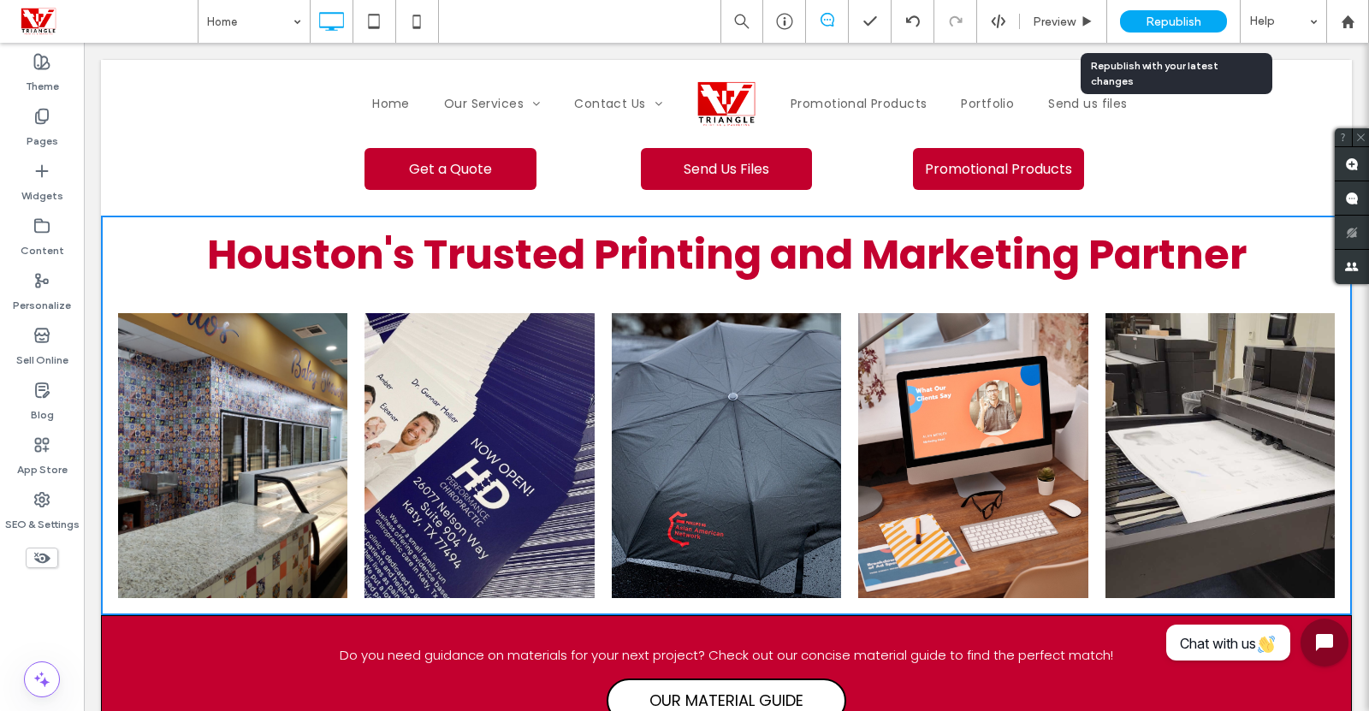
click at [1174, 21] on span "Republish" at bounding box center [1174, 22] width 56 height 15
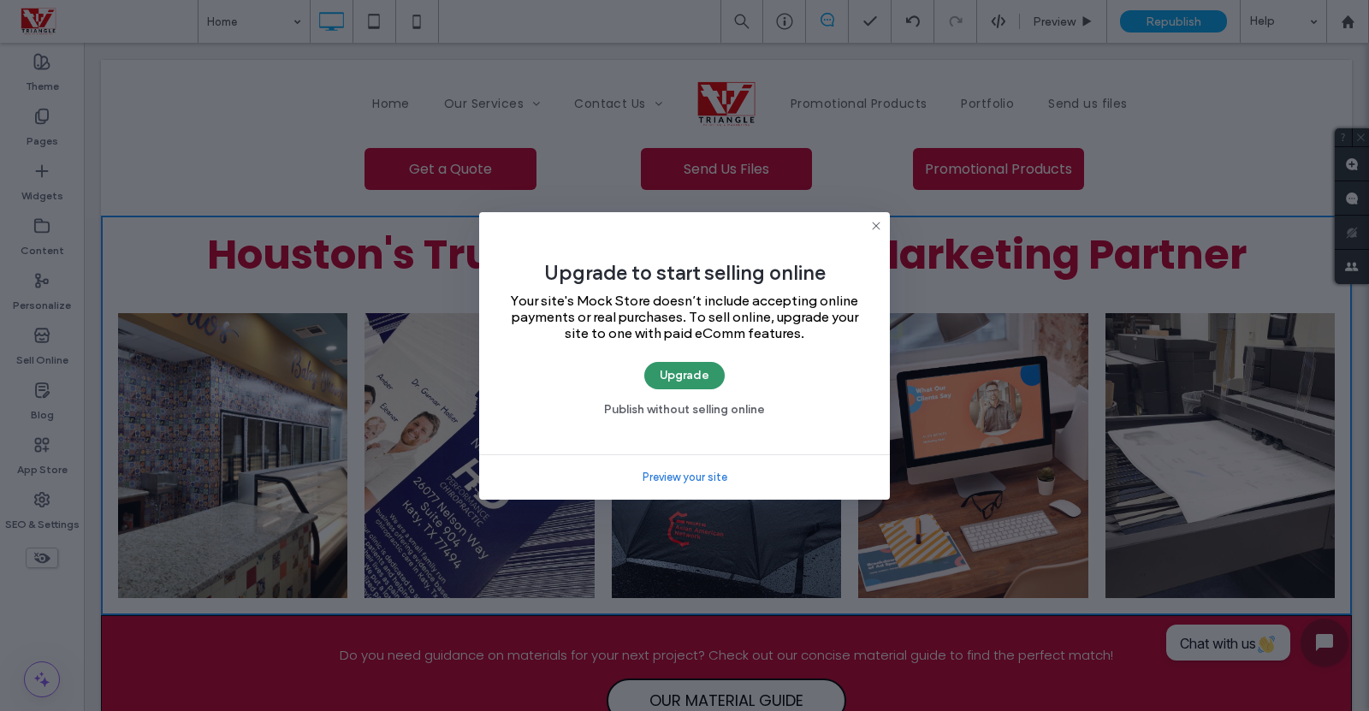
click at [685, 369] on button "Upgrade" at bounding box center [684, 375] width 80 height 27
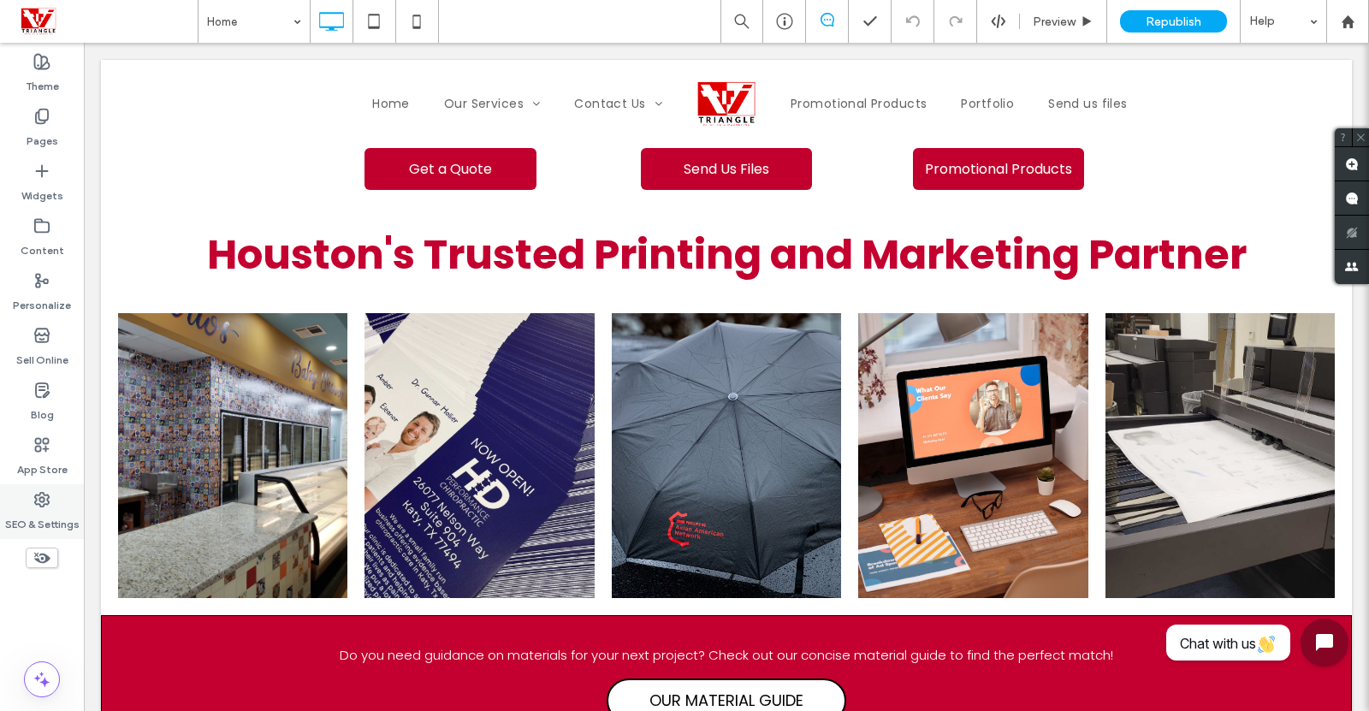
click at [38, 514] on label "SEO & Settings" at bounding box center [42, 520] width 74 height 24
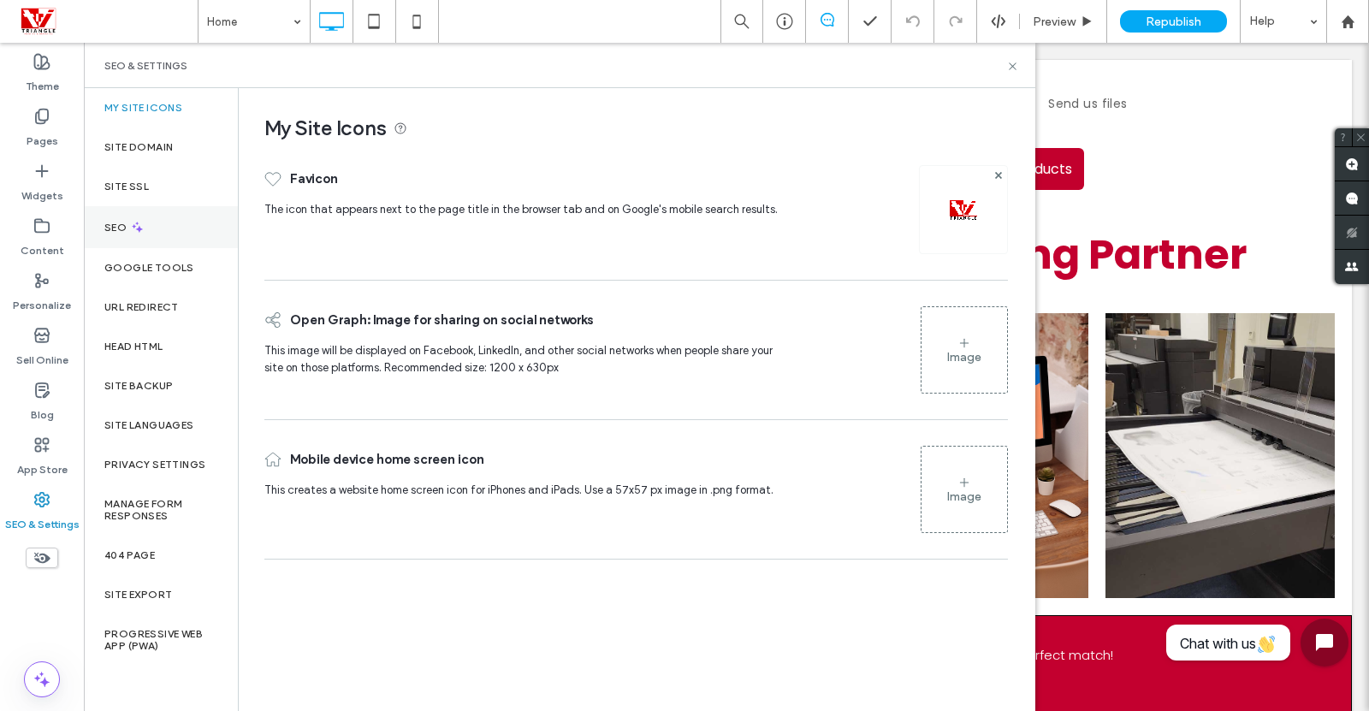
click at [129, 222] on label "SEO" at bounding box center [117, 228] width 26 height 12
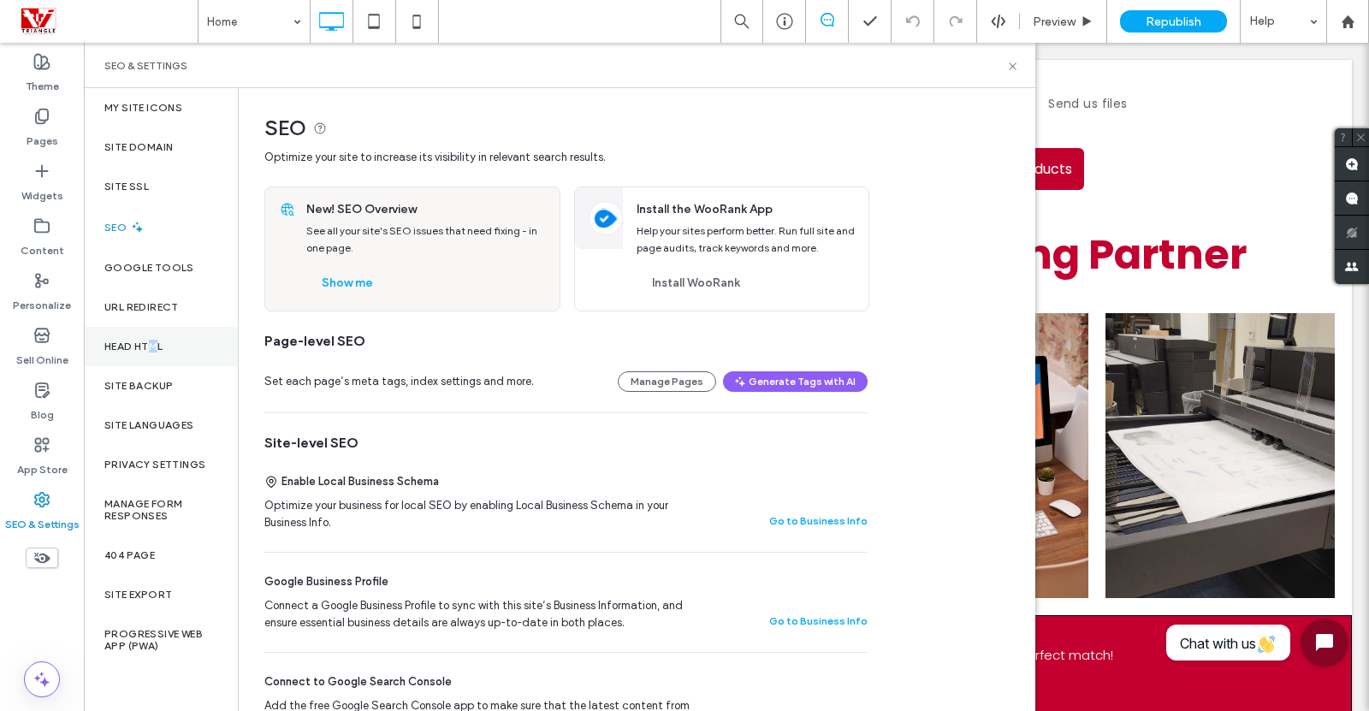
click at [155, 347] on label "Head HTML" at bounding box center [133, 347] width 59 height 12
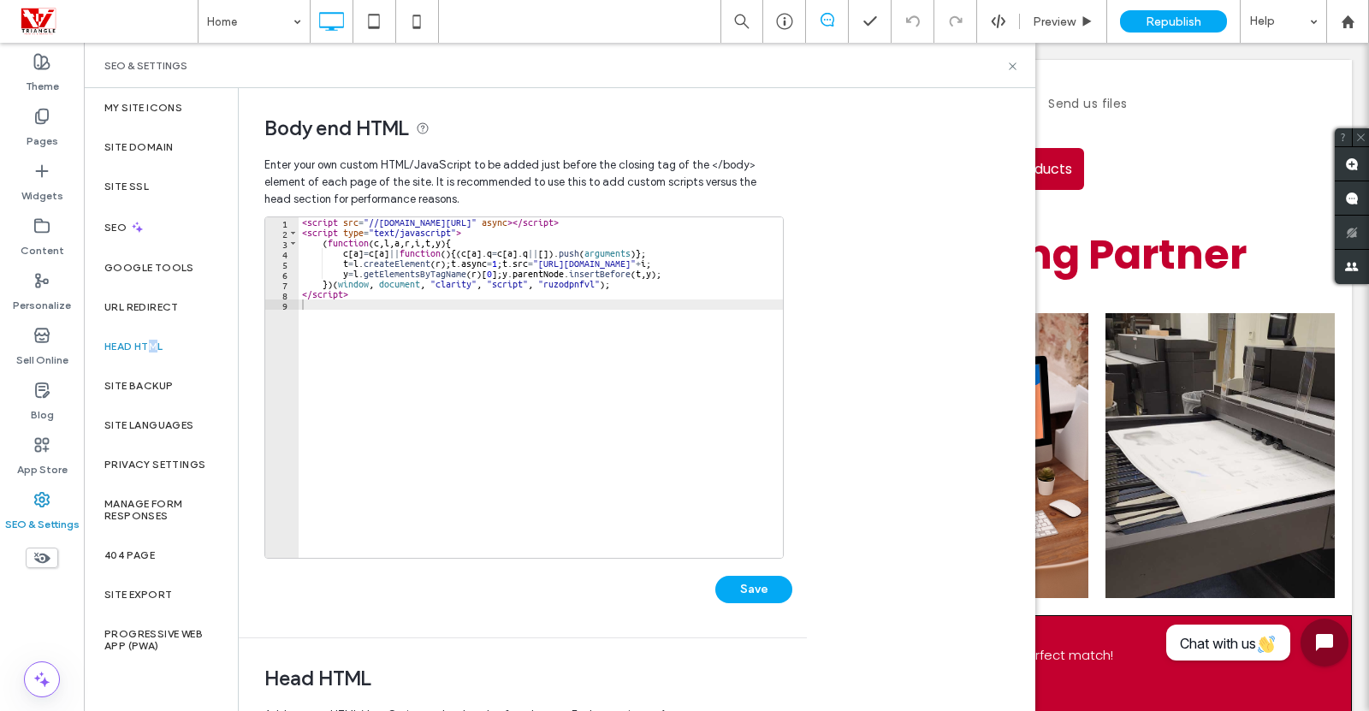
type textarea "**********"
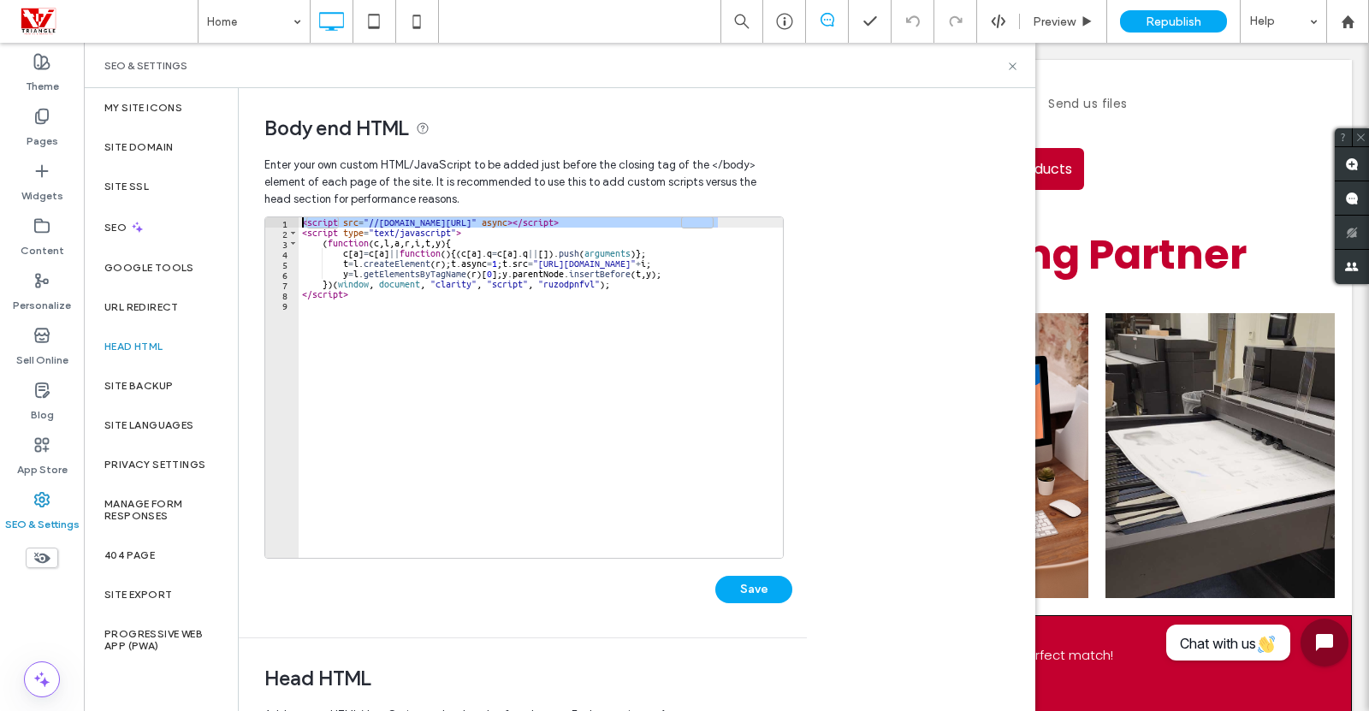
drag, startPoint x: 721, startPoint y: 221, endPoint x: 530, endPoint y: 213, distance: 191.8
click at [530, 213] on div "**********" at bounding box center [522, 392] width 517 height 489
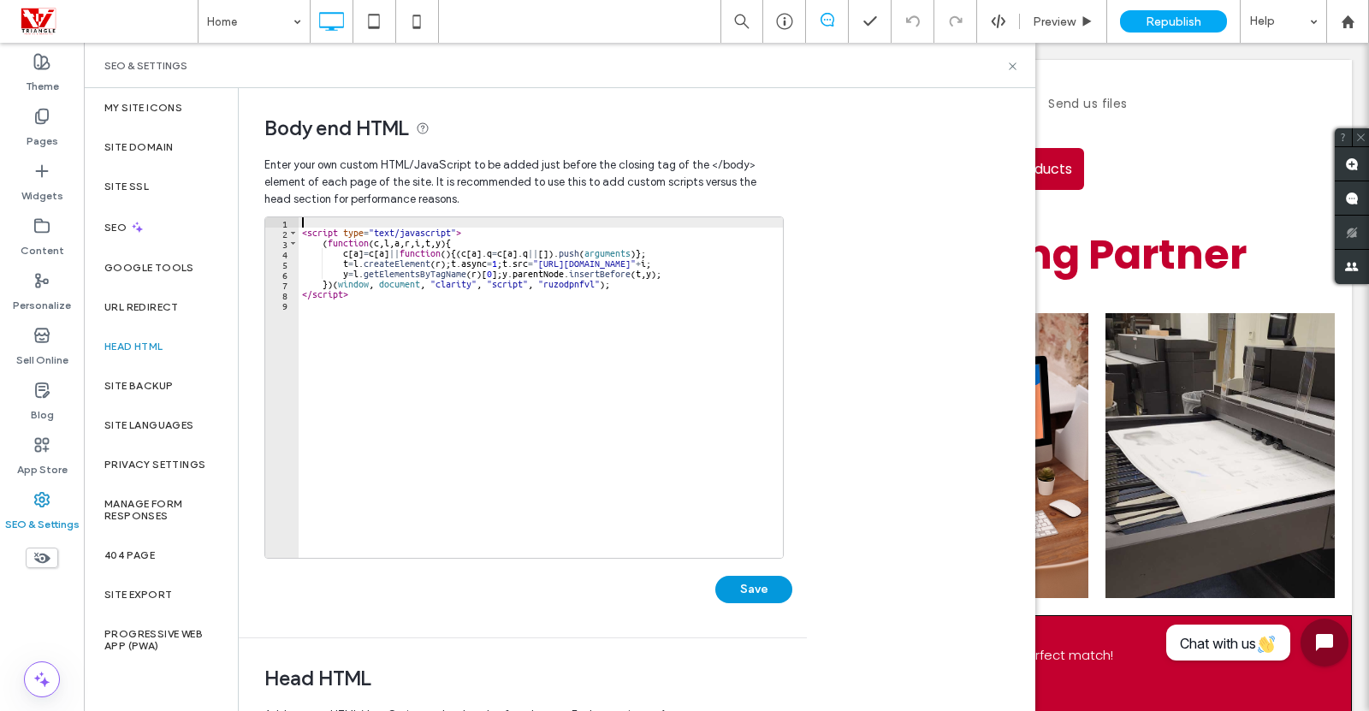
click at [747, 589] on button "Save" at bounding box center [753, 589] width 77 height 27
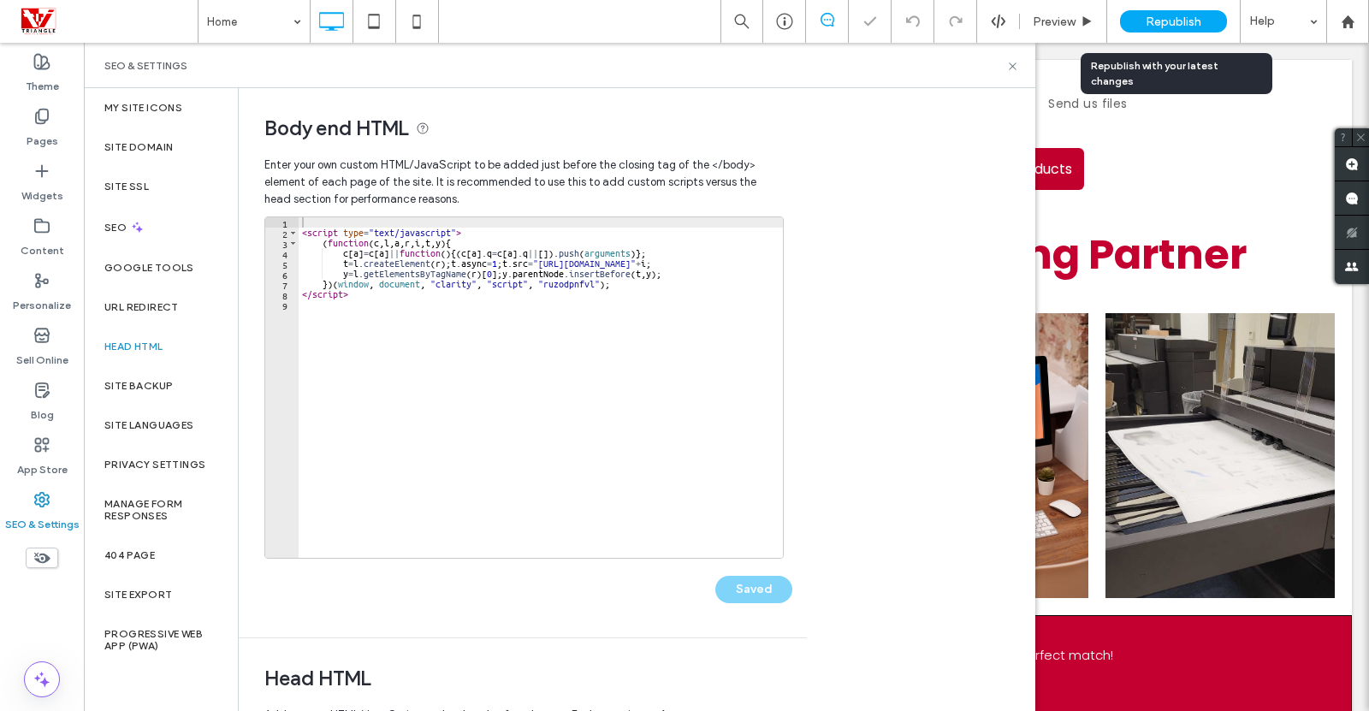
click at [1175, 20] on span "Republish" at bounding box center [1174, 22] width 56 height 15
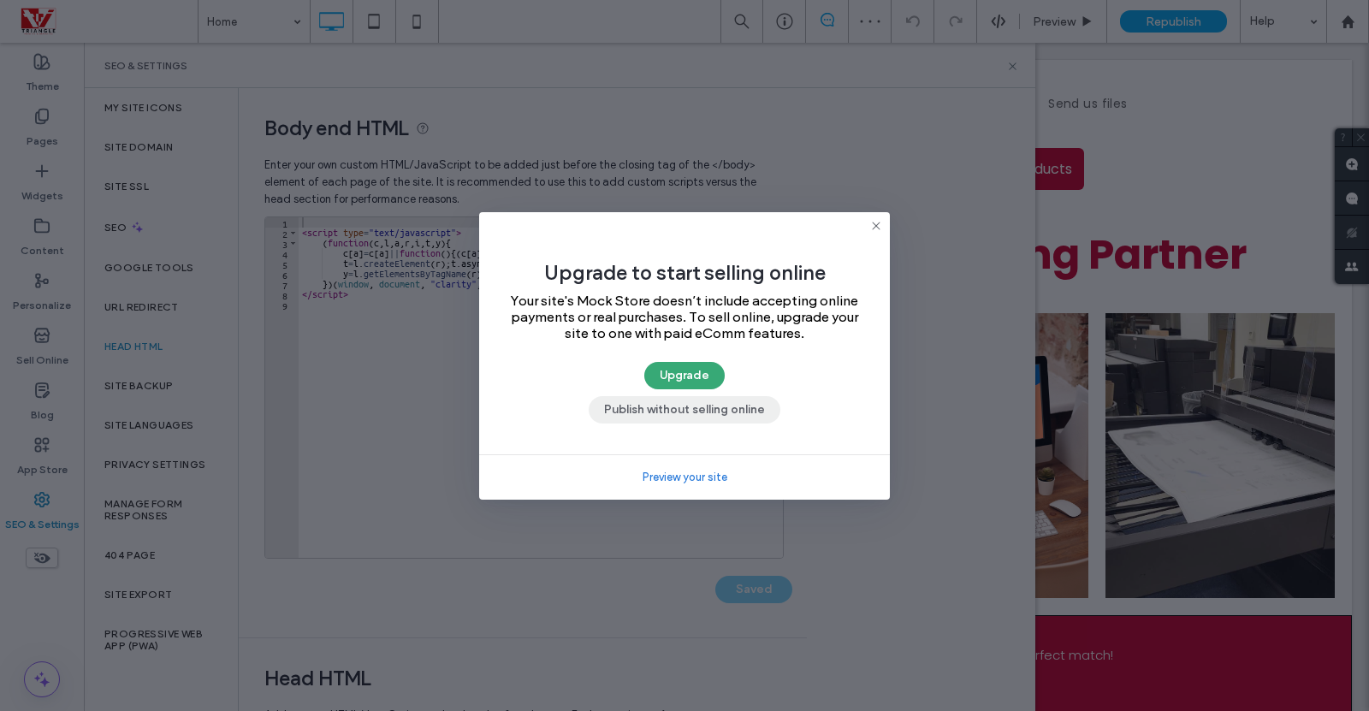
click at [705, 409] on button "Publish without selling online" at bounding box center [685, 409] width 192 height 27
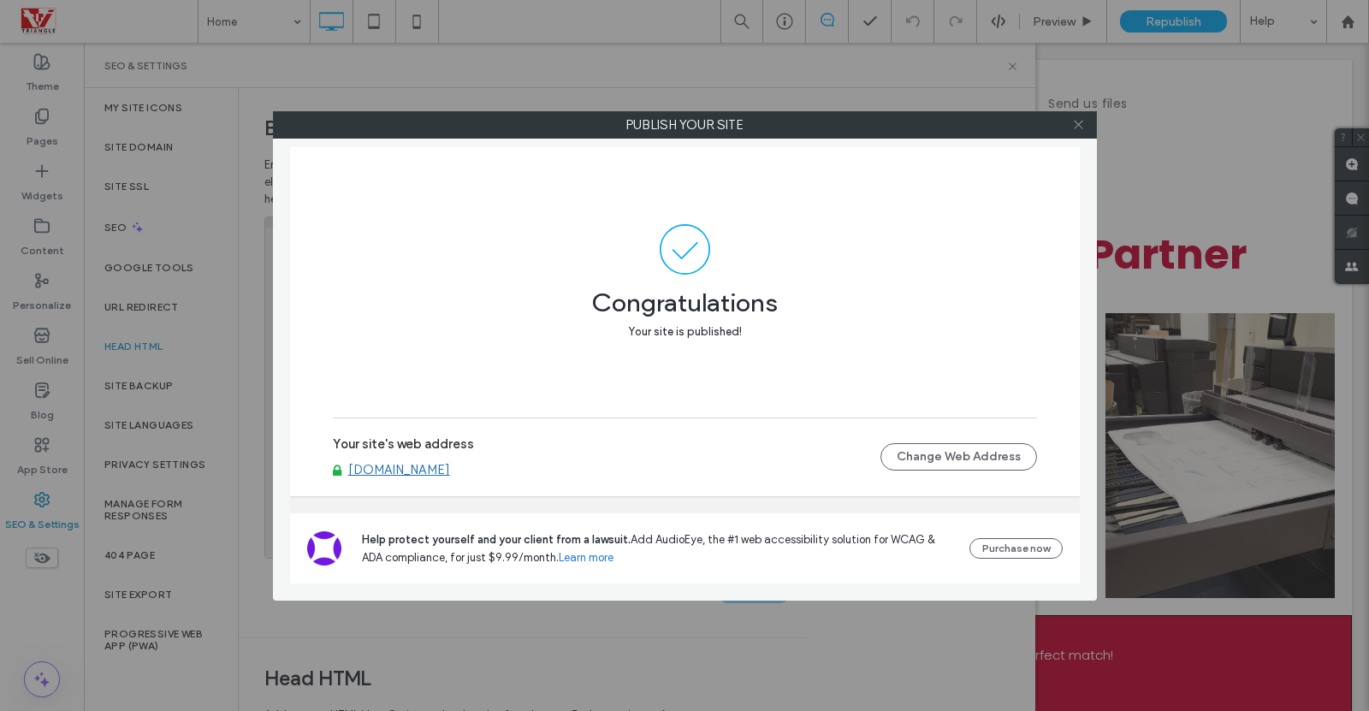
click at [1077, 128] on icon at bounding box center [1078, 124] width 13 height 13
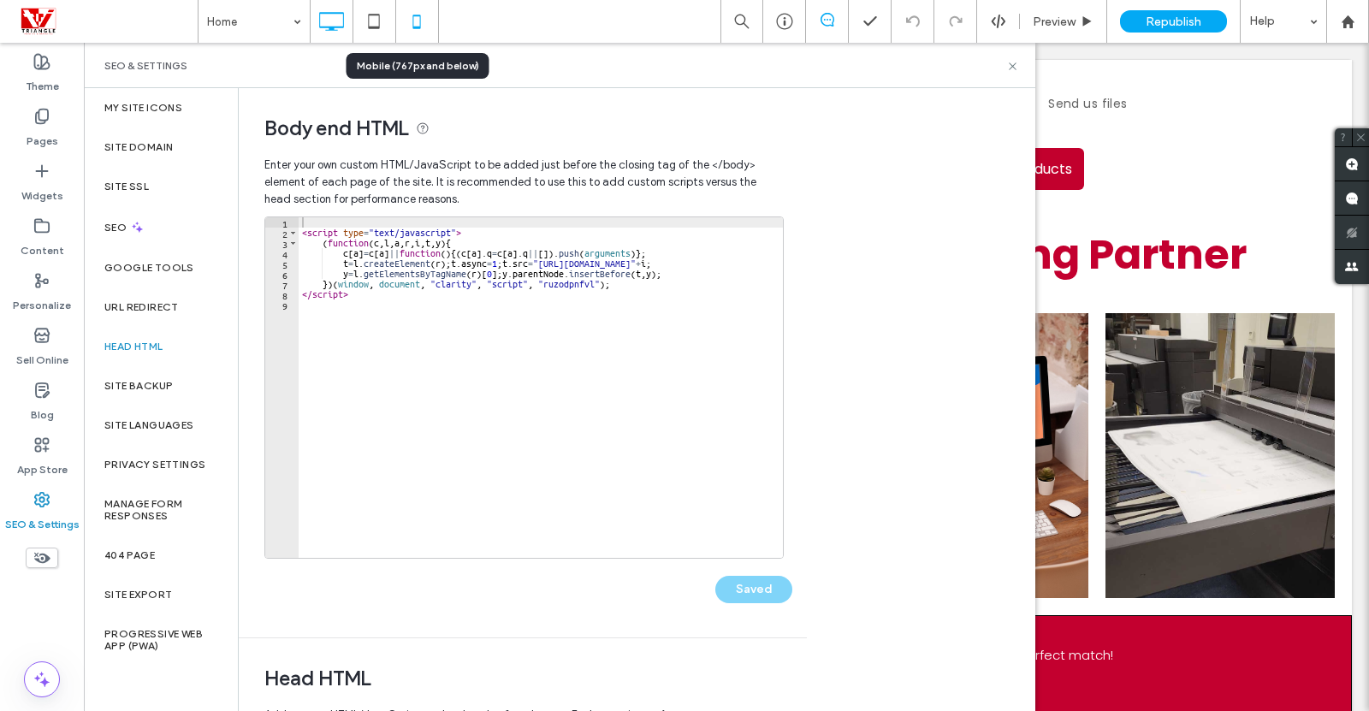
click at [412, 28] on icon at bounding box center [417, 21] width 34 height 34
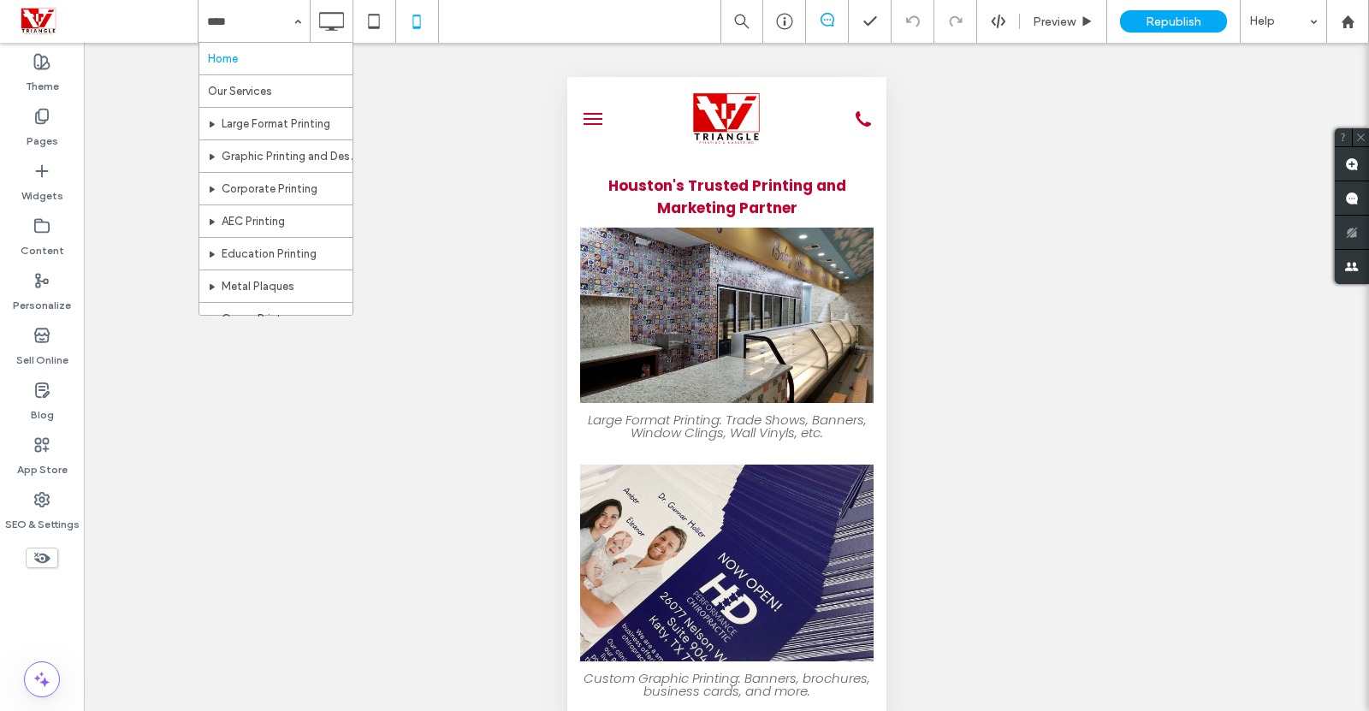
click at [584, 113] on span "menu" at bounding box center [592, 114] width 19 height 2
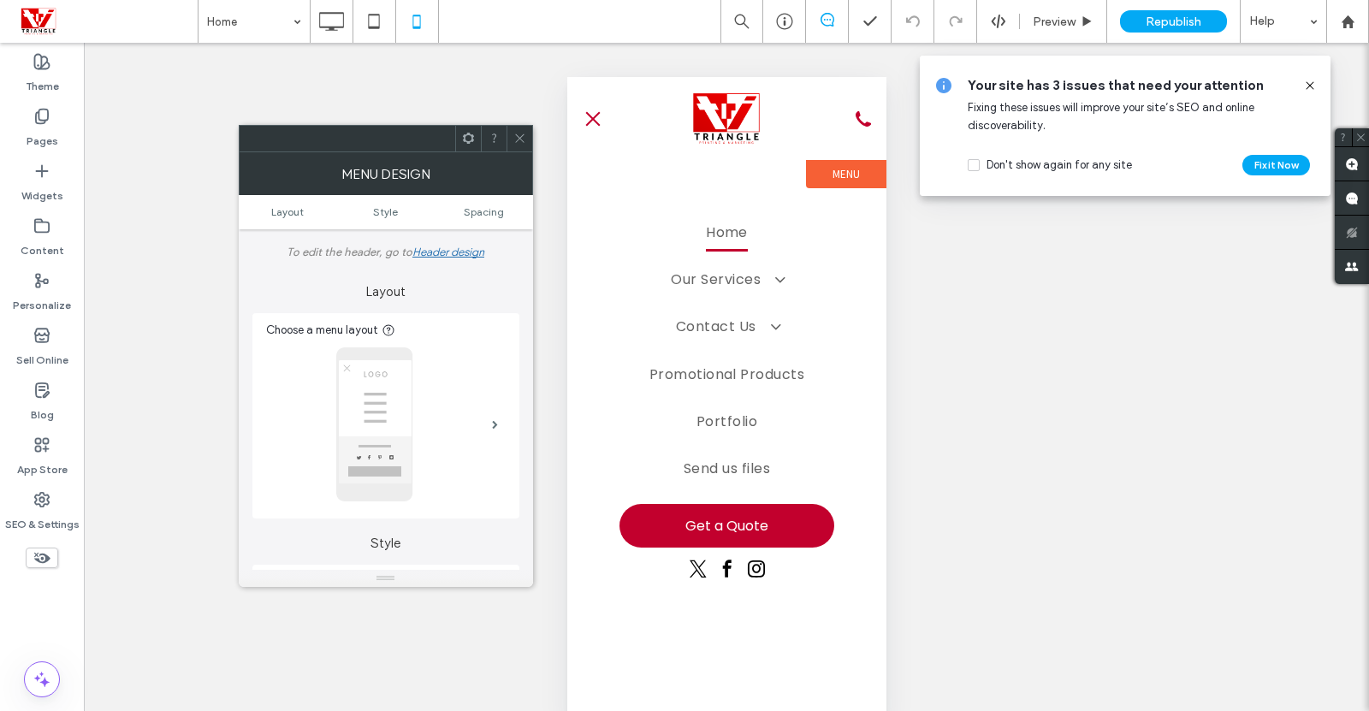
scroll to position [1, 0]
click at [36, 173] on icon at bounding box center [41, 171] width 17 height 17
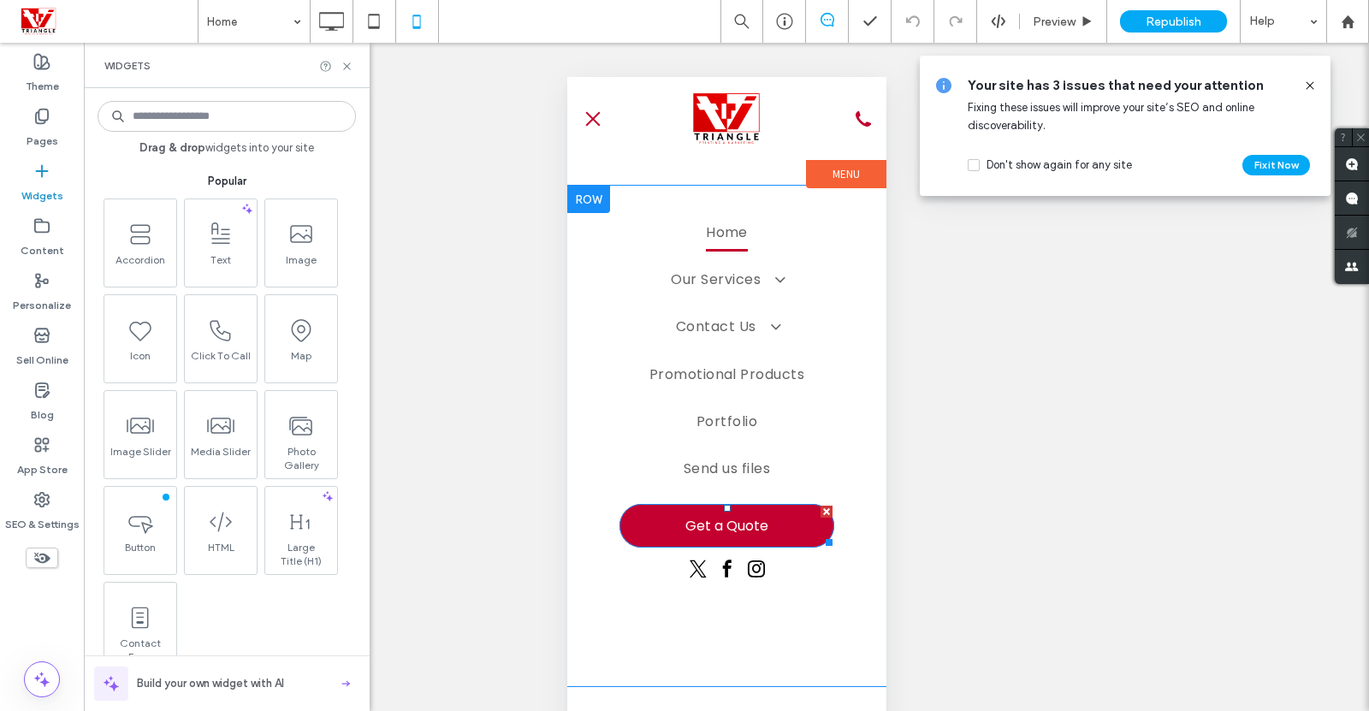
click at [748, 519] on span "Get a Quote" at bounding box center [726, 526] width 83 height 39
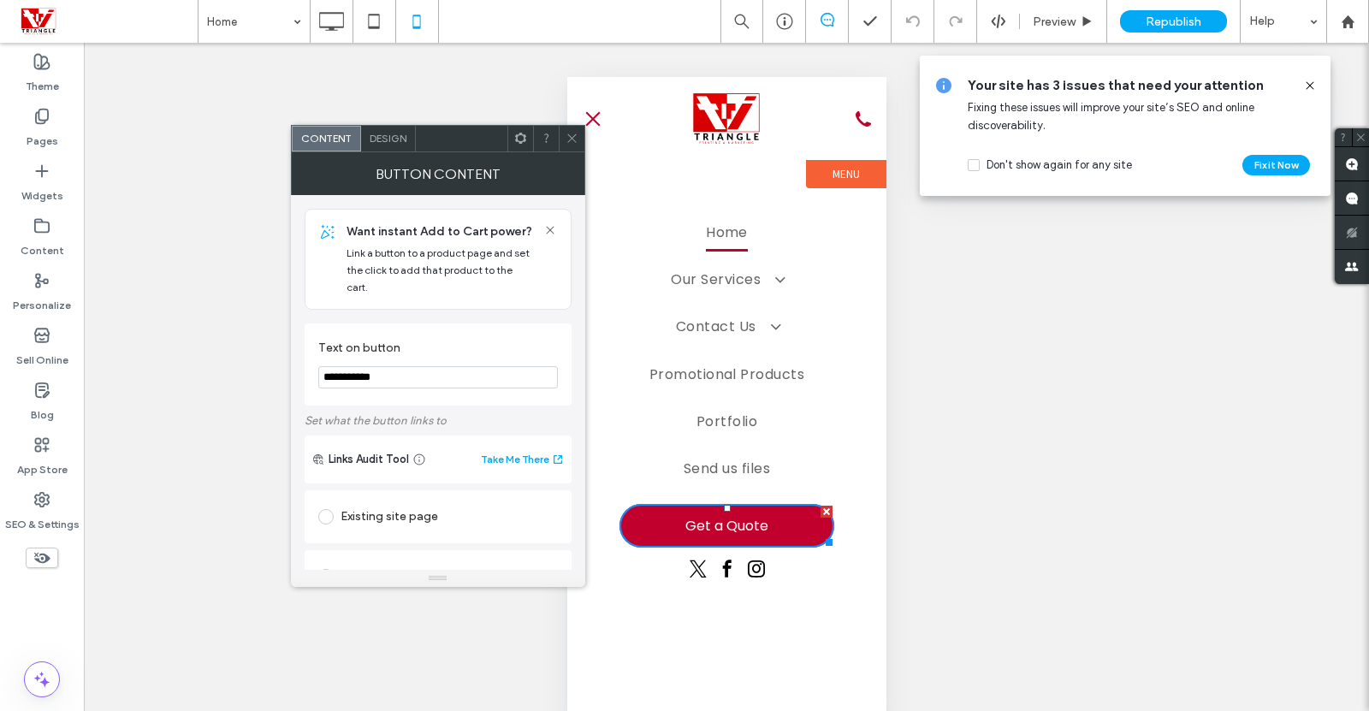
click at [514, 145] on span at bounding box center [520, 139] width 13 height 26
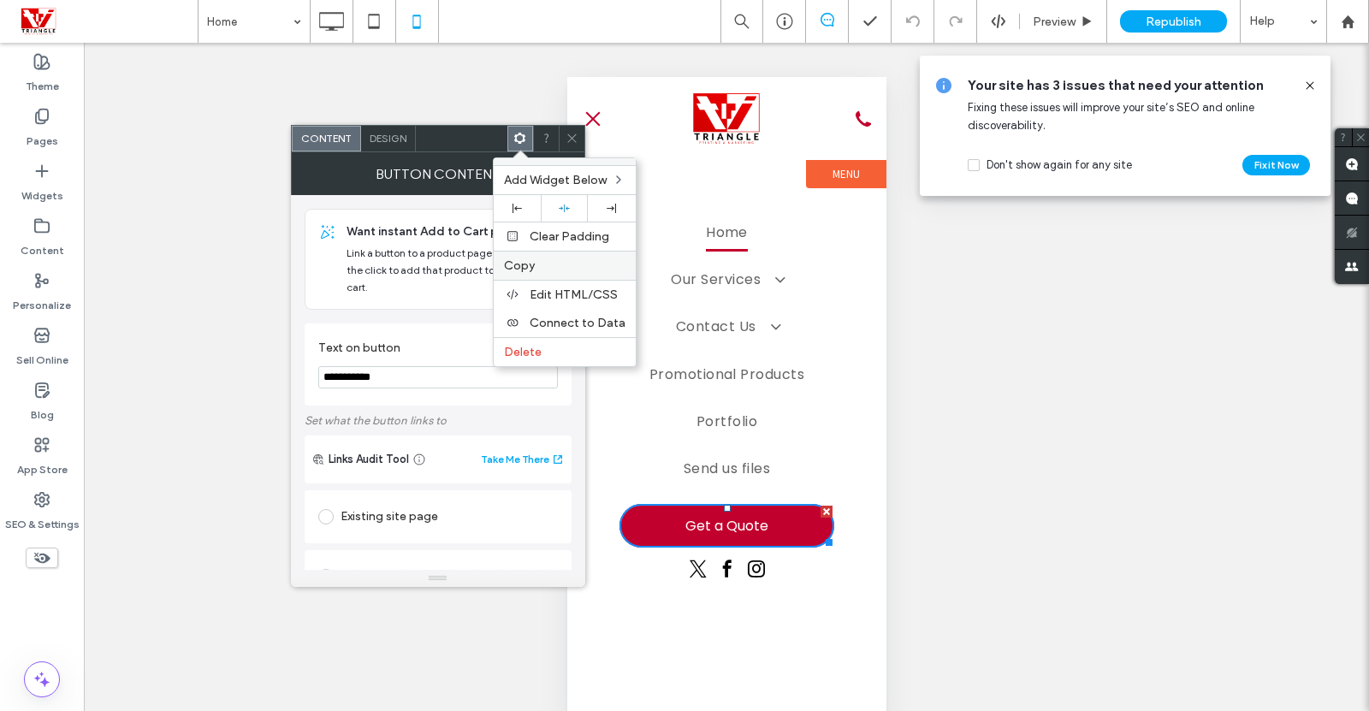
click at [527, 266] on span "Copy" at bounding box center [519, 265] width 31 height 15
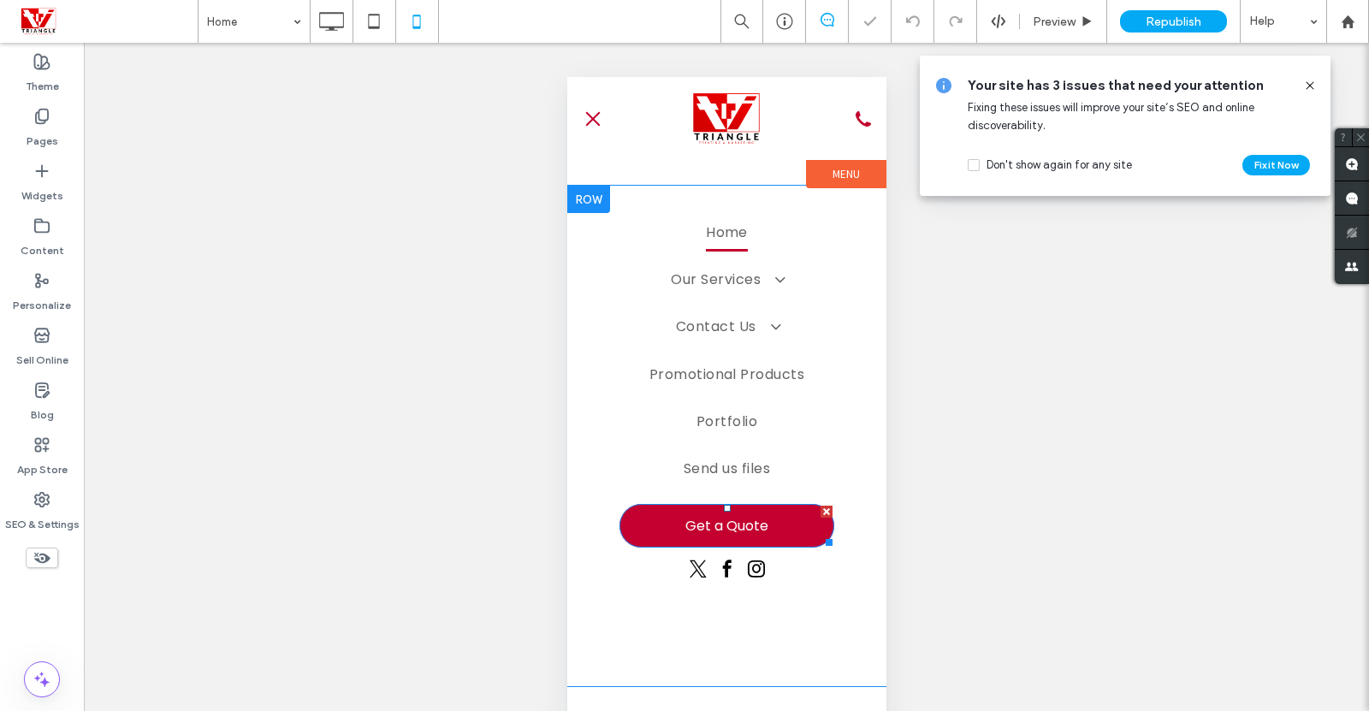
click at [679, 525] on link "Get a Quote" at bounding box center [726, 526] width 215 height 44
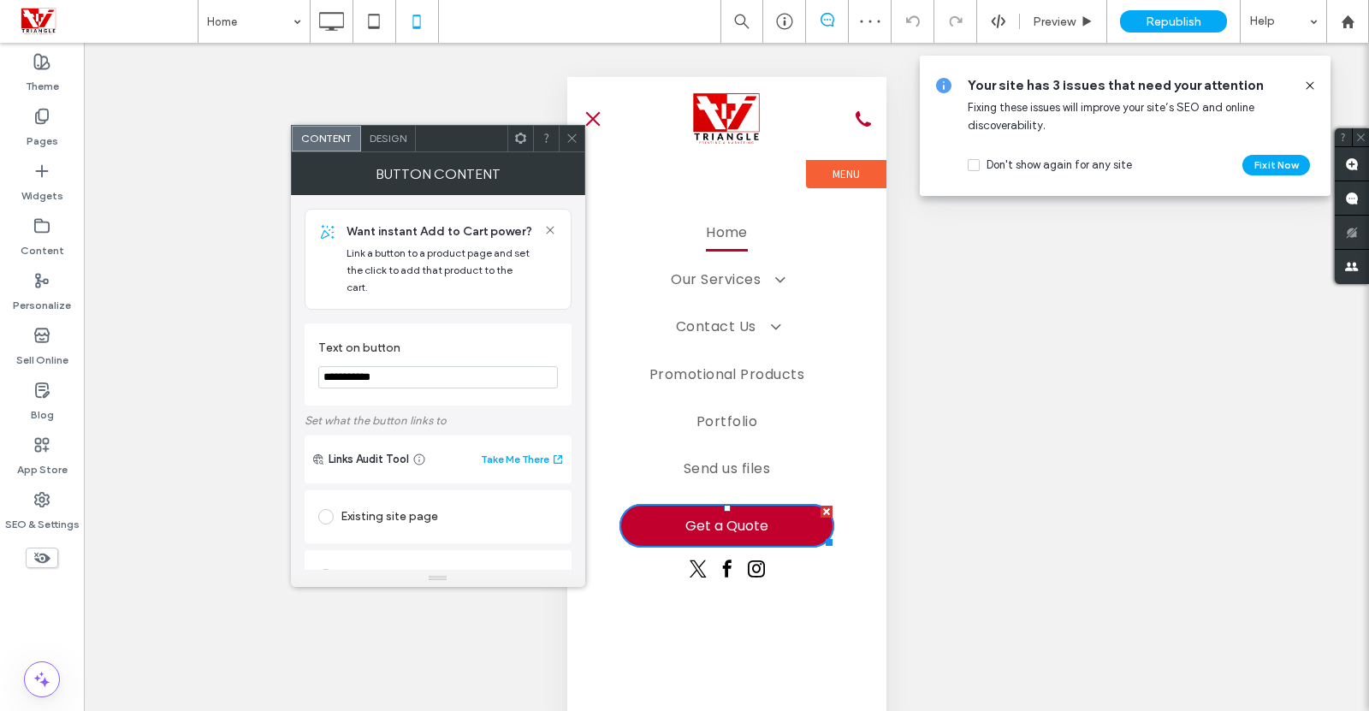
click at [519, 142] on icon at bounding box center [520, 138] width 13 height 13
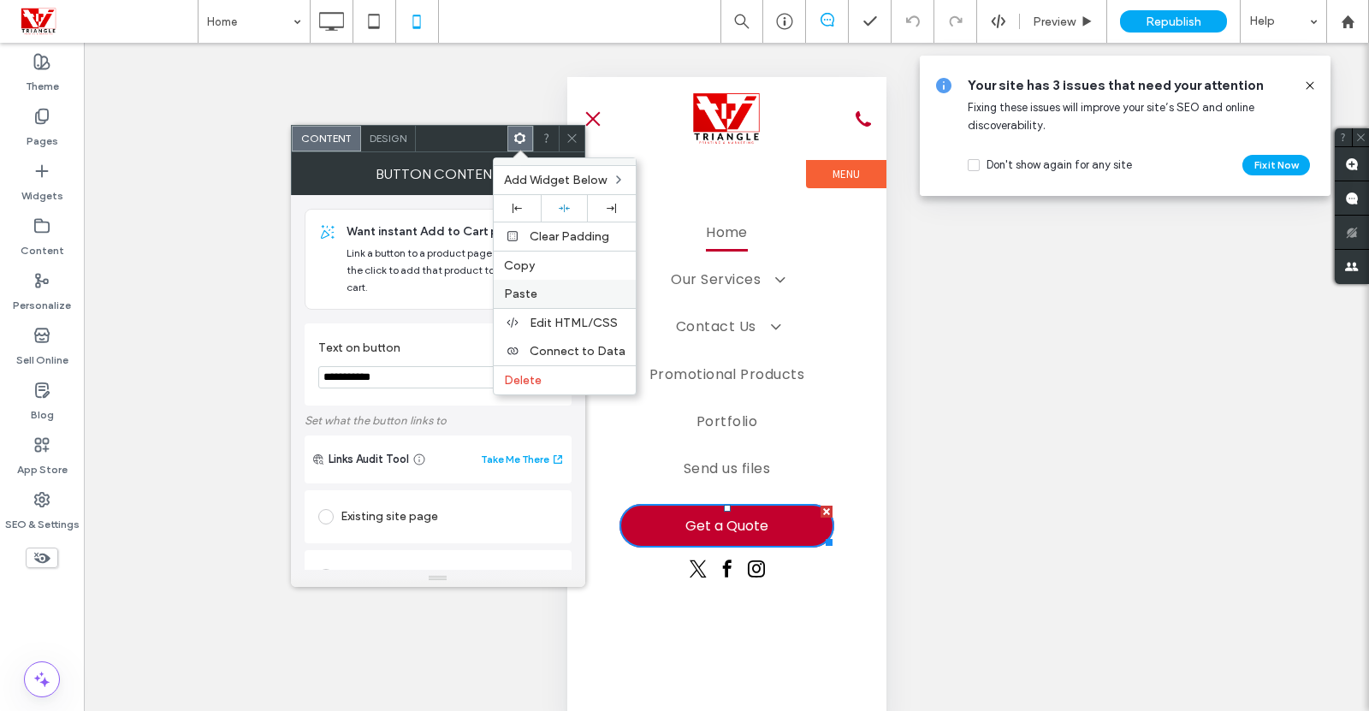
click at [540, 291] on label "Paste" at bounding box center [565, 294] width 122 height 15
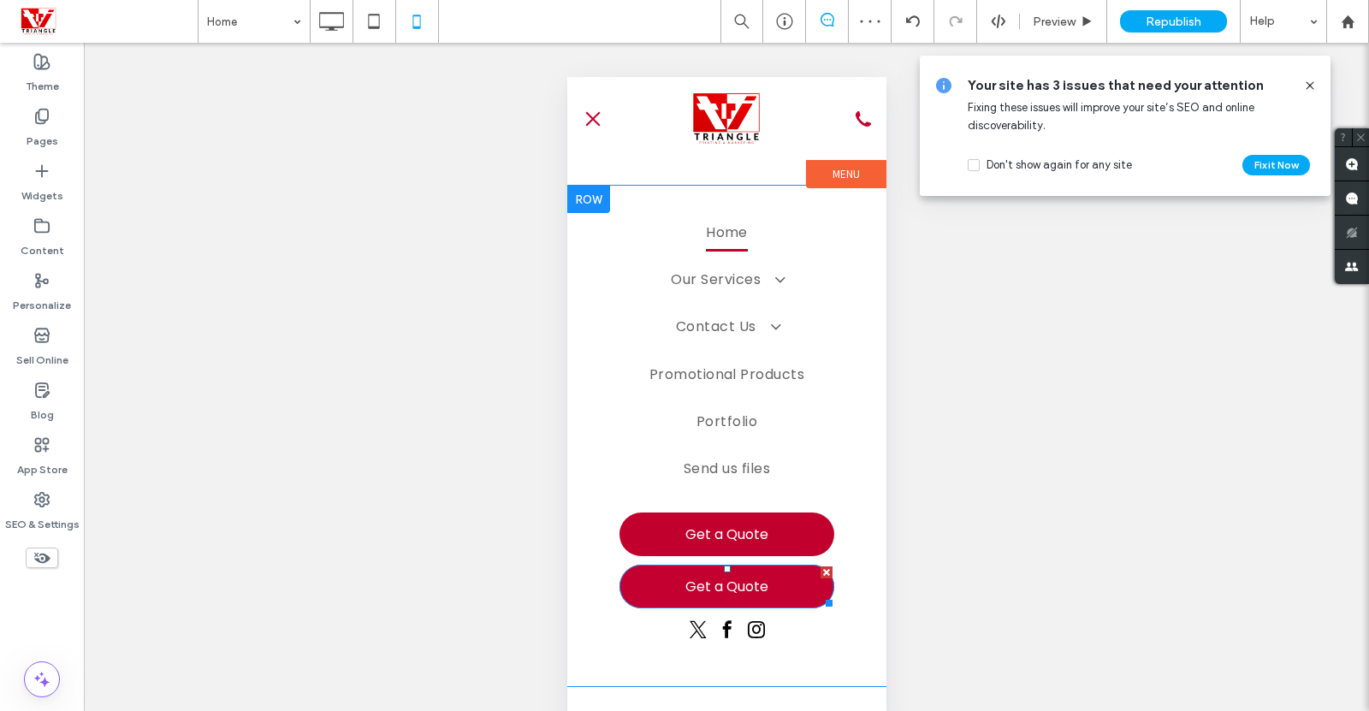
click at [722, 583] on span "Get a Quote" at bounding box center [726, 586] width 83 height 39
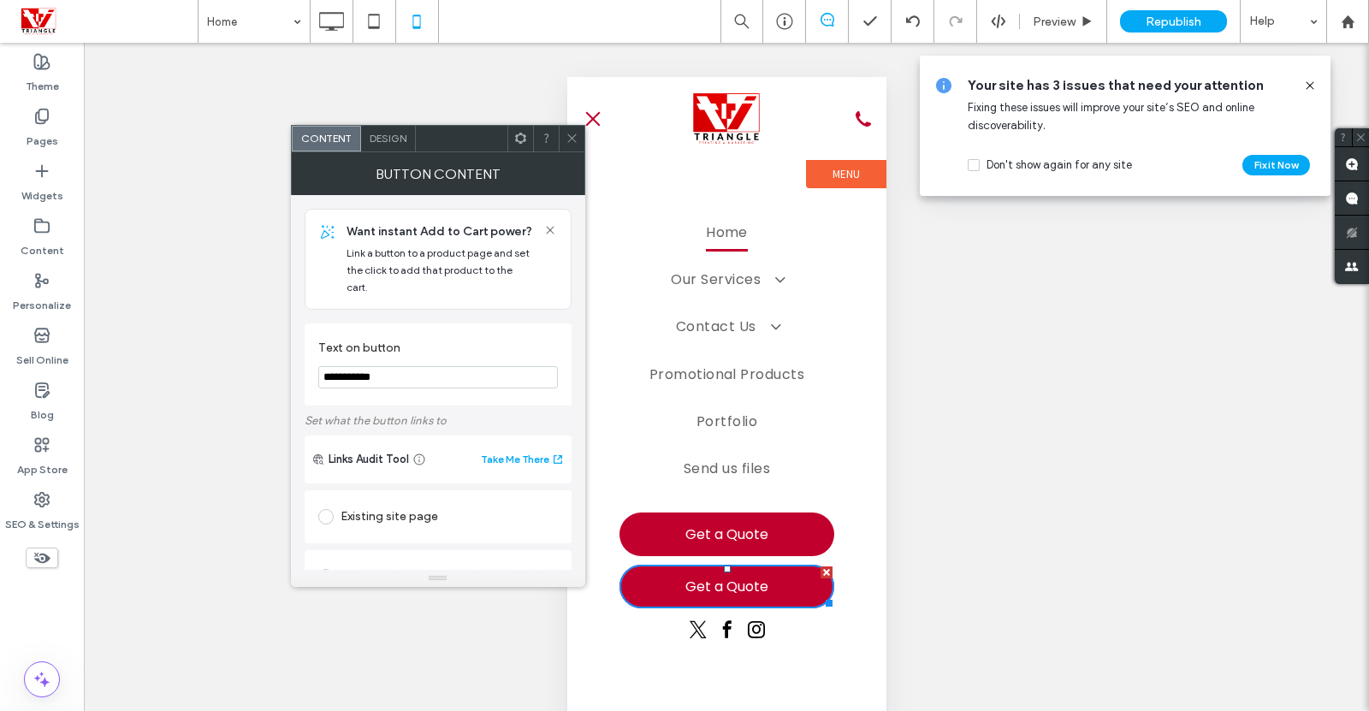
drag, startPoint x: 413, startPoint y: 353, endPoint x: 167, endPoint y: 362, distance: 246.6
click at [167, 362] on body ".wqwq-1{fill:#231f20;} .cls-1q, .cls-2q { fill-rule: evenodd; } .cls-2q { fill:…" at bounding box center [684, 355] width 1369 height 711
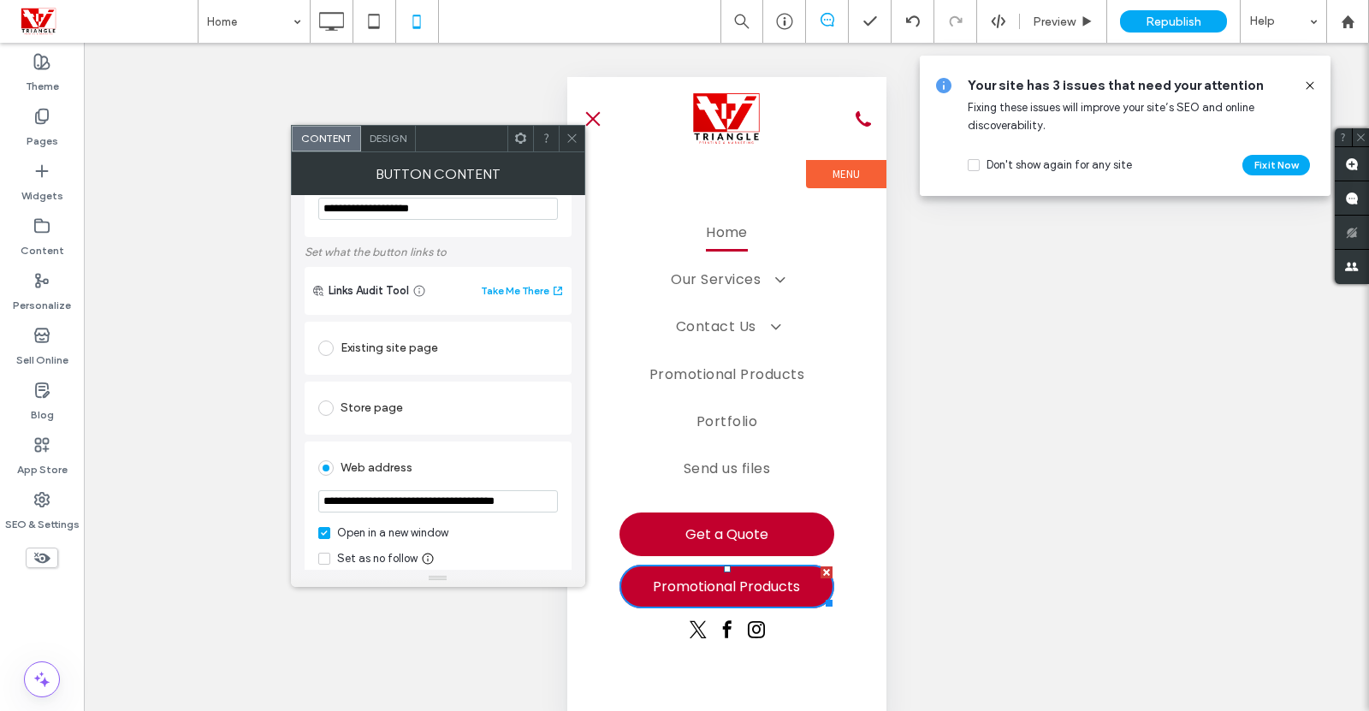
scroll to position [170, 0]
type input "**********"
drag, startPoint x: 541, startPoint y: 483, endPoint x: 278, endPoint y: 474, distance: 262.8
click at [278, 474] on body ".wqwq-1{fill:#231f20;} .cls-1q, .cls-2q { fill-rule: evenodd; } .cls-2q { fill:…" at bounding box center [684, 355] width 1369 height 711
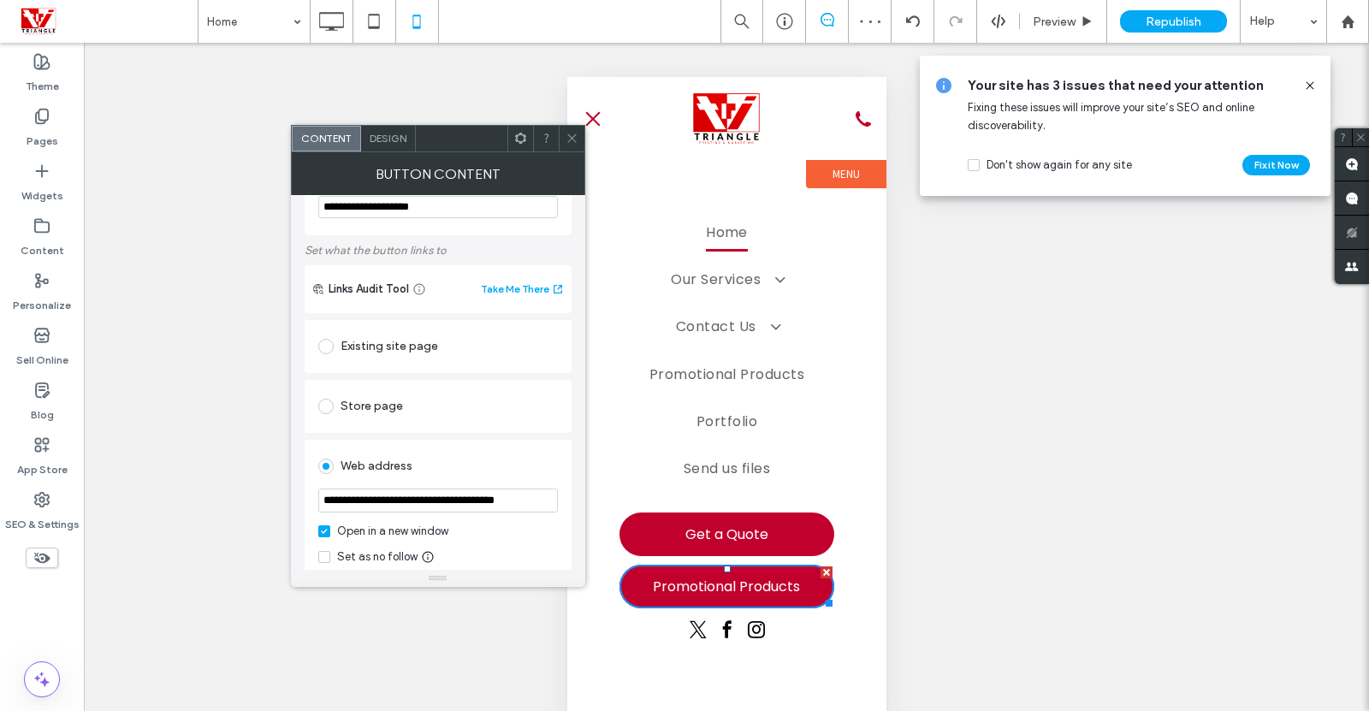
paste input "**********"
drag, startPoint x: 925, startPoint y: 562, endPoint x: 650, endPoint y: 481, distance: 286.5
type input "**********"
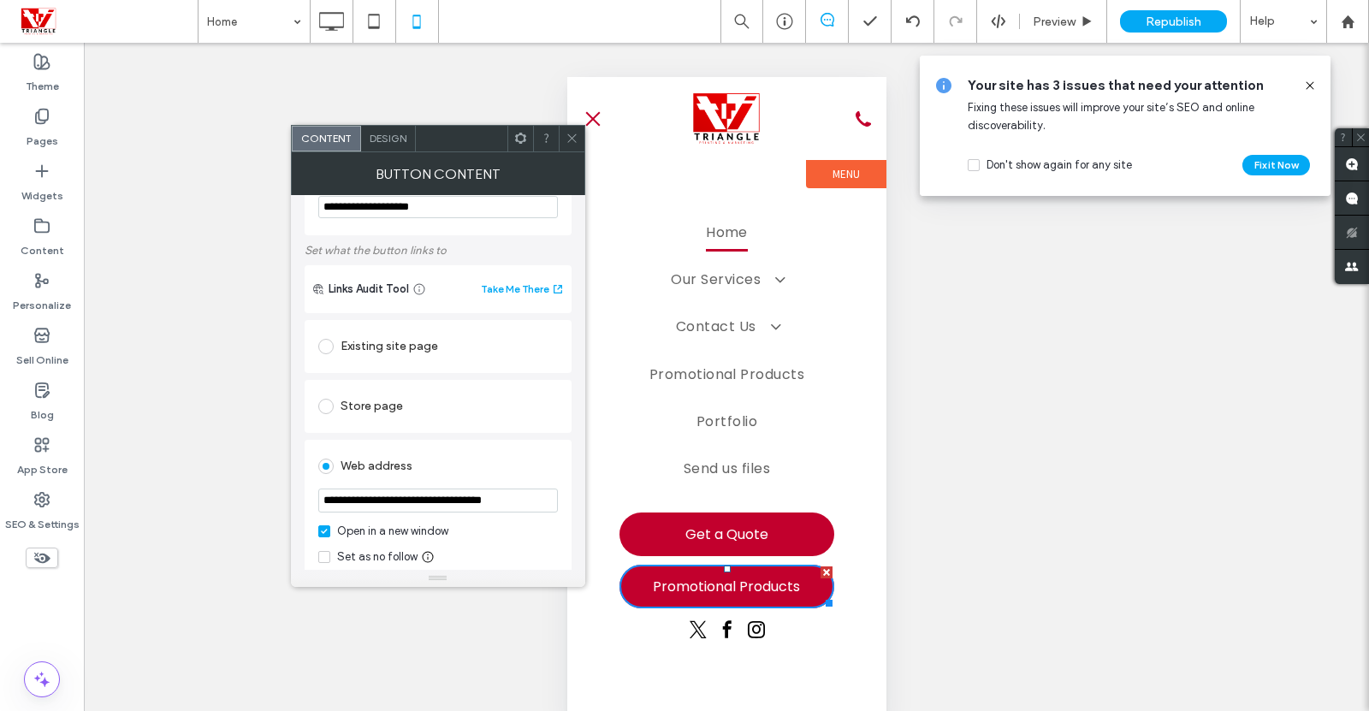
click at [575, 139] on icon at bounding box center [572, 138] width 13 height 13
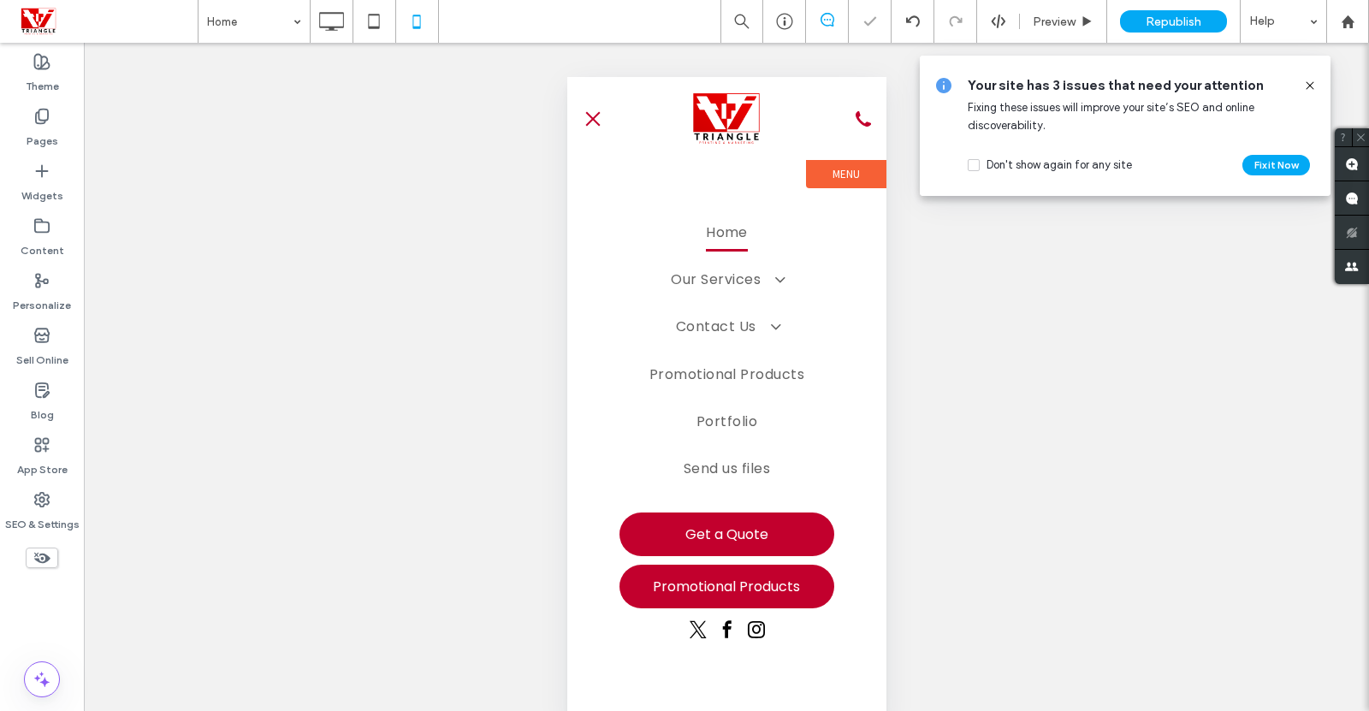
click at [1308, 76] on span at bounding box center [1310, 85] width 14 height 19
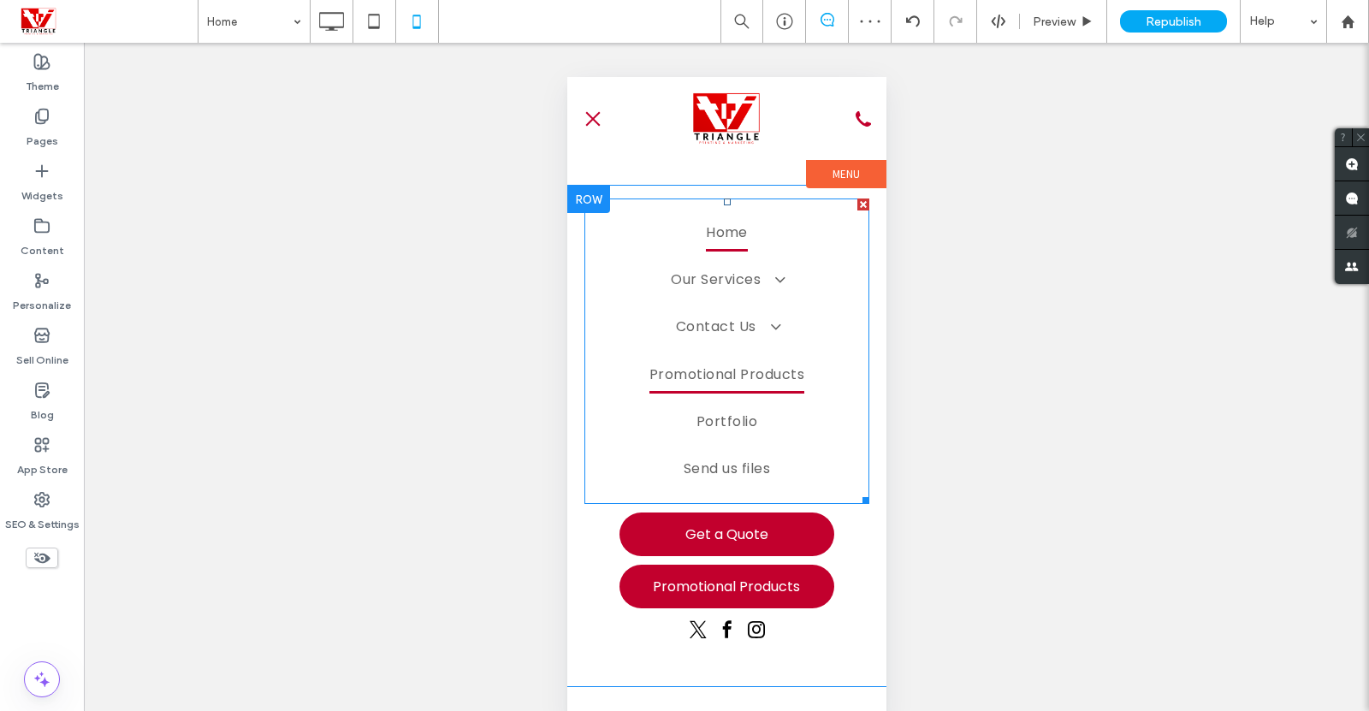
click at [765, 371] on span "Promotional Products" at bounding box center [727, 374] width 156 height 37
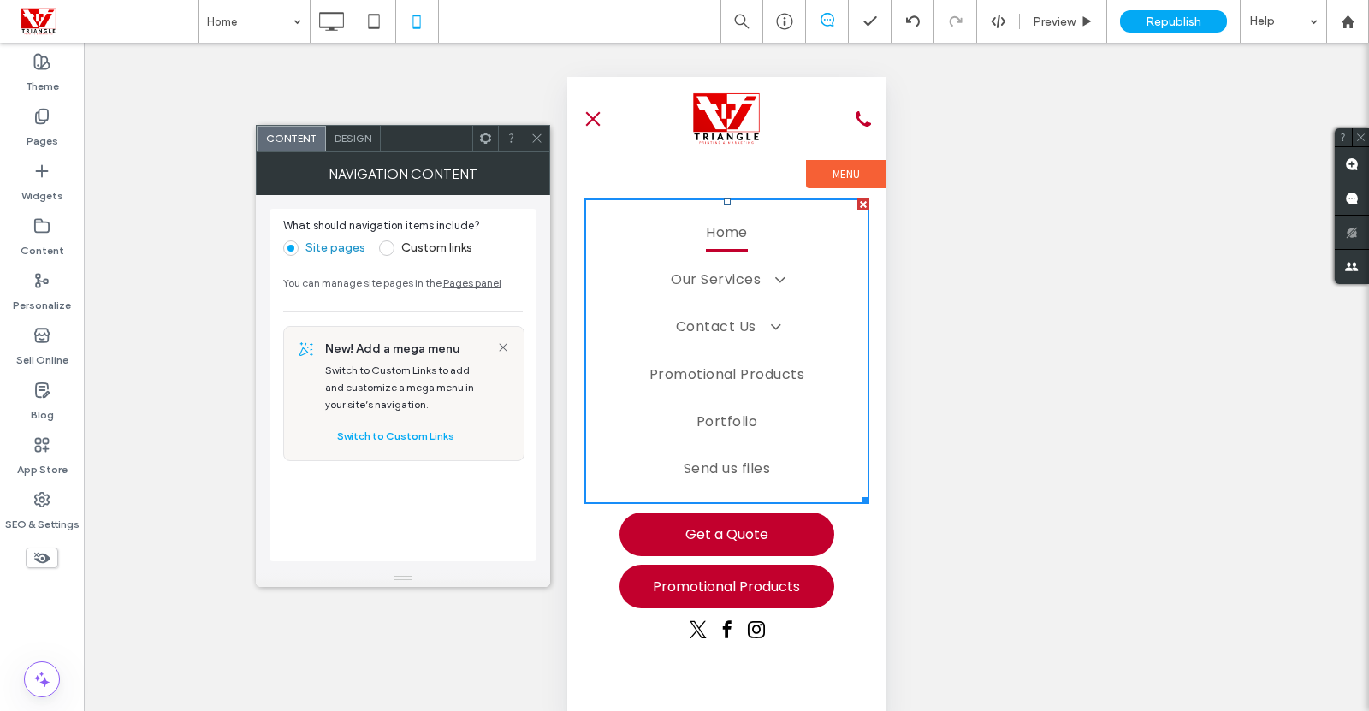
click at [482, 135] on use at bounding box center [484, 138] width 11 height 11
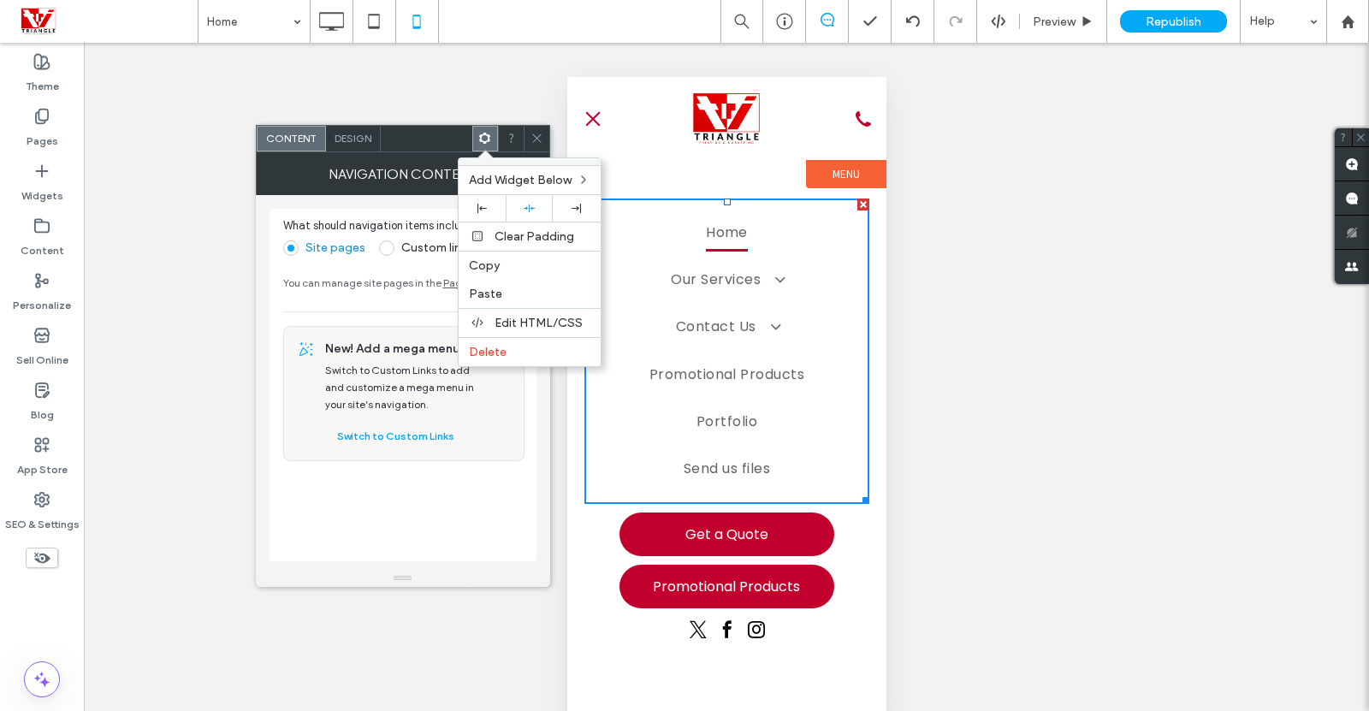
click at [482, 135] on use at bounding box center [484, 138] width 11 height 11
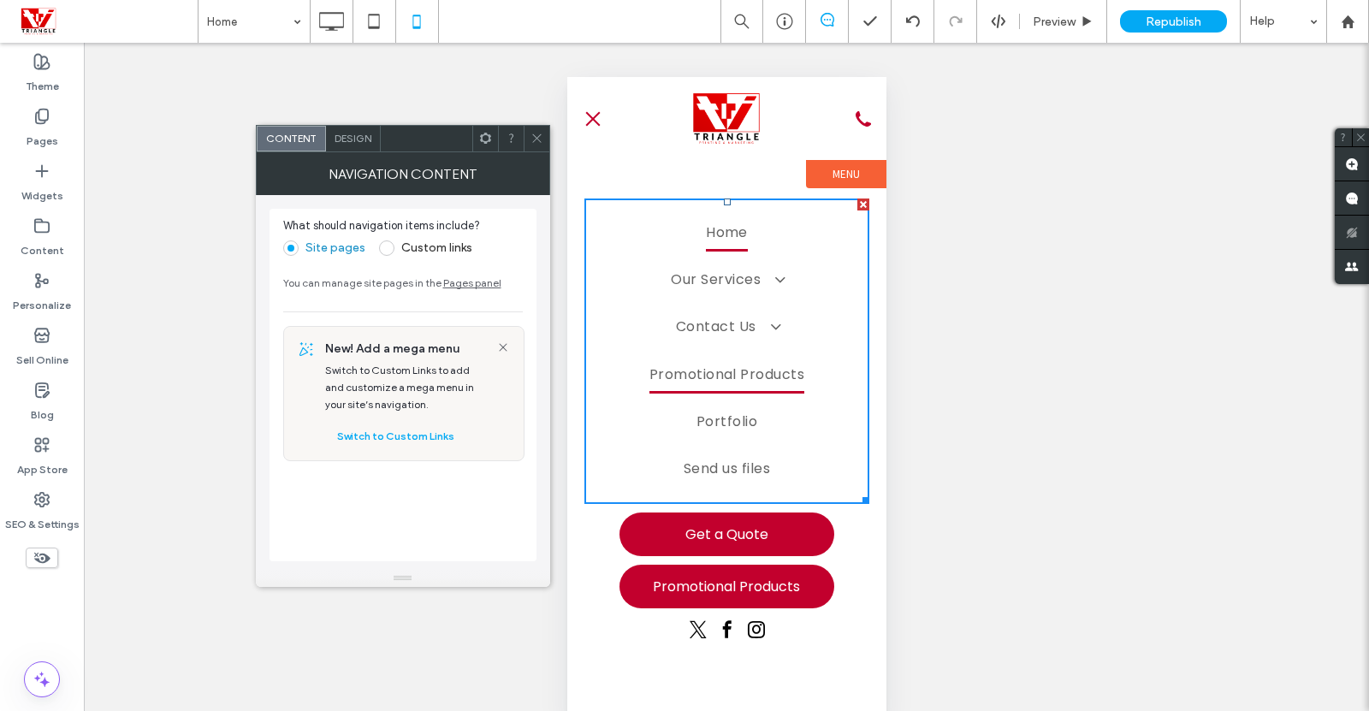
click at [707, 375] on span "Promotional Products" at bounding box center [727, 374] width 156 height 37
click at [536, 137] on icon at bounding box center [537, 138] width 13 height 13
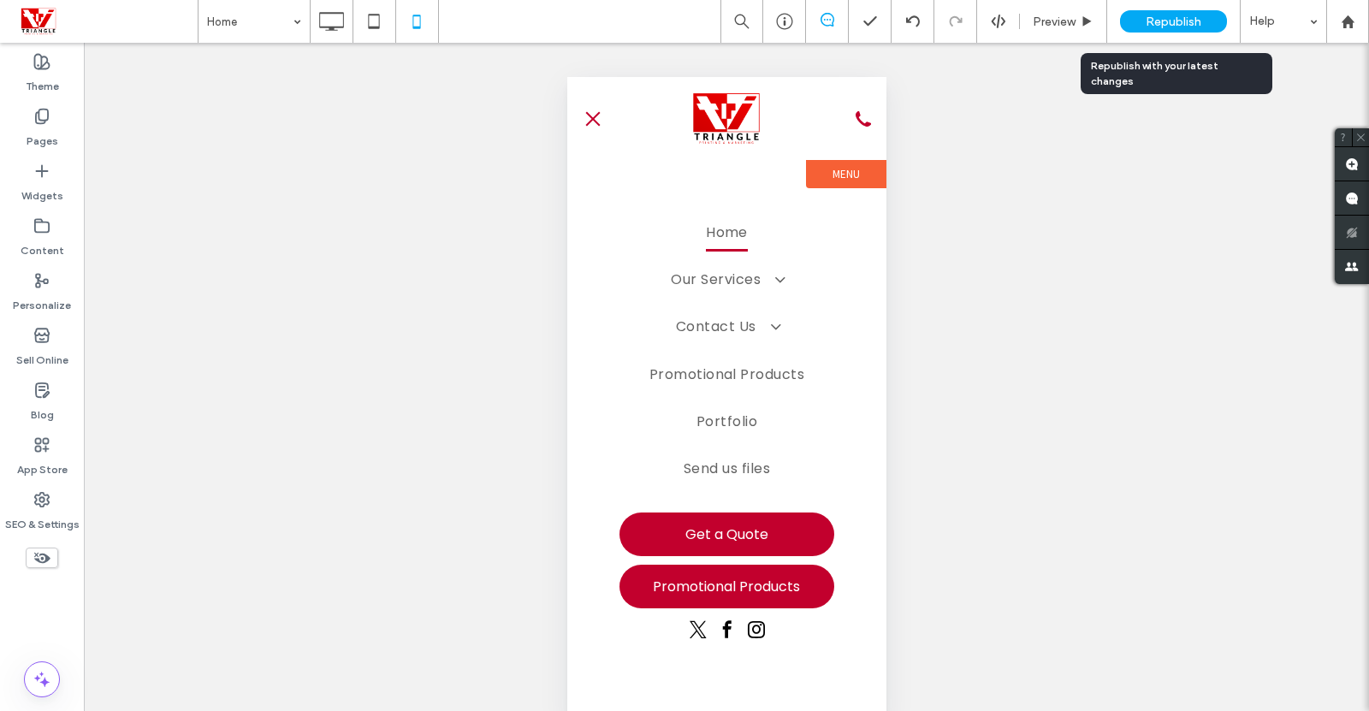
click at [1165, 21] on span "Republish" at bounding box center [1174, 22] width 56 height 15
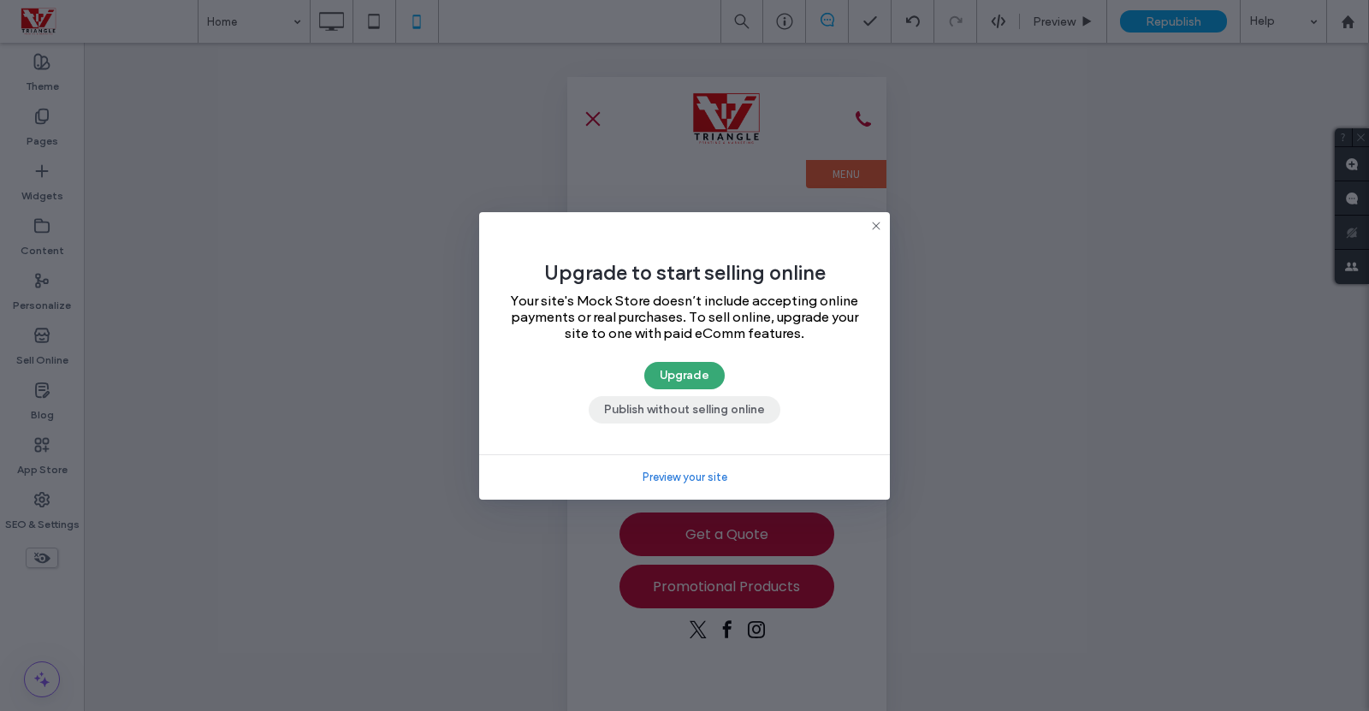
drag, startPoint x: 719, startPoint y: 414, endPoint x: 160, endPoint y: 333, distance: 564.7
click at [719, 414] on button "Publish without selling online" at bounding box center [685, 409] width 192 height 27
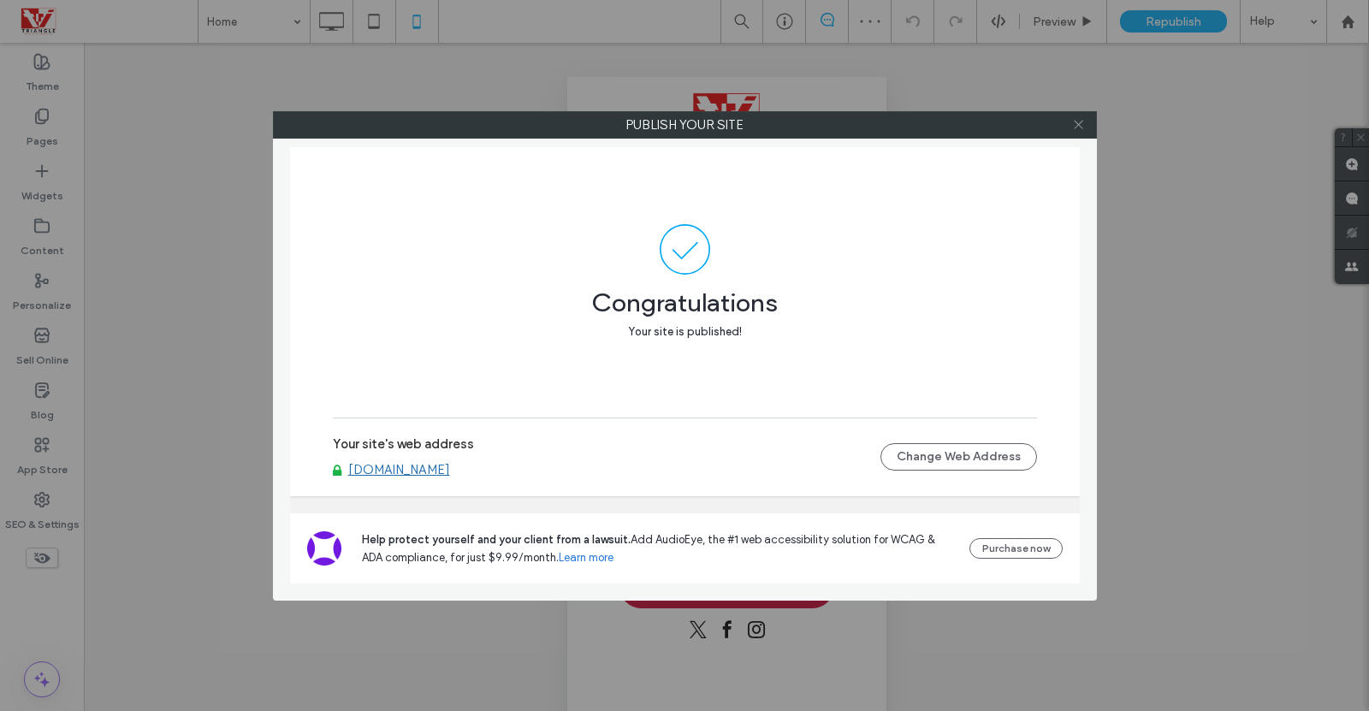
click at [1077, 130] on icon at bounding box center [1078, 124] width 13 height 13
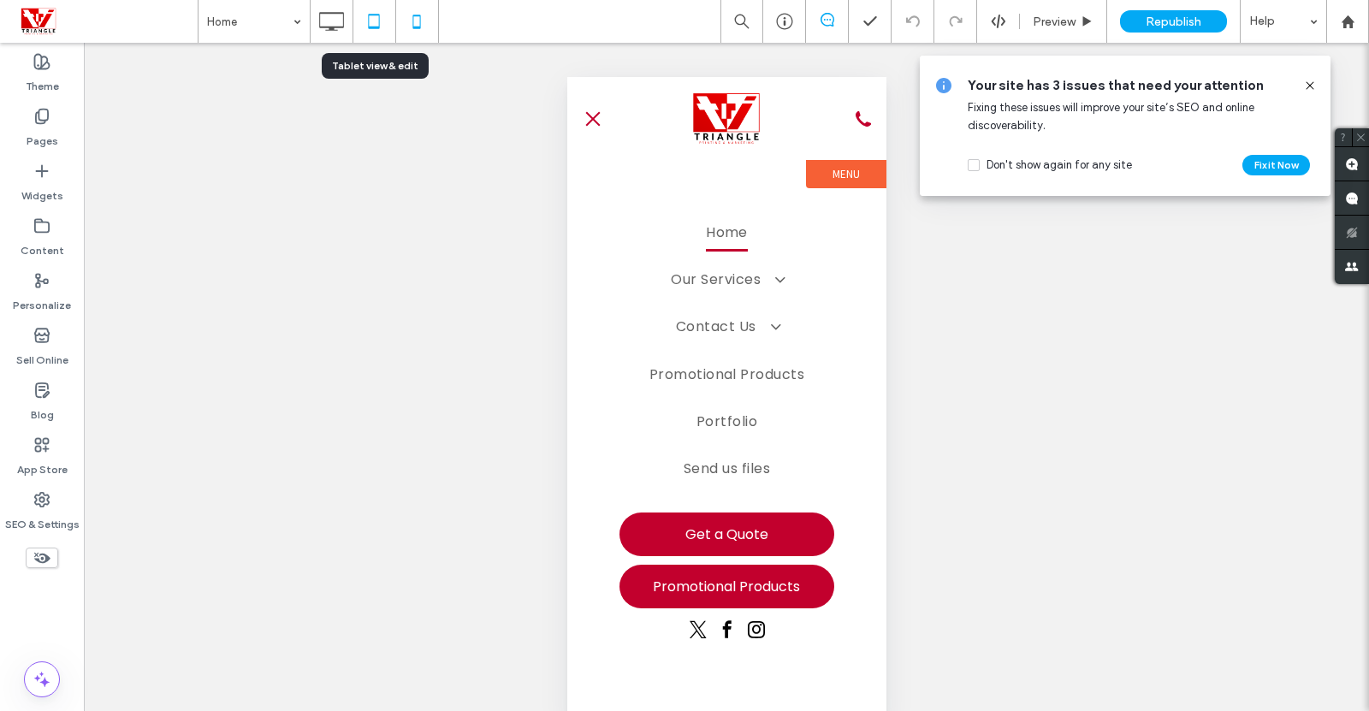
click at [360, 21] on icon at bounding box center [374, 21] width 34 height 34
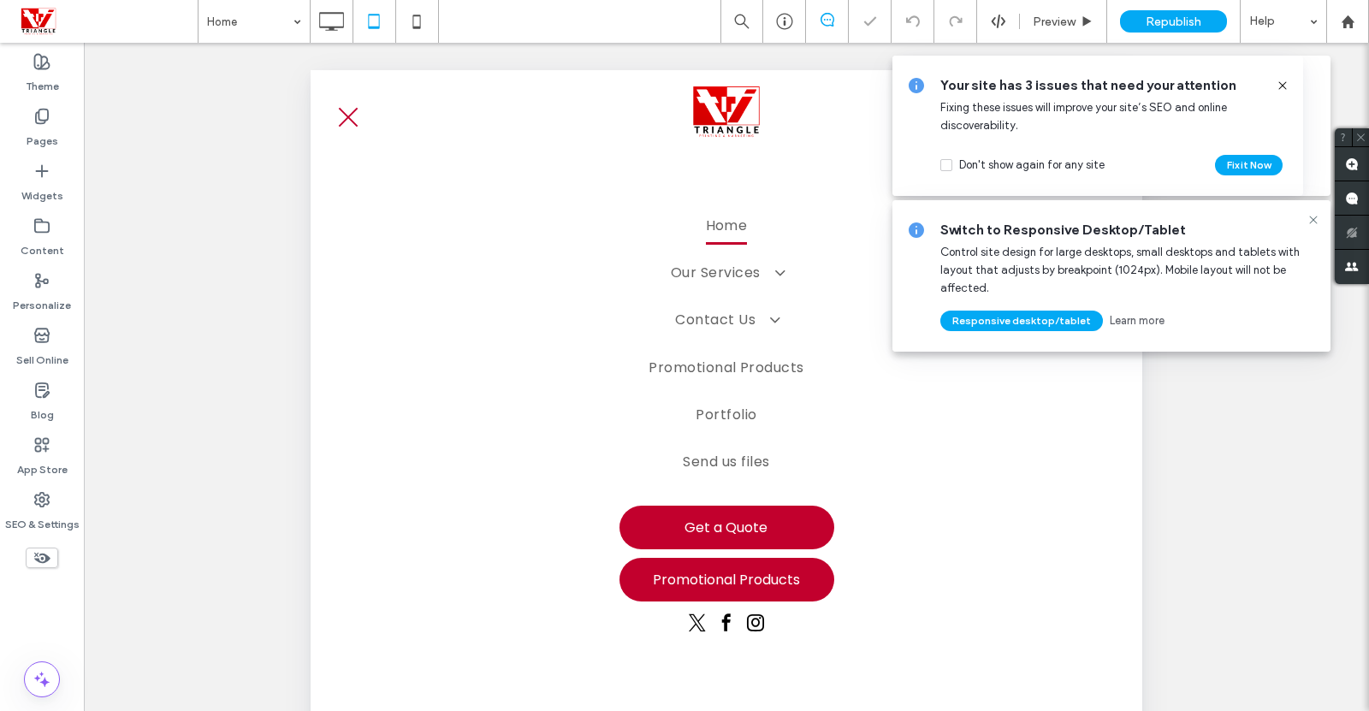
click at [1288, 80] on icon at bounding box center [1283, 86] width 14 height 14
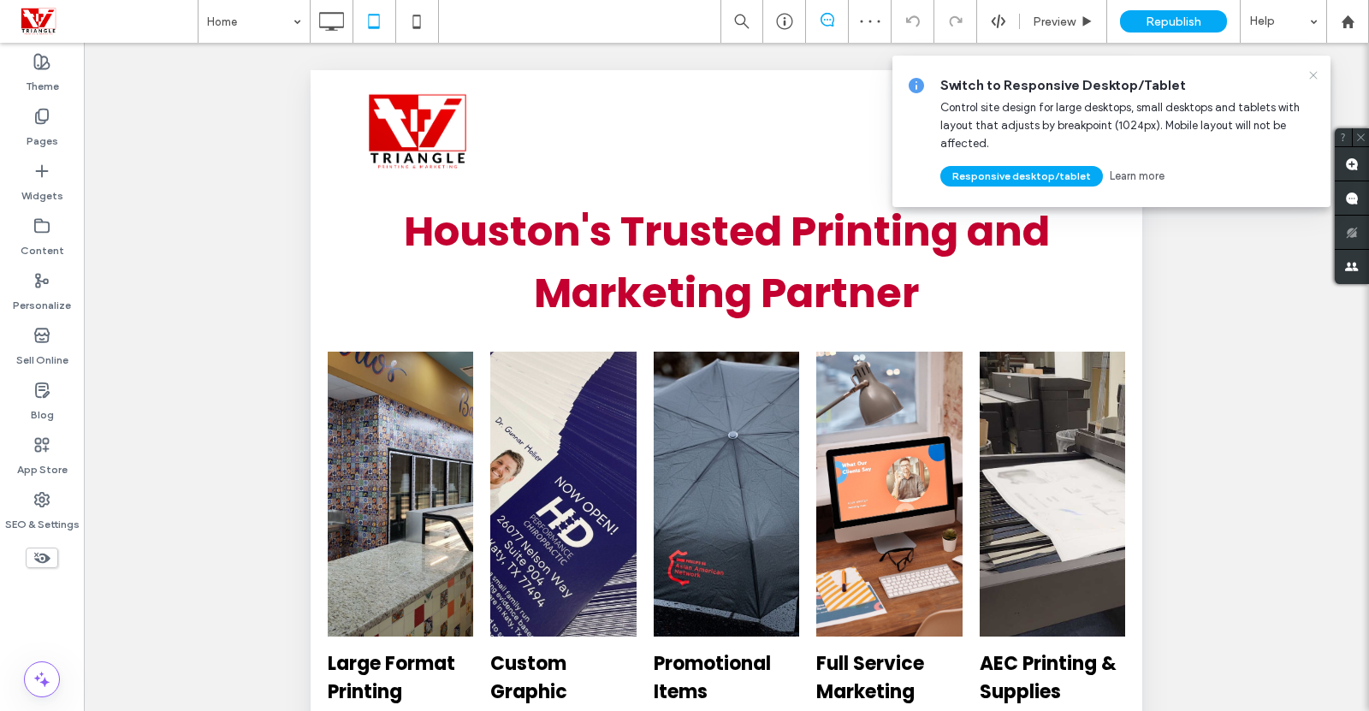
click at [1315, 72] on icon at bounding box center [1314, 75] width 14 height 14
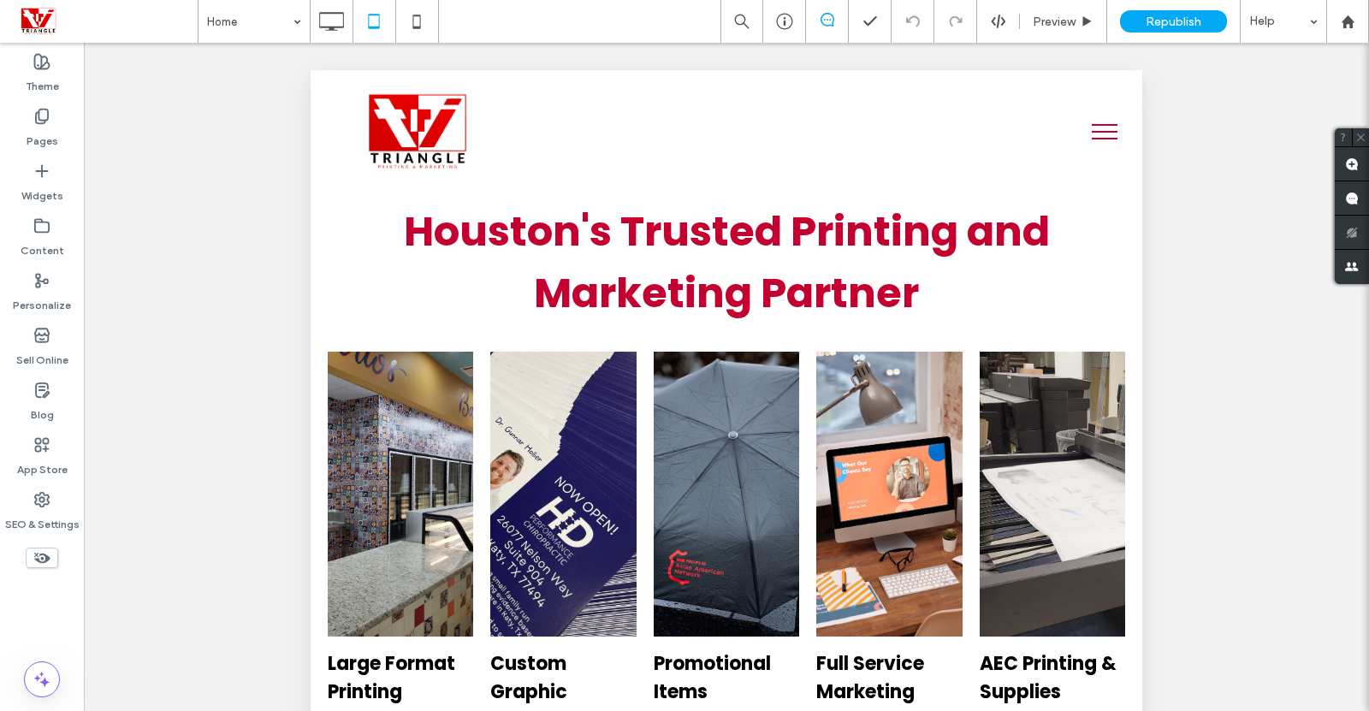
click at [1082, 129] on button "menu" at bounding box center [1104, 132] width 44 height 44
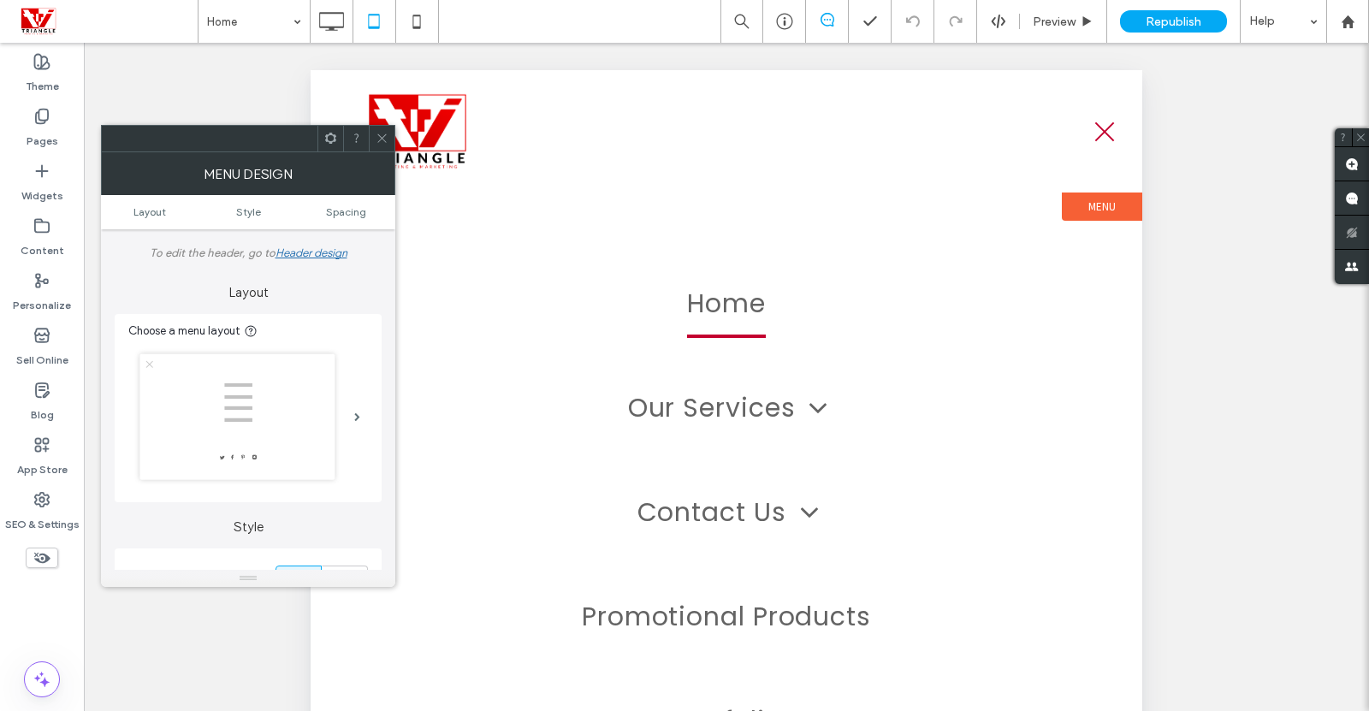
click at [382, 140] on icon at bounding box center [382, 138] width 13 height 13
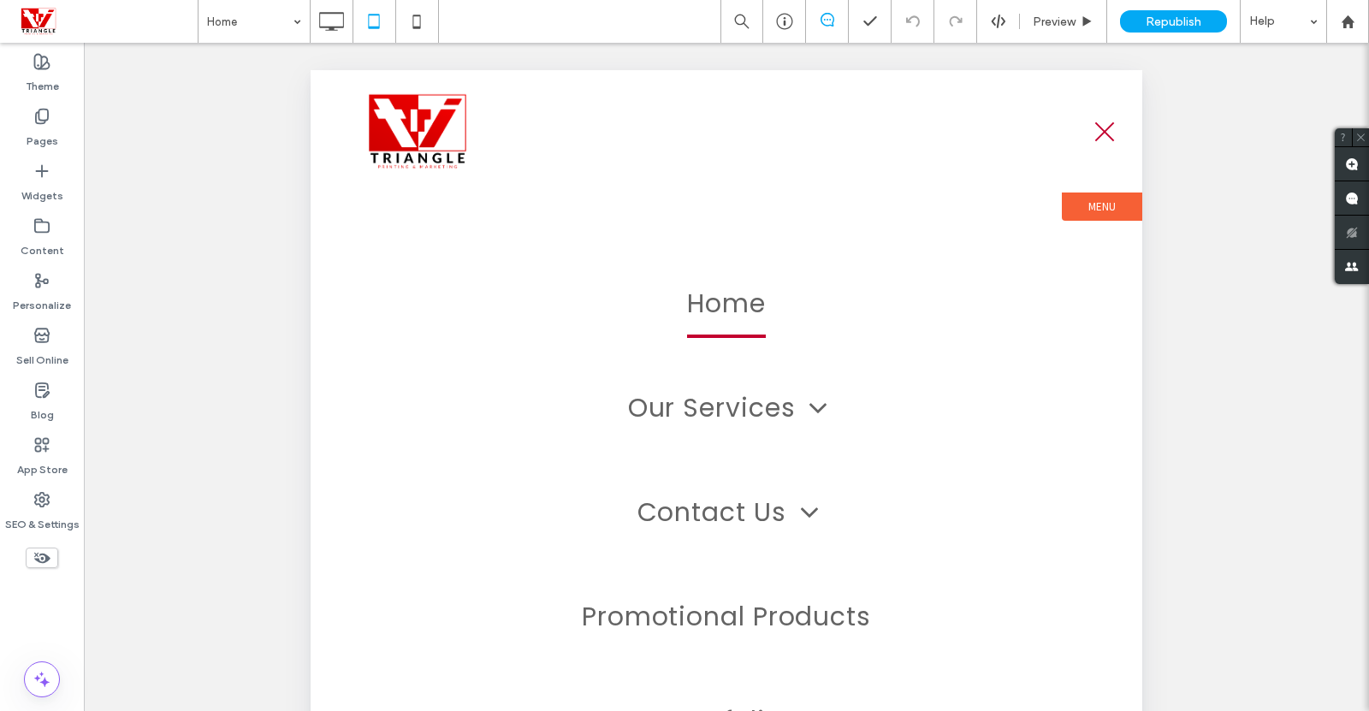
click at [1106, 137] on button "menu" at bounding box center [1104, 132] width 44 height 44
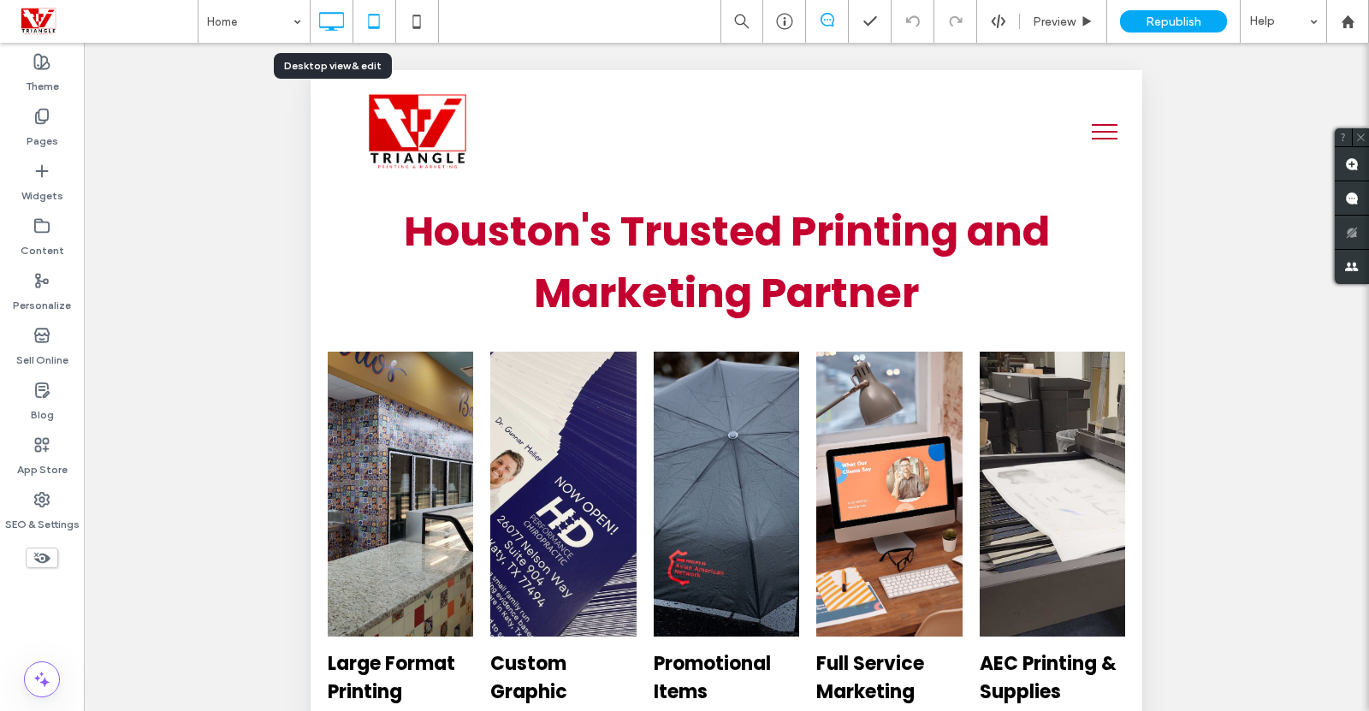
click at [332, 21] on icon at bounding box center [331, 21] width 34 height 34
